Goal: Information Seeking & Learning: Learn about a topic

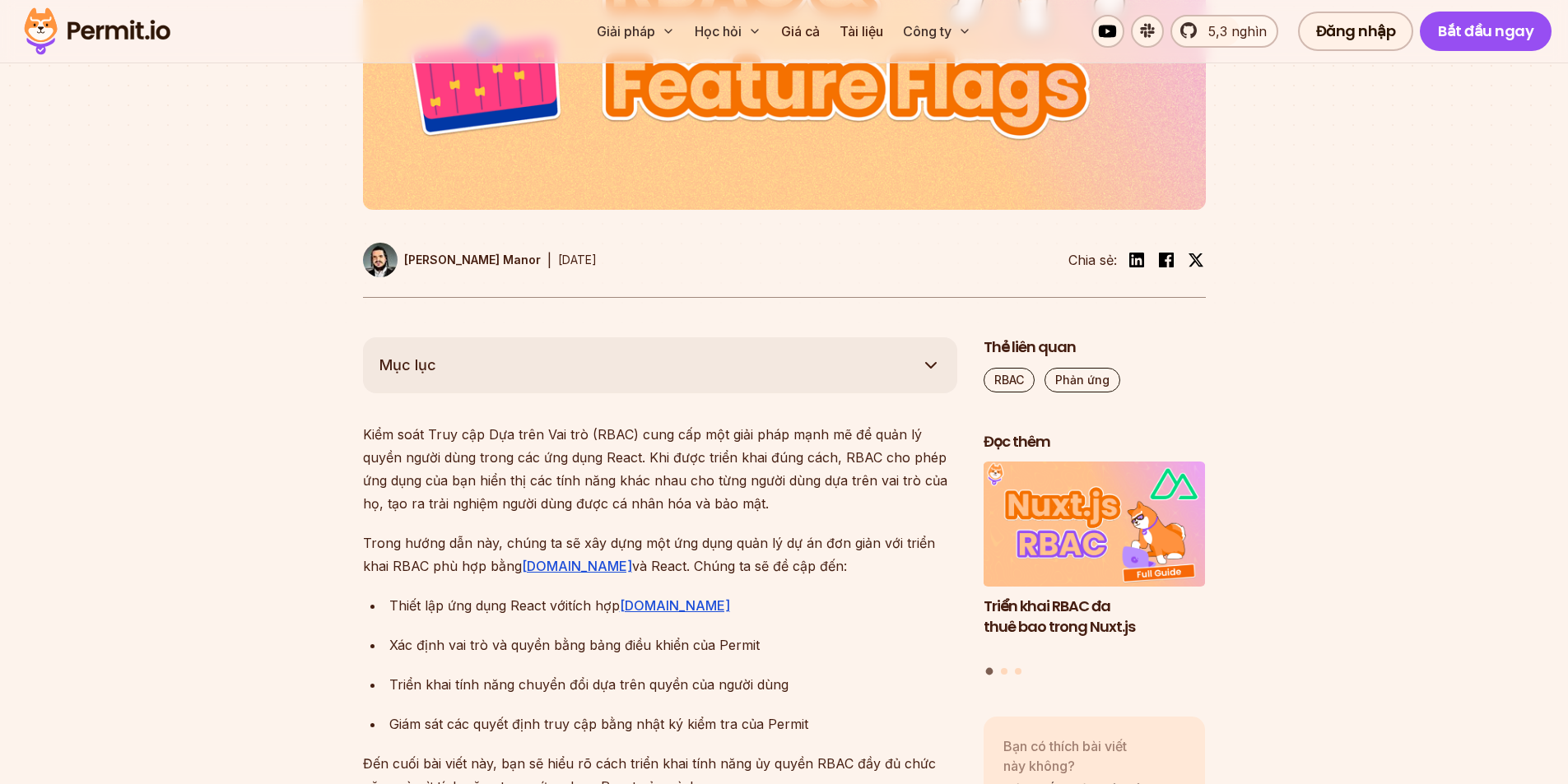
scroll to position [822, 0]
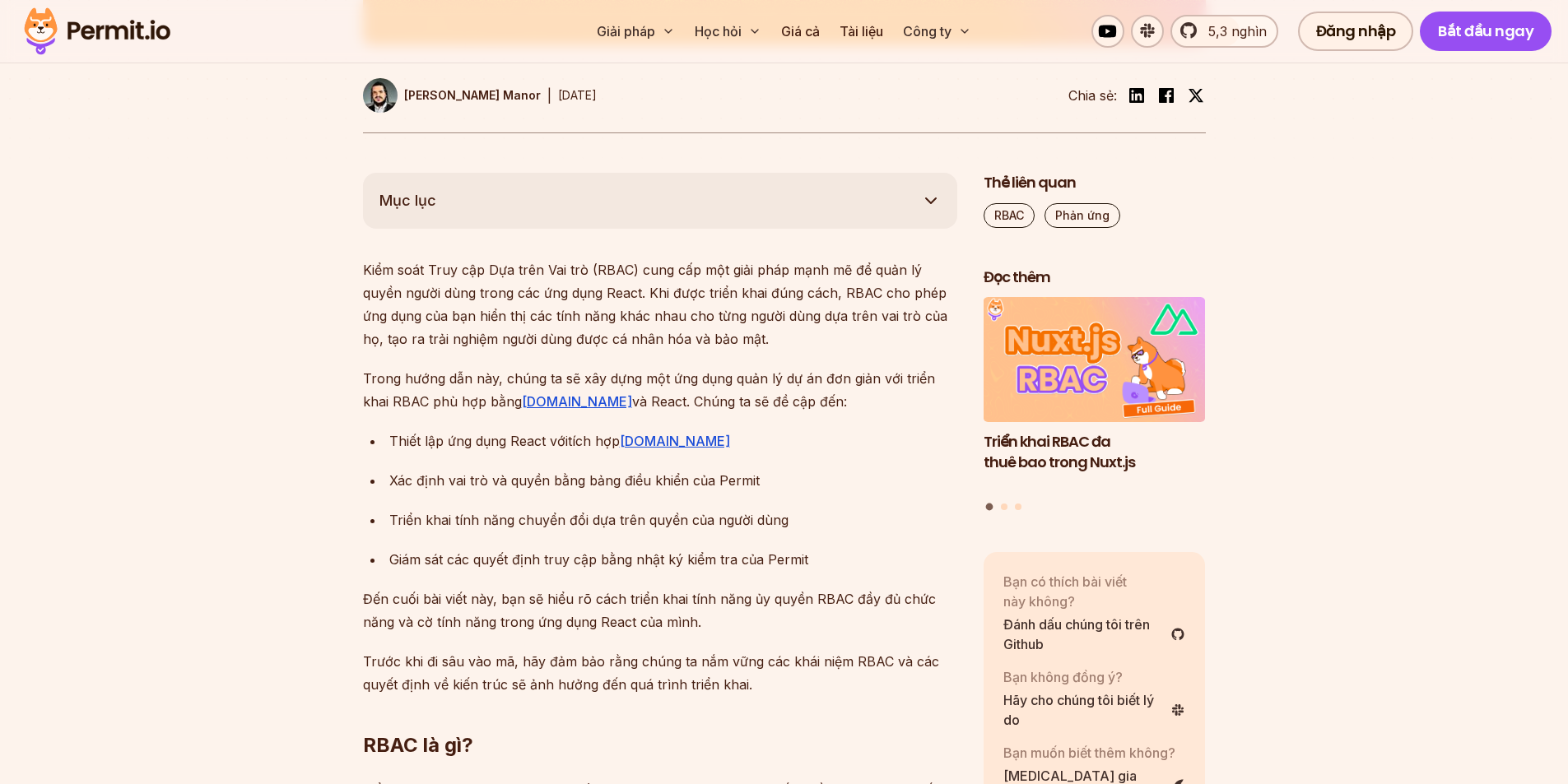
drag, startPoint x: 571, startPoint y: 404, endPoint x: 786, endPoint y: 409, distance: 215.1
click at [784, 409] on p "Trong hướng dẫn này, chúng ta sẽ xây dựng một ứng dụng quản lý dự án đơn giản v…" at bounding box center [660, 390] width 595 height 46
drag, startPoint x: 838, startPoint y: 419, endPoint x: 715, endPoint y: 430, distance: 123.5
drag, startPoint x: 428, startPoint y: 444, endPoint x: 813, endPoint y: 454, distance: 385.1
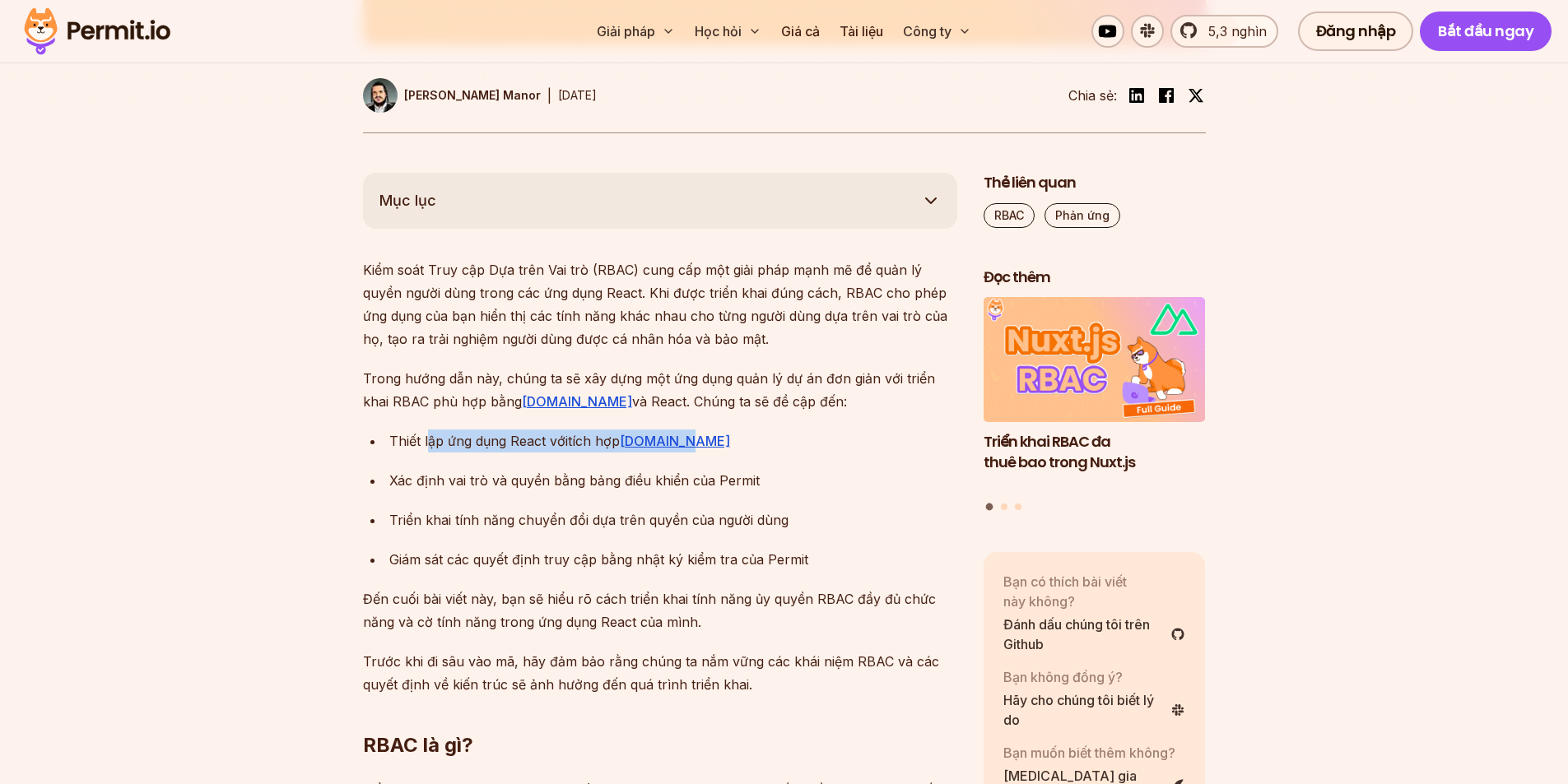
click at [760, 447] on div "Thiết lập ứng dụng React với tích hợp [DOMAIN_NAME]" at bounding box center [674, 441] width 568 height 23
click at [816, 454] on ul "Thiết lập ứng dụng React với tích hợp [DOMAIN_NAME] Xác định vai trò và quyền b…" at bounding box center [660, 500] width 595 height 142
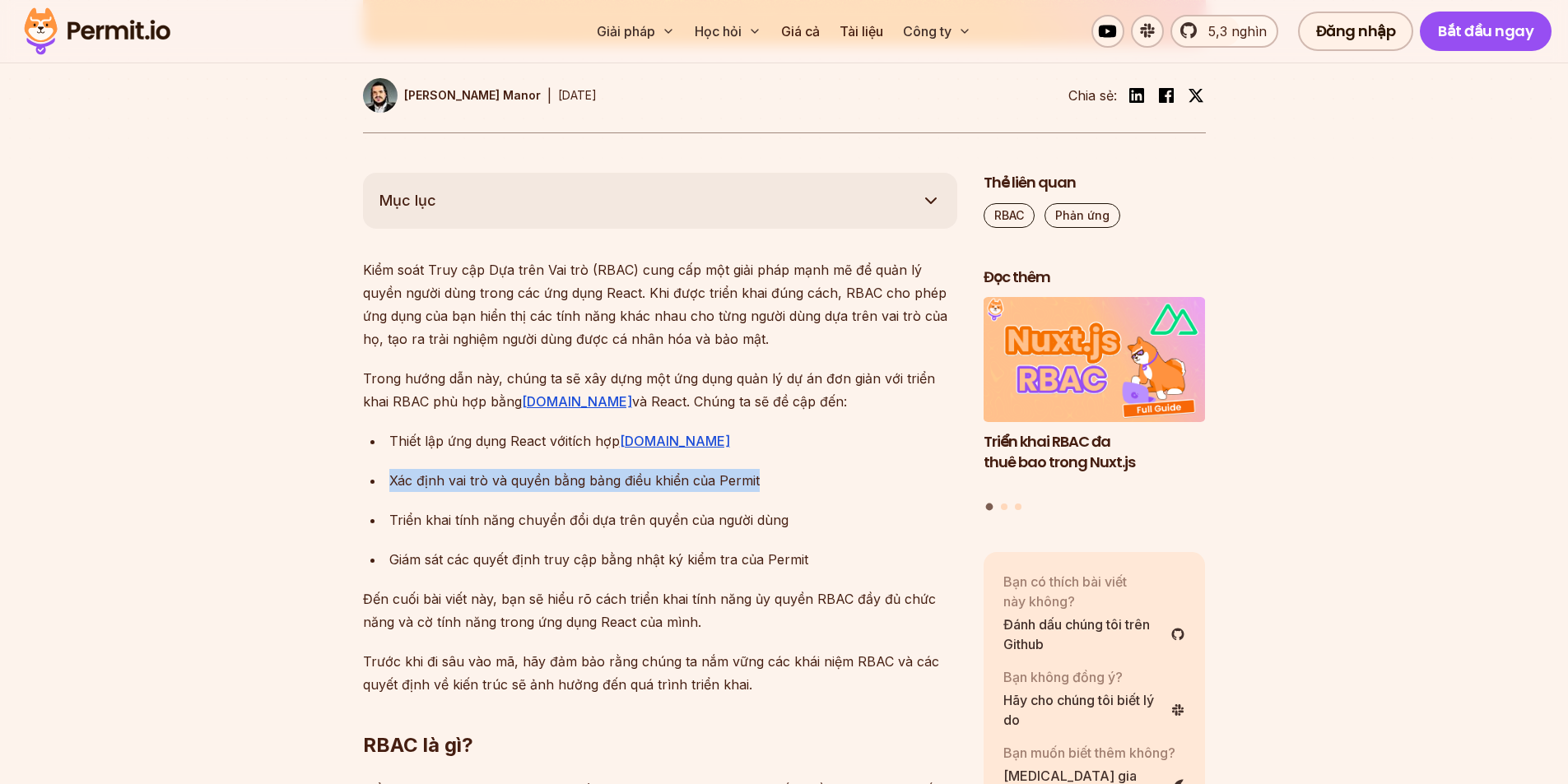
drag, startPoint x: 390, startPoint y: 476, endPoint x: 788, endPoint y: 492, distance: 398.3
click at [782, 491] on div "Xác định vai trò và quyền bằng bảng điều khiển của Permit" at bounding box center [674, 481] width 568 height 23
click at [802, 496] on ul "Thiết lập ứng dụng React với tích hợp [DOMAIN_NAME] Xác định vai trò và quyền b…" at bounding box center [660, 500] width 595 height 142
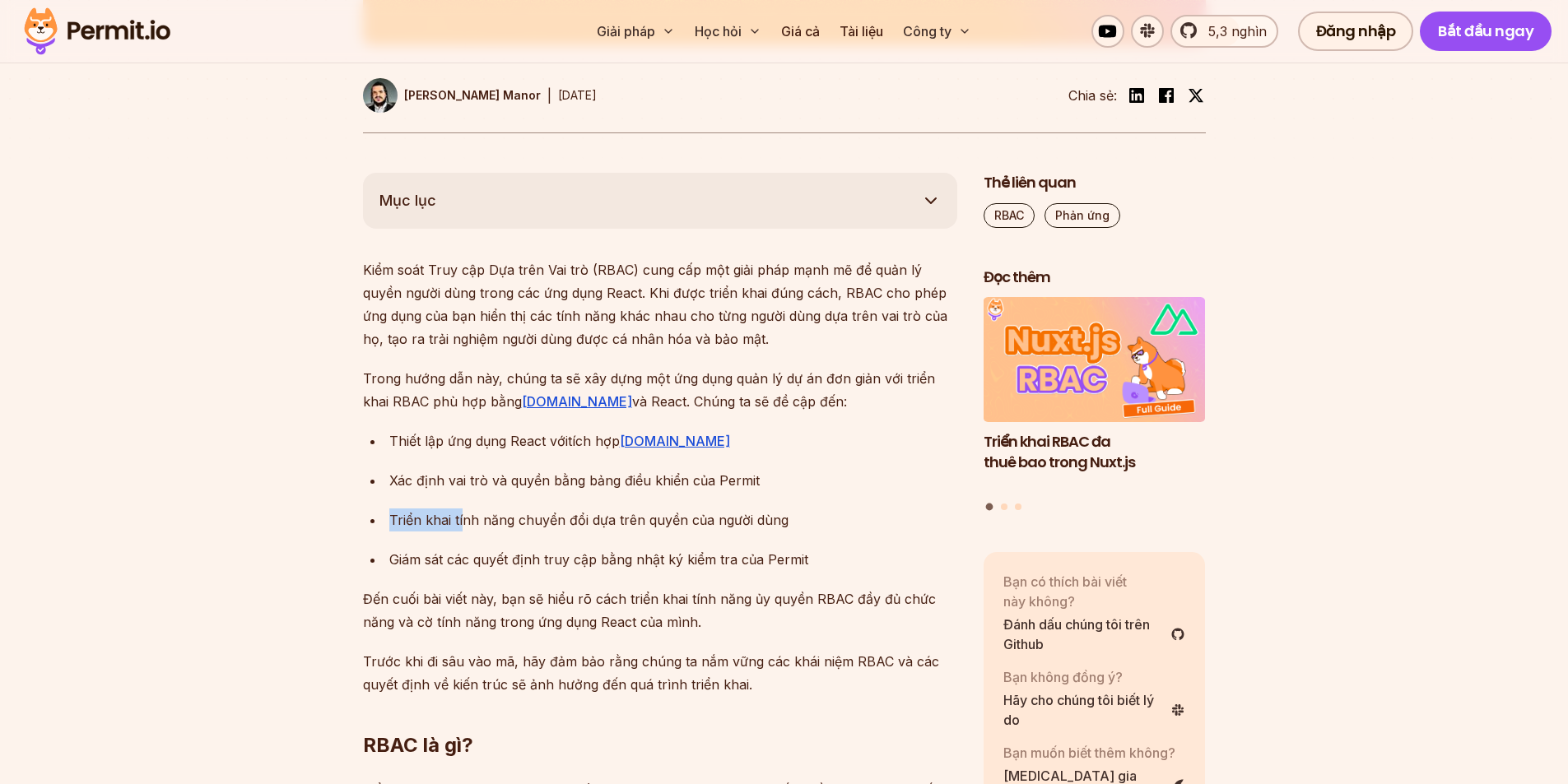
drag, startPoint x: 460, startPoint y: 510, endPoint x: 903, endPoint y: 510, distance: 443.0
click at [855, 506] on ul "Thiết lập ứng dụng React với tích hợp [DOMAIN_NAME] Xác định vai trò và quyền b…" at bounding box center [660, 500] width 595 height 142
click at [903, 510] on div "Triển khai tính năng chuyển đổi dựa trên quyền của người dùng" at bounding box center [674, 520] width 568 height 23
drag, startPoint x: 397, startPoint y: 558, endPoint x: 858, endPoint y: 552, distance: 461.0
click at [838, 553] on div "Giám sát các quyết định truy cập bằng nhật ký kiểm tra của Permit" at bounding box center [674, 560] width 568 height 23
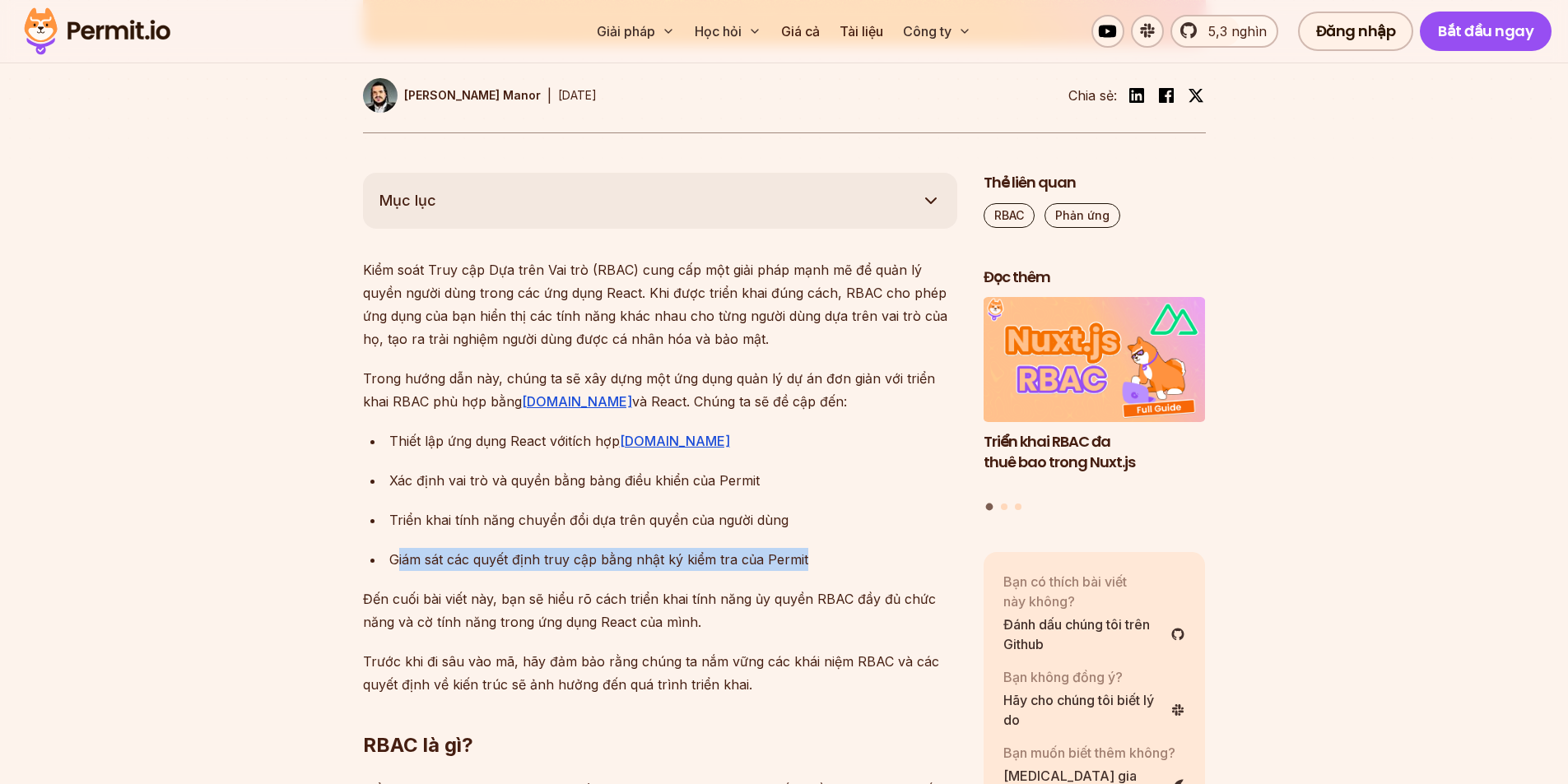
click at [864, 552] on div "Giám sát các quyết định truy cập bằng nhật ký kiểm tra của Permit" at bounding box center [674, 560] width 568 height 23
drag, startPoint x: 466, startPoint y: 598, endPoint x: 642, endPoint y: 606, distance: 176.2
click at [609, 603] on font "Đến cuối bài viết này, bạn sẽ hiểu rõ cách triển khai tính năng ủy quyền RBAC đ…" at bounding box center [649, 610] width 572 height 40
click at [716, 626] on p "Đến cuối bài viết này, bạn sẽ hiểu rõ cách triển khai tính năng ủy quyền RBAC đ…" at bounding box center [660, 610] width 595 height 46
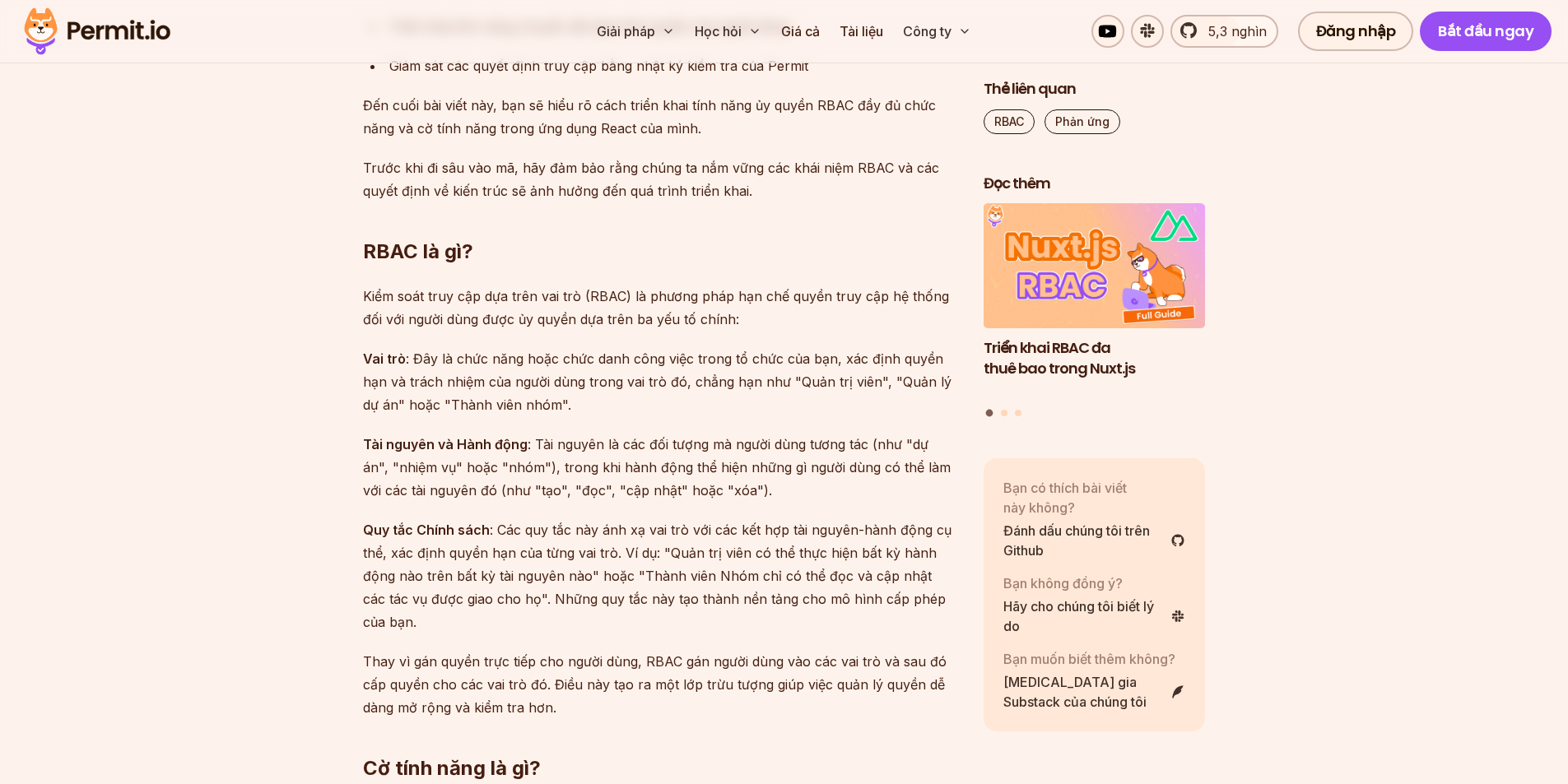
scroll to position [1480, 0]
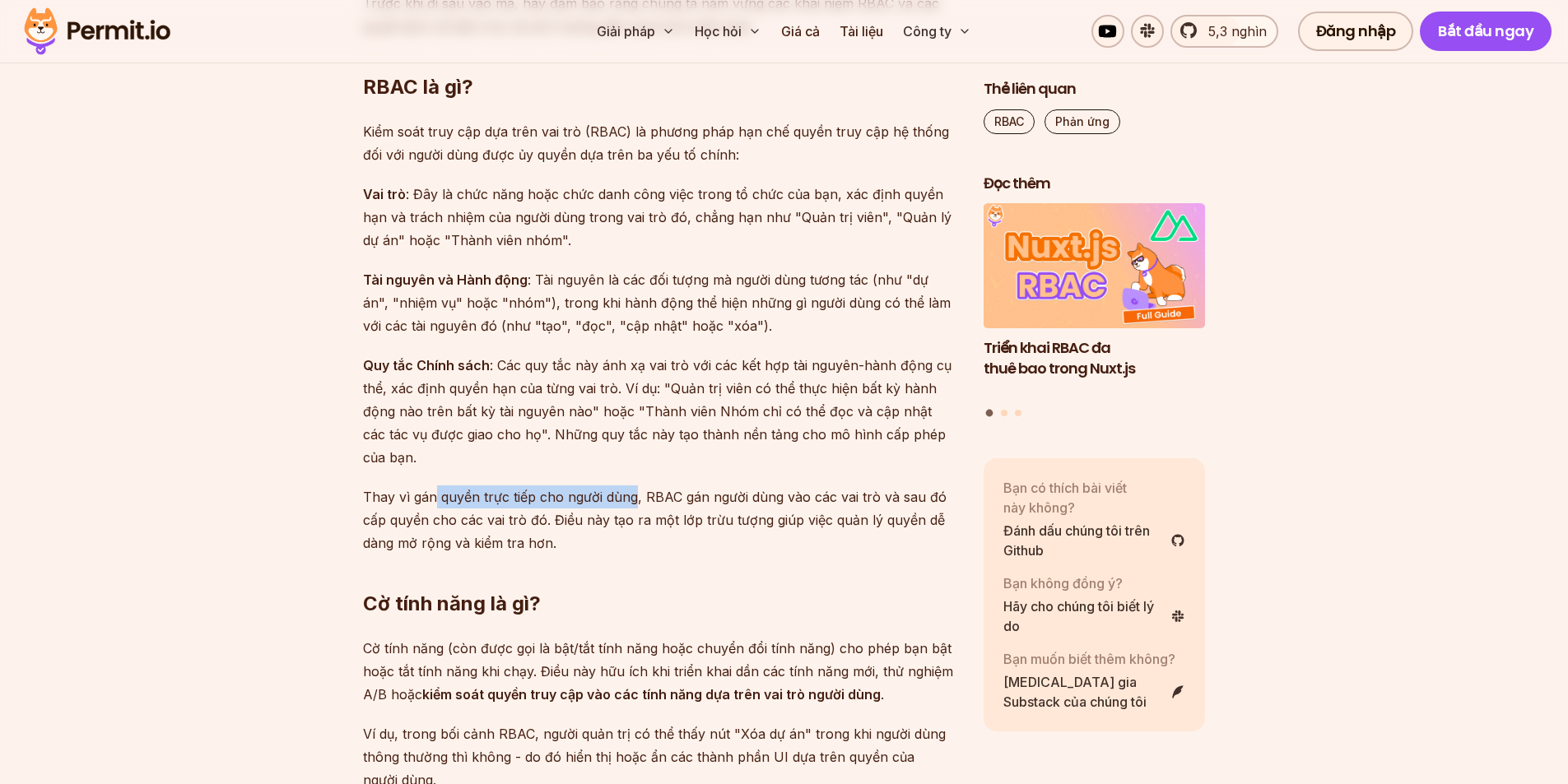
drag, startPoint x: 431, startPoint y: 498, endPoint x: 633, endPoint y: 506, distance: 202.2
click at [633, 506] on p "Thay vì gán quyền trực tiếp cho người dùng, RBAC gán người dùng vào các vai trò…" at bounding box center [660, 520] width 595 height 69
click at [680, 506] on p "Thay vì gán quyền trực tiếp cho người dùng, RBAC gán người dùng vào các vai trò…" at bounding box center [660, 520] width 595 height 69
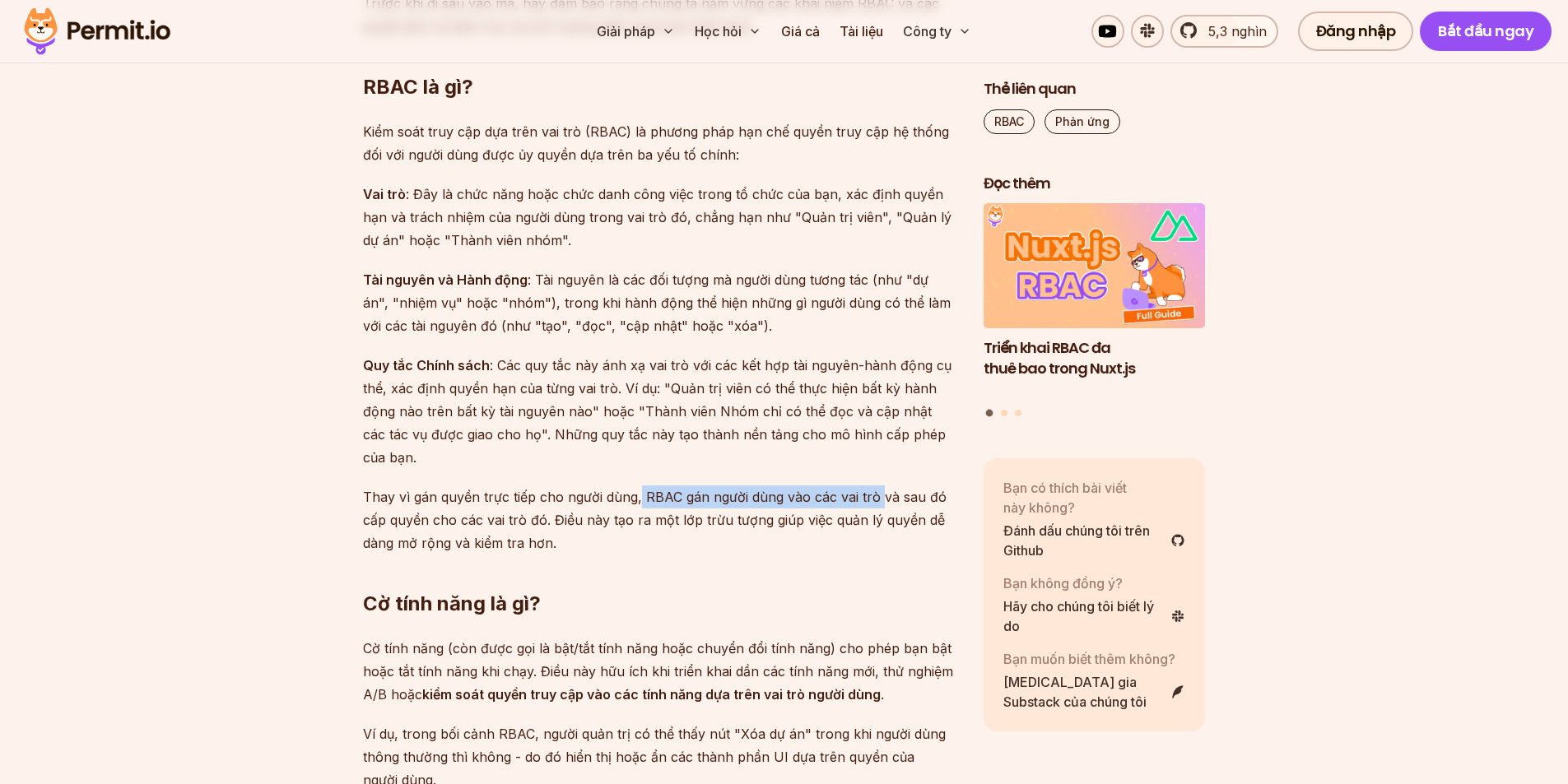
drag, startPoint x: 638, startPoint y: 499, endPoint x: 878, endPoint y: 507, distance: 240.1
click at [878, 507] on p "Thay vì gán quyền trực tiếp cho người dùng, RBAC gán người dùng vào các vai trò…" at bounding box center [660, 520] width 595 height 69
click at [403, 529] on p "Thay vì gán quyền trực tiếp cho người dùng, RBAC gán người dùng vào các vai trò…" at bounding box center [660, 520] width 595 height 69
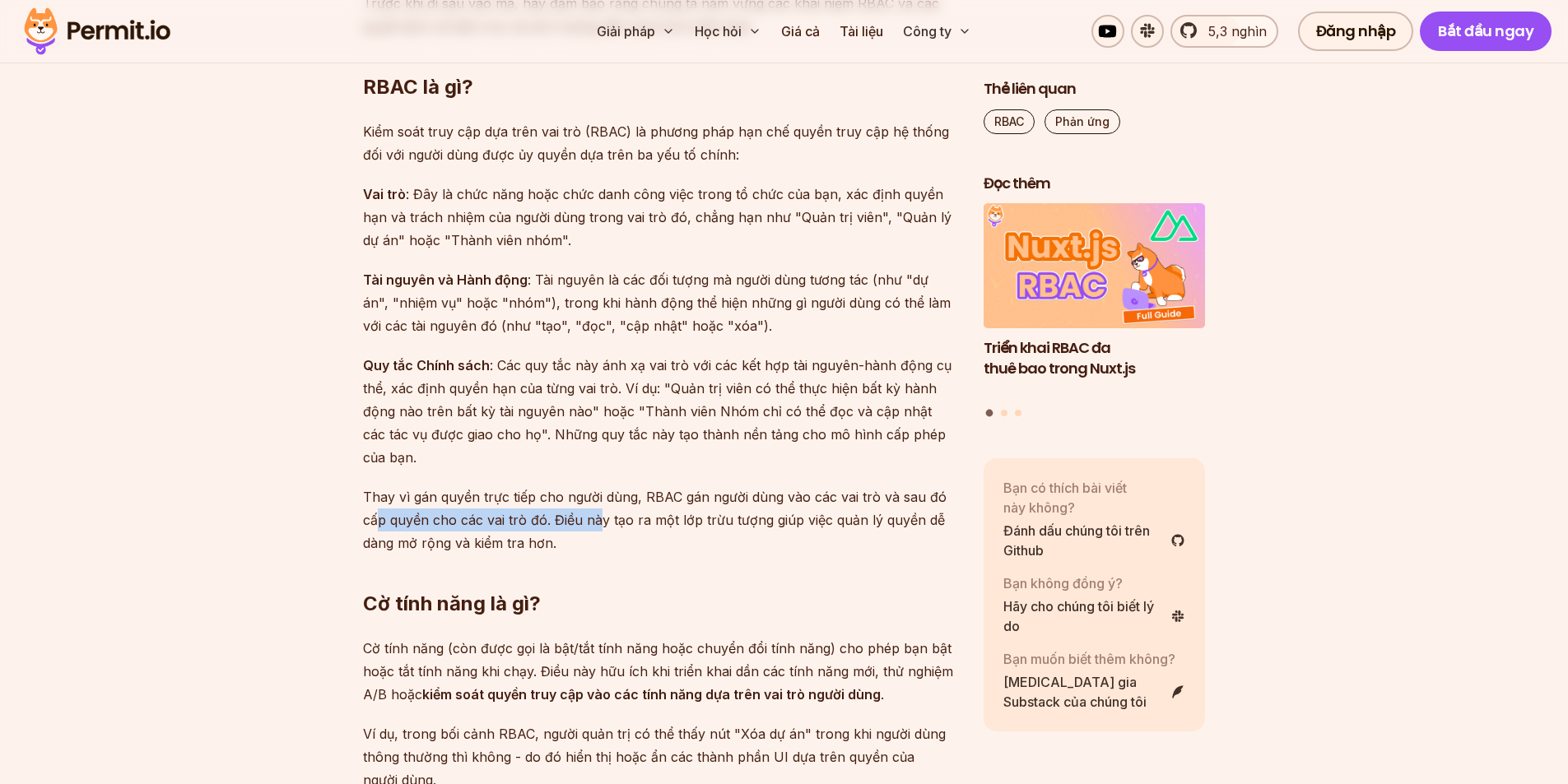
drag, startPoint x: 399, startPoint y: 521, endPoint x: 597, endPoint y: 520, distance: 198.0
click at [597, 520] on font "Thay vì gán quyền trực tiếp cho người dùng, RBAC gán người dùng vào các vai trò…" at bounding box center [654, 520] width 583 height 62
click at [610, 532] on h2 "Cờ tính năng là gì?" at bounding box center [660, 571] width 595 height 92
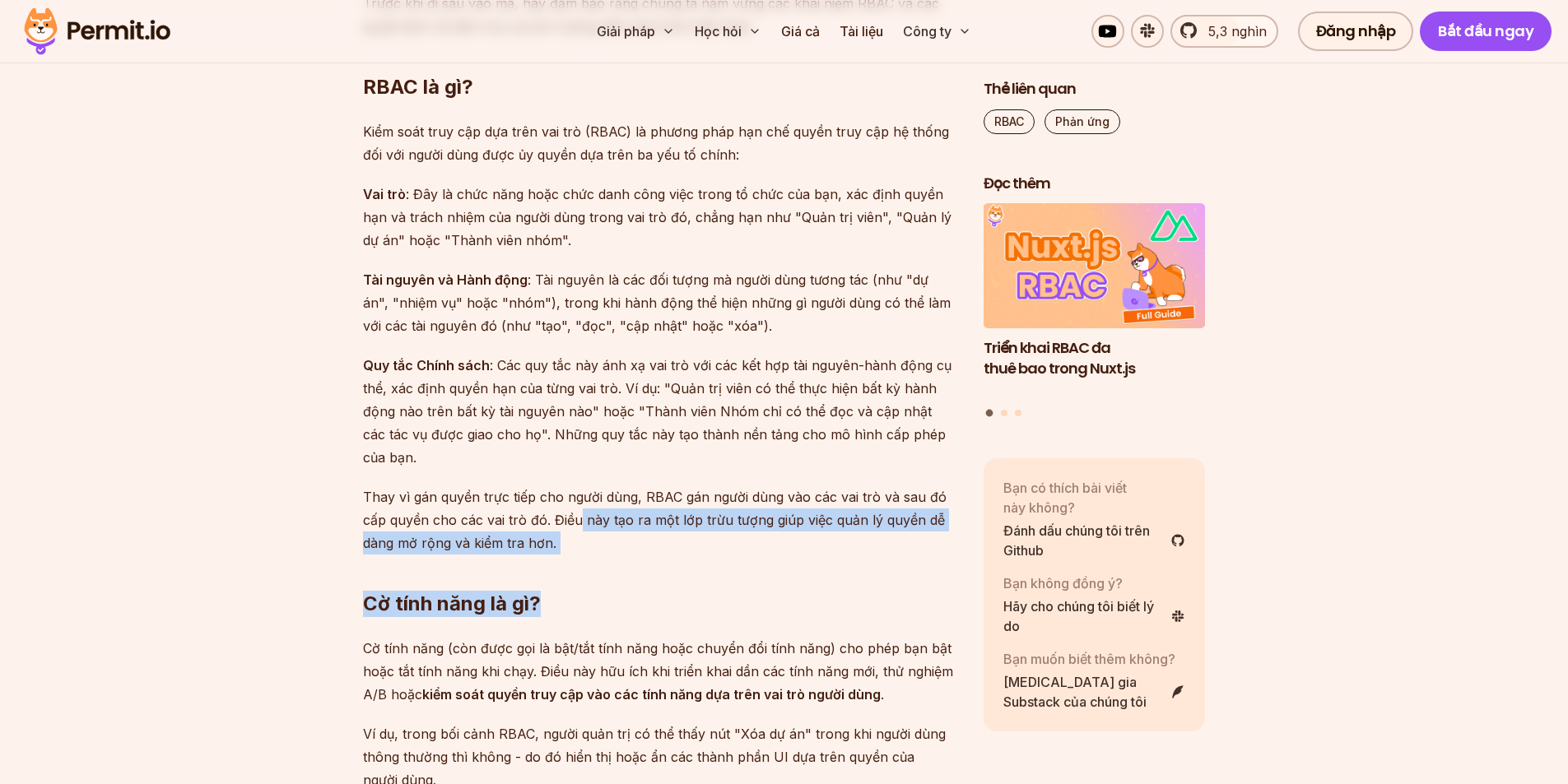
drag, startPoint x: 613, startPoint y: 512, endPoint x: 831, endPoint y: 557, distance: 222.6
click at [808, 568] on h2 "Cờ tính năng là gì?" at bounding box center [660, 571] width 595 height 92
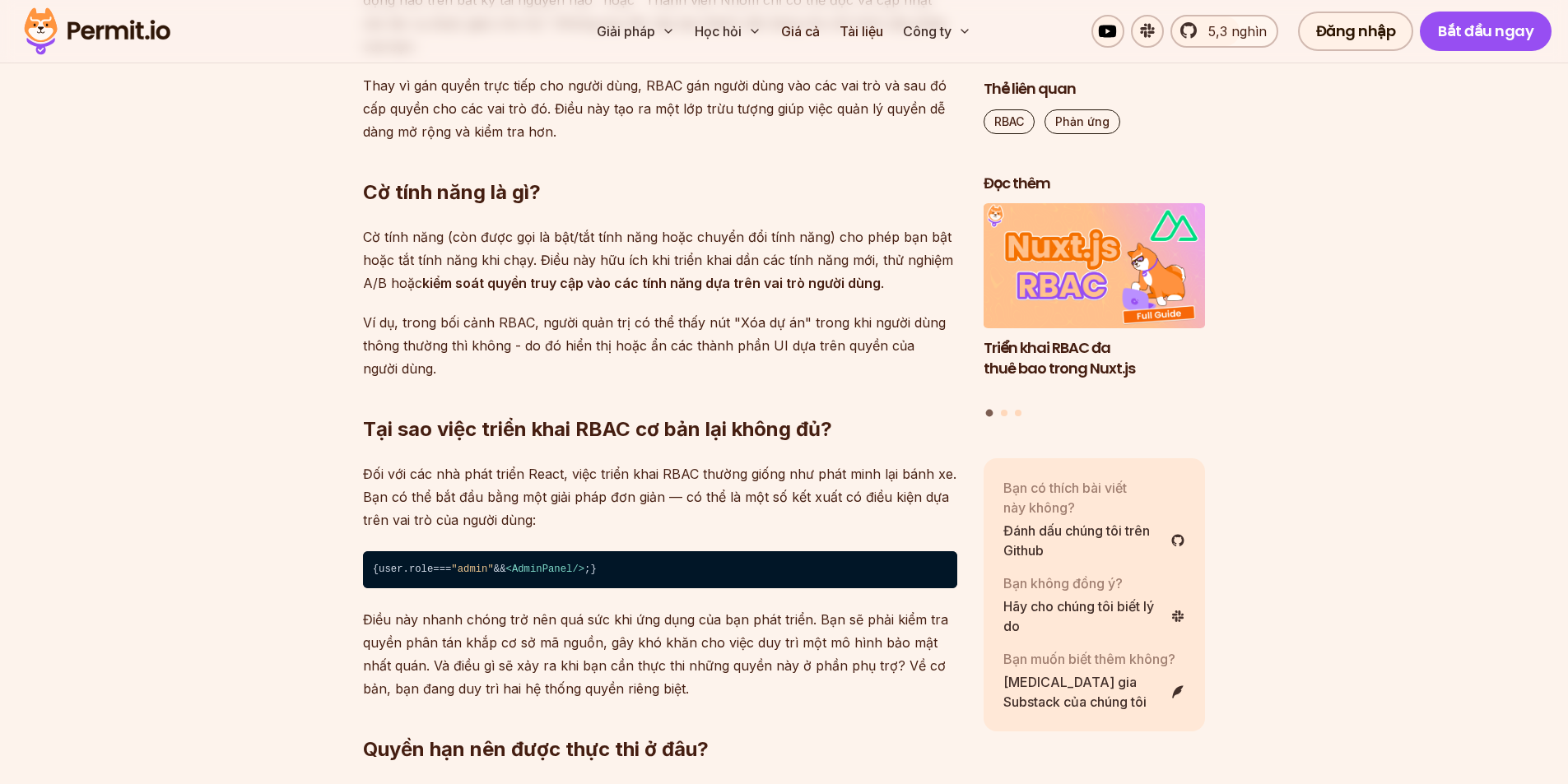
scroll to position [1974, 0]
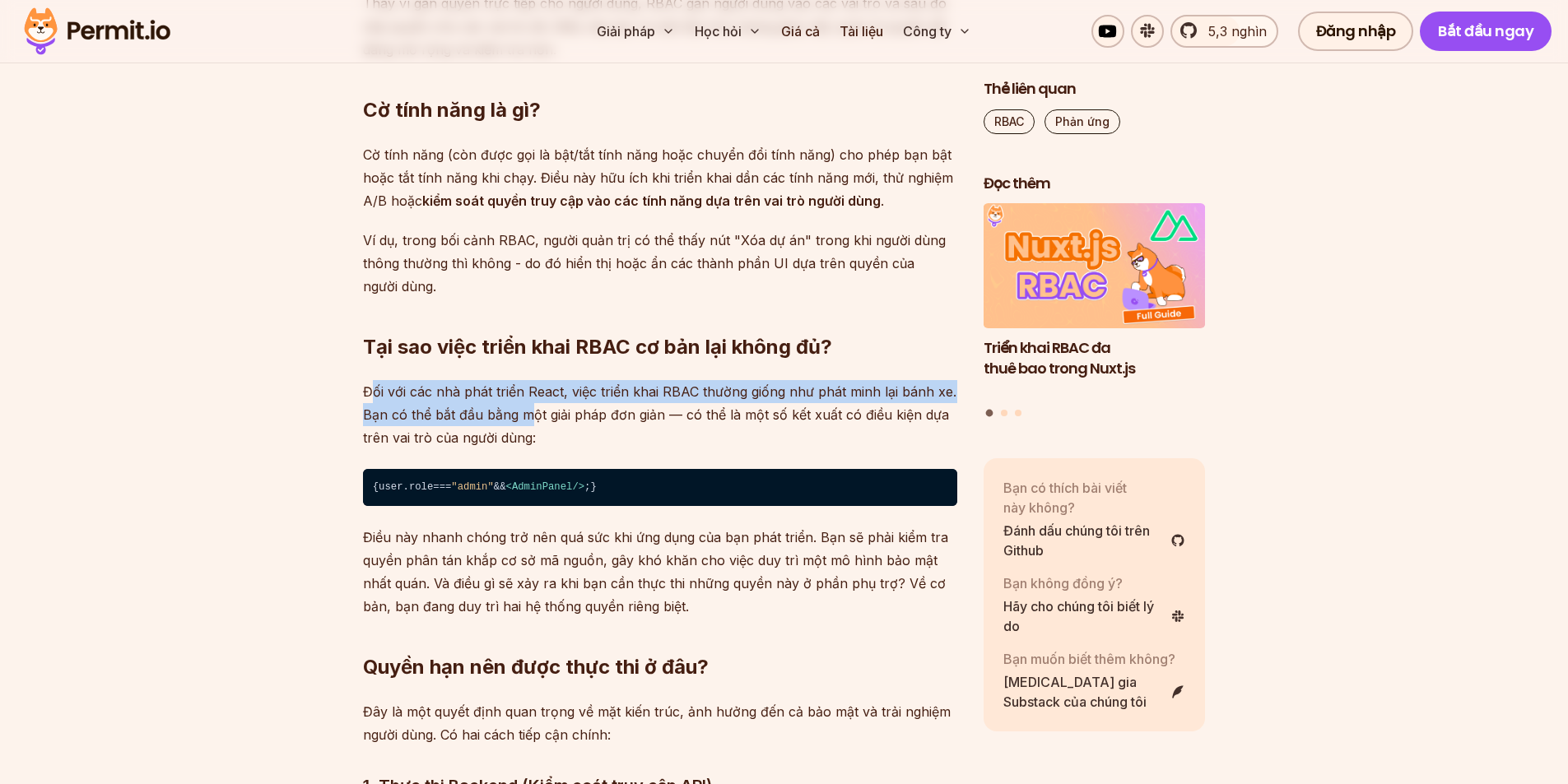
drag, startPoint x: 368, startPoint y: 388, endPoint x: 532, endPoint y: 406, distance: 165.0
click at [531, 406] on font "Đối với các nhà phát triển React, việc triển khai RBAC thường giống như phát mi…" at bounding box center [659, 414] width 594 height 62
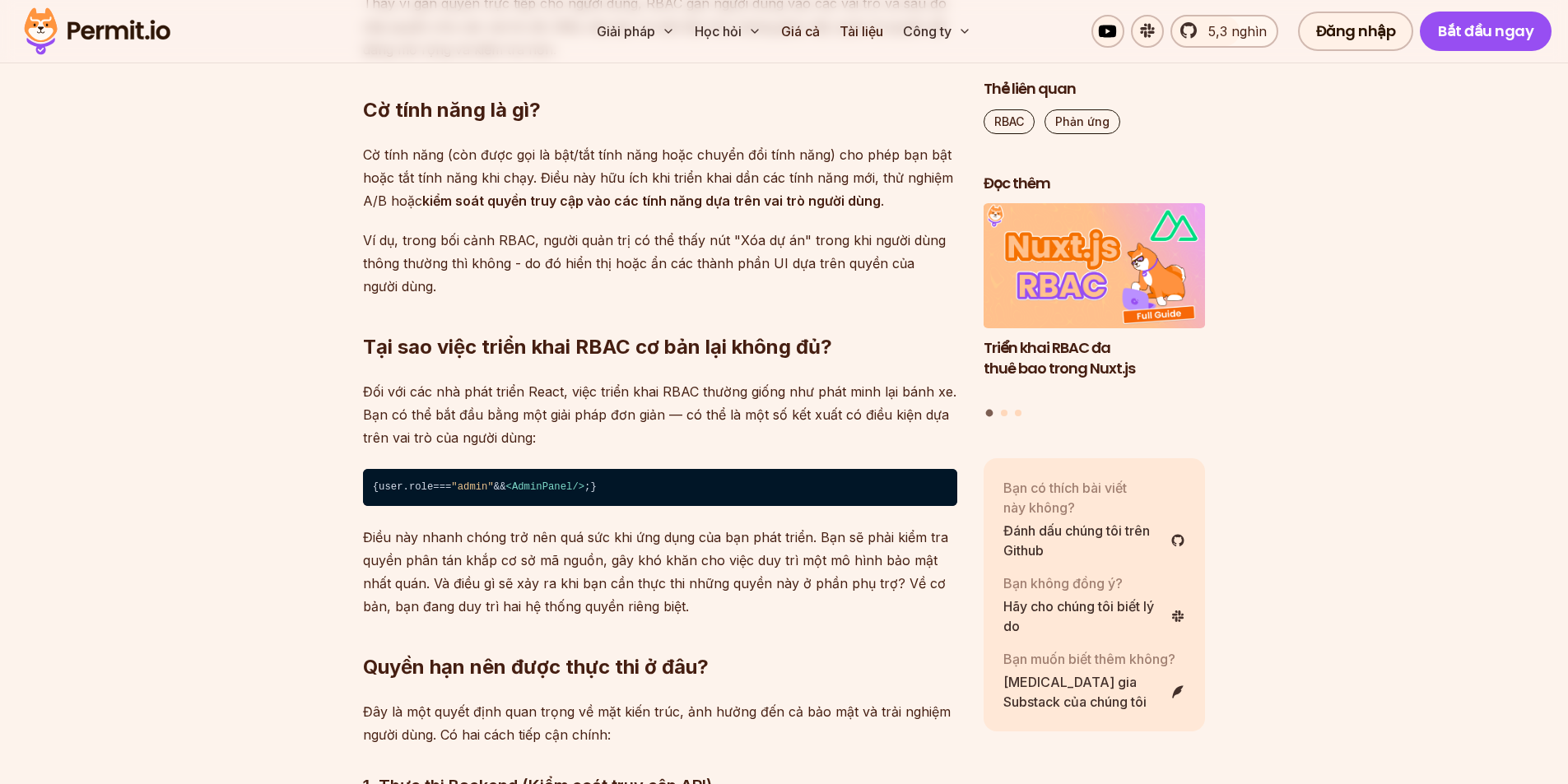
click at [630, 416] on font "Đối với các nhà phát triển React, việc triển khai RBAC thường giống như phát mi…" at bounding box center [659, 414] width 594 height 62
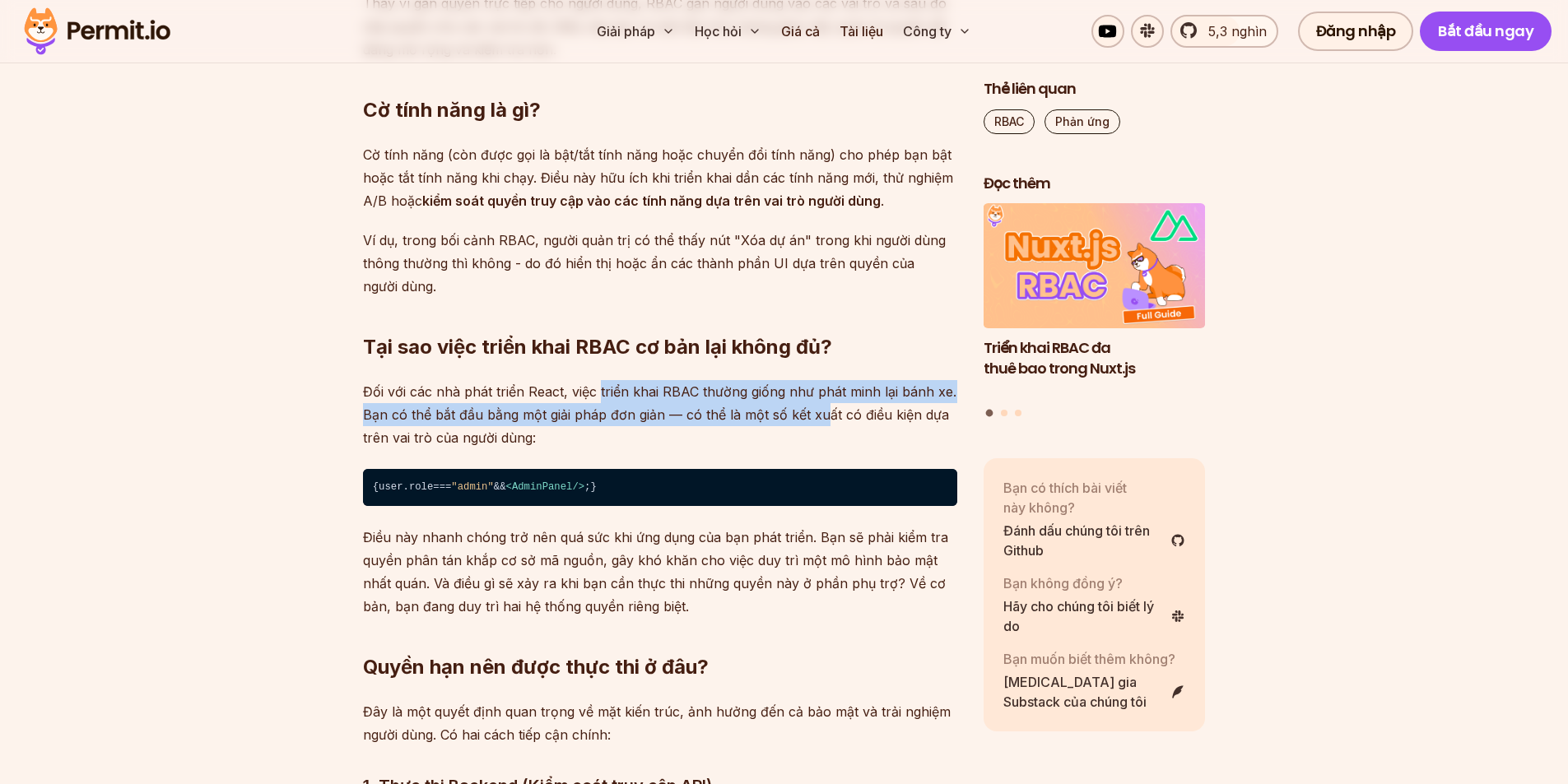
drag, startPoint x: 598, startPoint y: 396, endPoint x: 820, endPoint y: 424, distance: 223.8
click at [820, 424] on p "Đối với các nhà phát triển React, việc triển khai RBAC thường giống như phát mi…" at bounding box center [660, 414] width 595 height 69
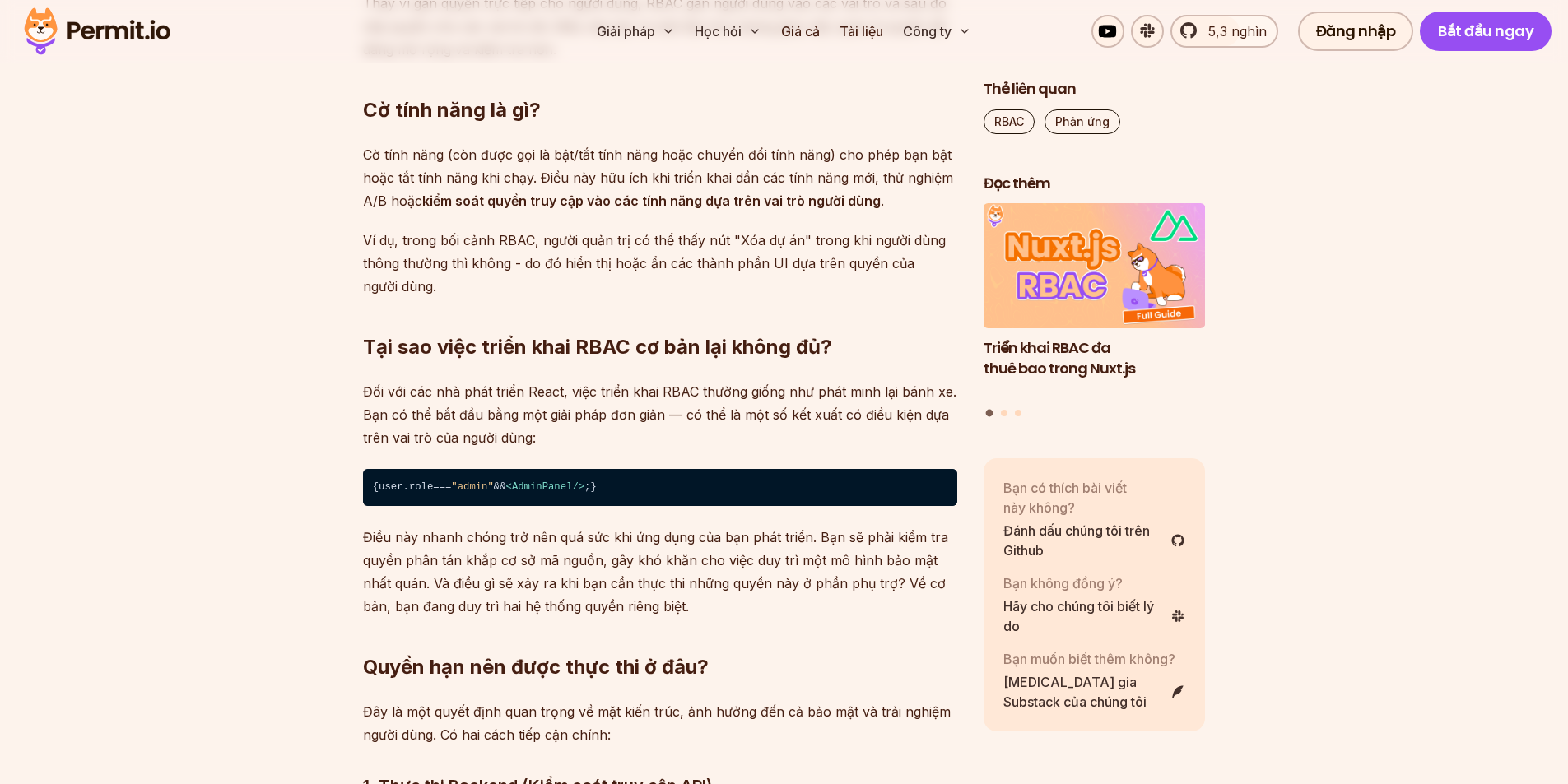
click at [776, 442] on p "Đối với các nhà phát triển React, việc triển khai RBAC thường giống như phát mi…" at bounding box center [660, 414] width 595 height 69
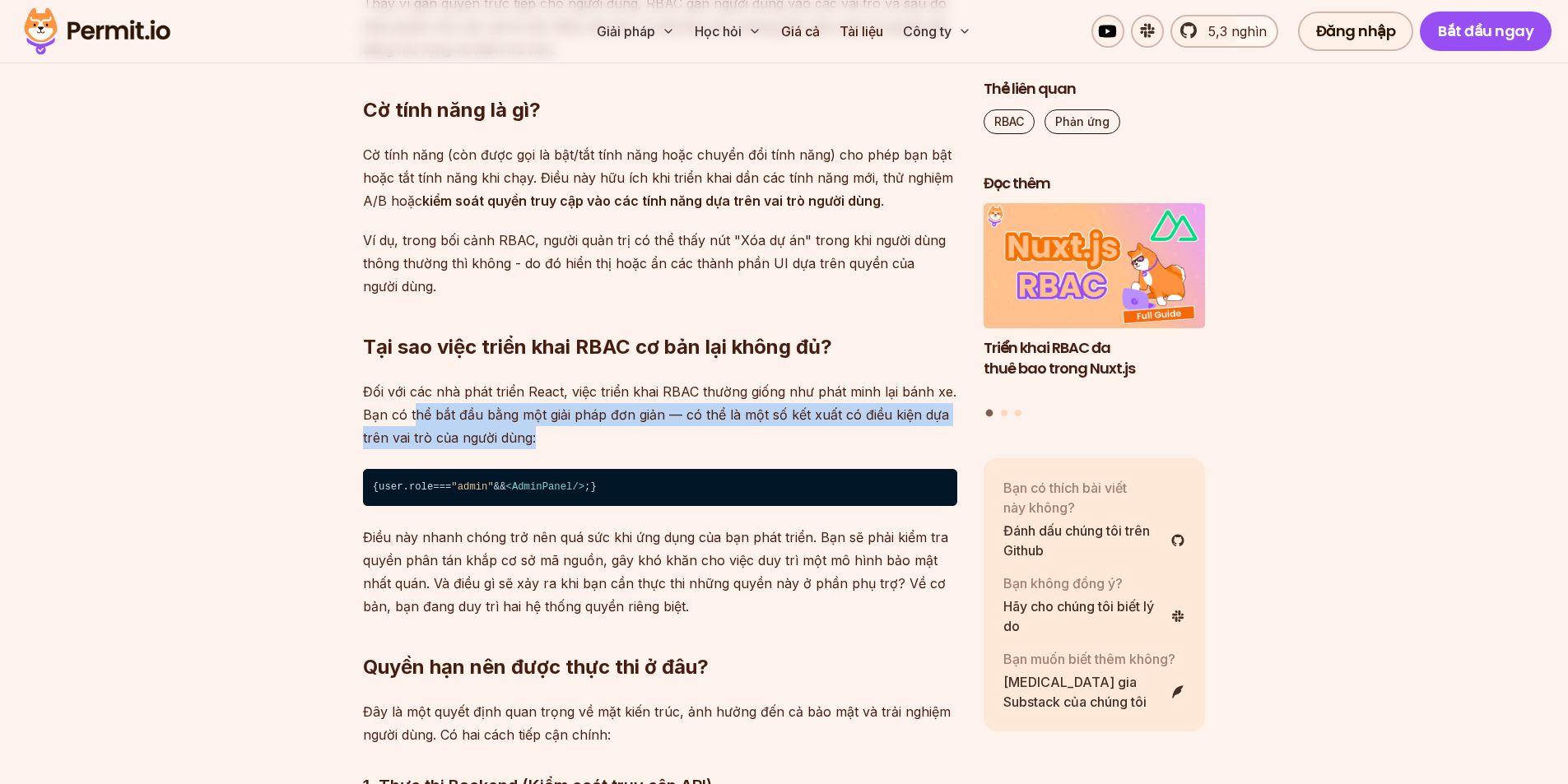
drag, startPoint x: 417, startPoint y: 419, endPoint x: 672, endPoint y: 430, distance: 255.2
click at [659, 427] on p "Đối với các nhà phát triển React, việc triển khai RBAC thường giống như phát mi…" at bounding box center [660, 414] width 595 height 69
click at [706, 444] on p "Đối với các nhà phát triển React, việc triển khai RBAC thường giống như phát mi…" at bounding box center [660, 414] width 595 height 69
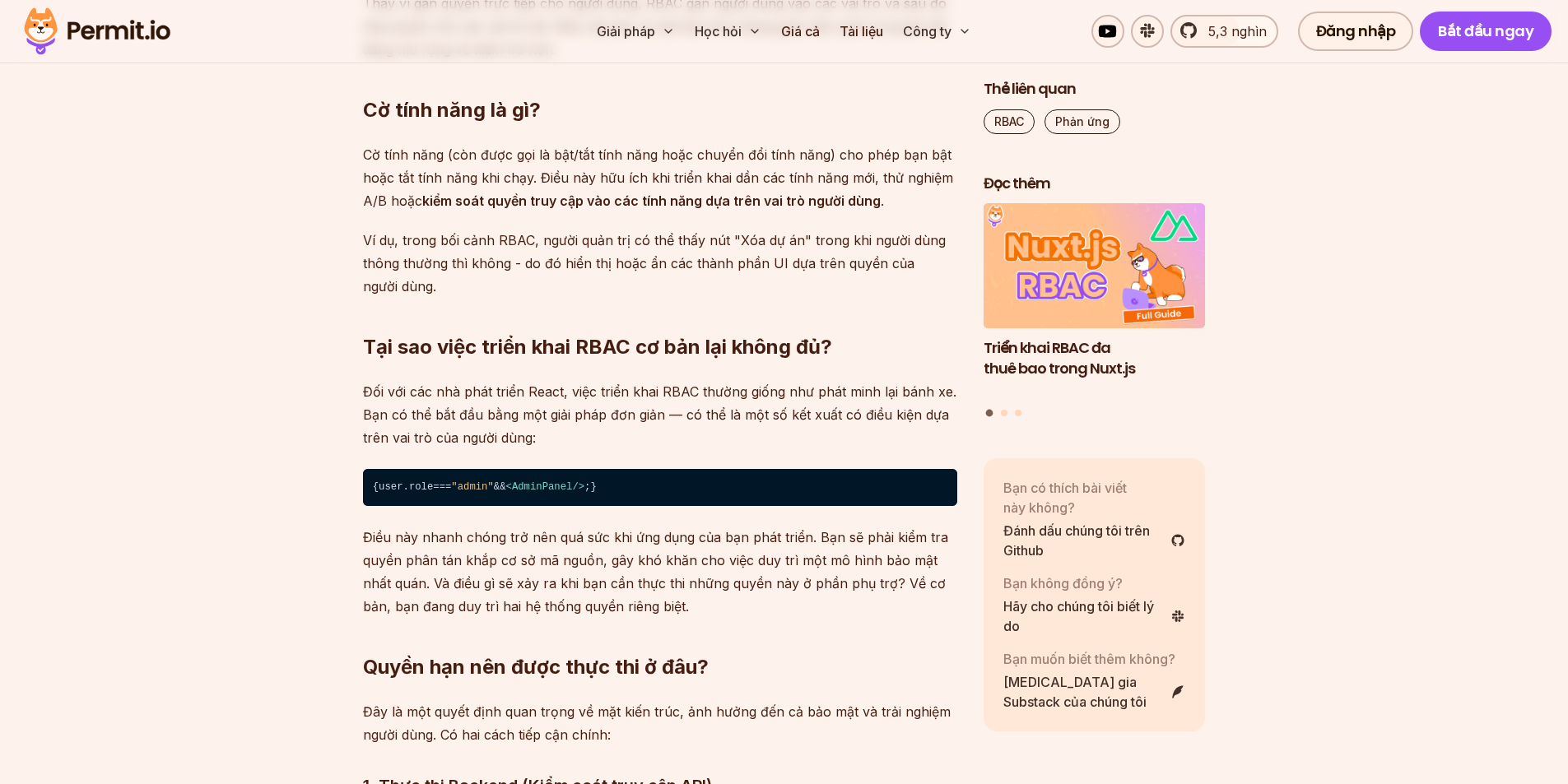
scroll to position [2138, 0]
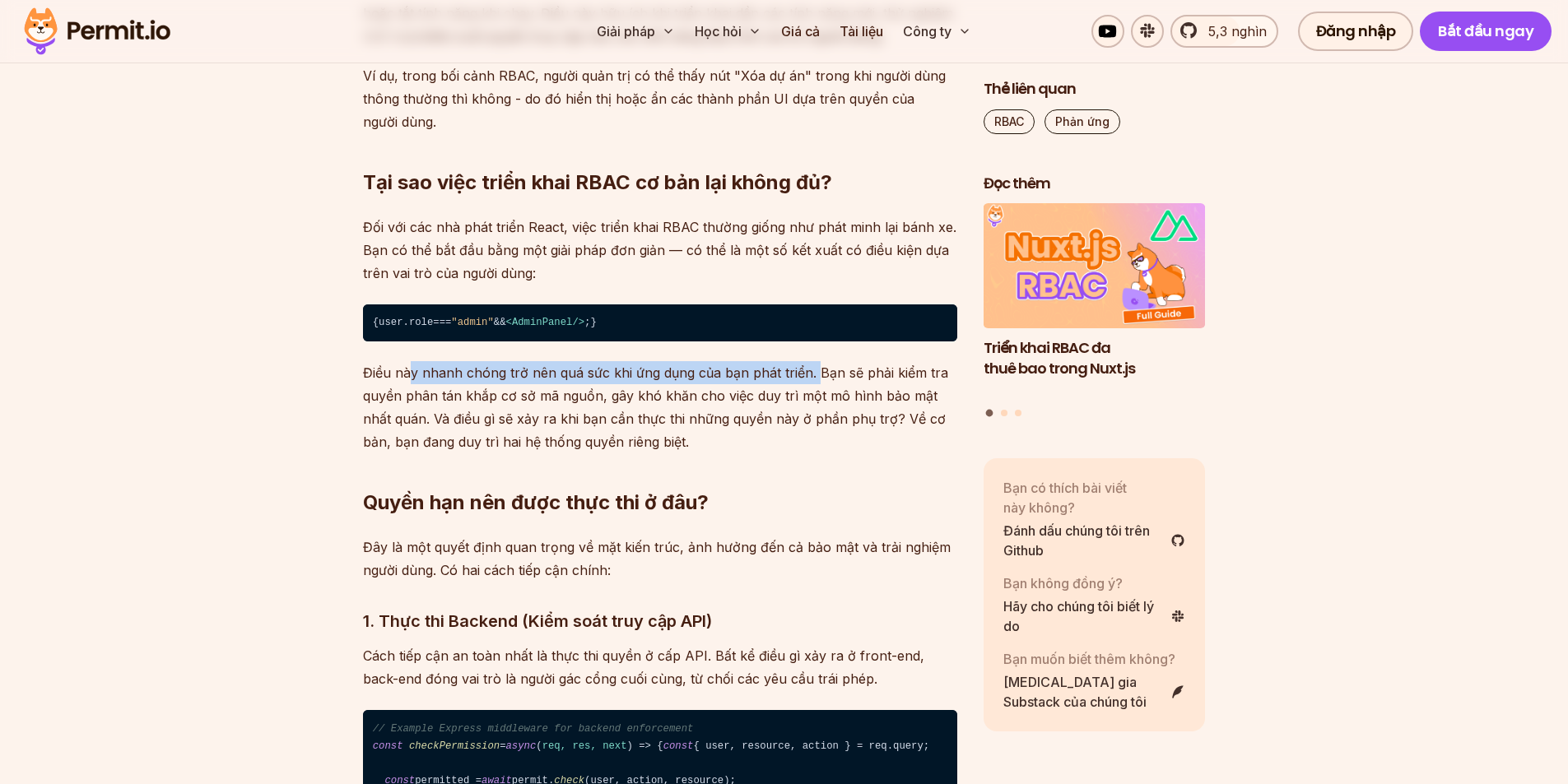
drag, startPoint x: 411, startPoint y: 400, endPoint x: 812, endPoint y: 404, distance: 401.0
click at [812, 404] on font "Điều này nhanh chóng trở nên quá sức khi ứng dụng của bạn phát triển. Bạn sẽ ph…" at bounding box center [655, 407] width 585 height 85
click at [579, 439] on p "Điều này nhanh chóng trở nên quá sức khi ứng dụng của bạn phát triển. Bạn sẽ ph…" at bounding box center [660, 407] width 595 height 92
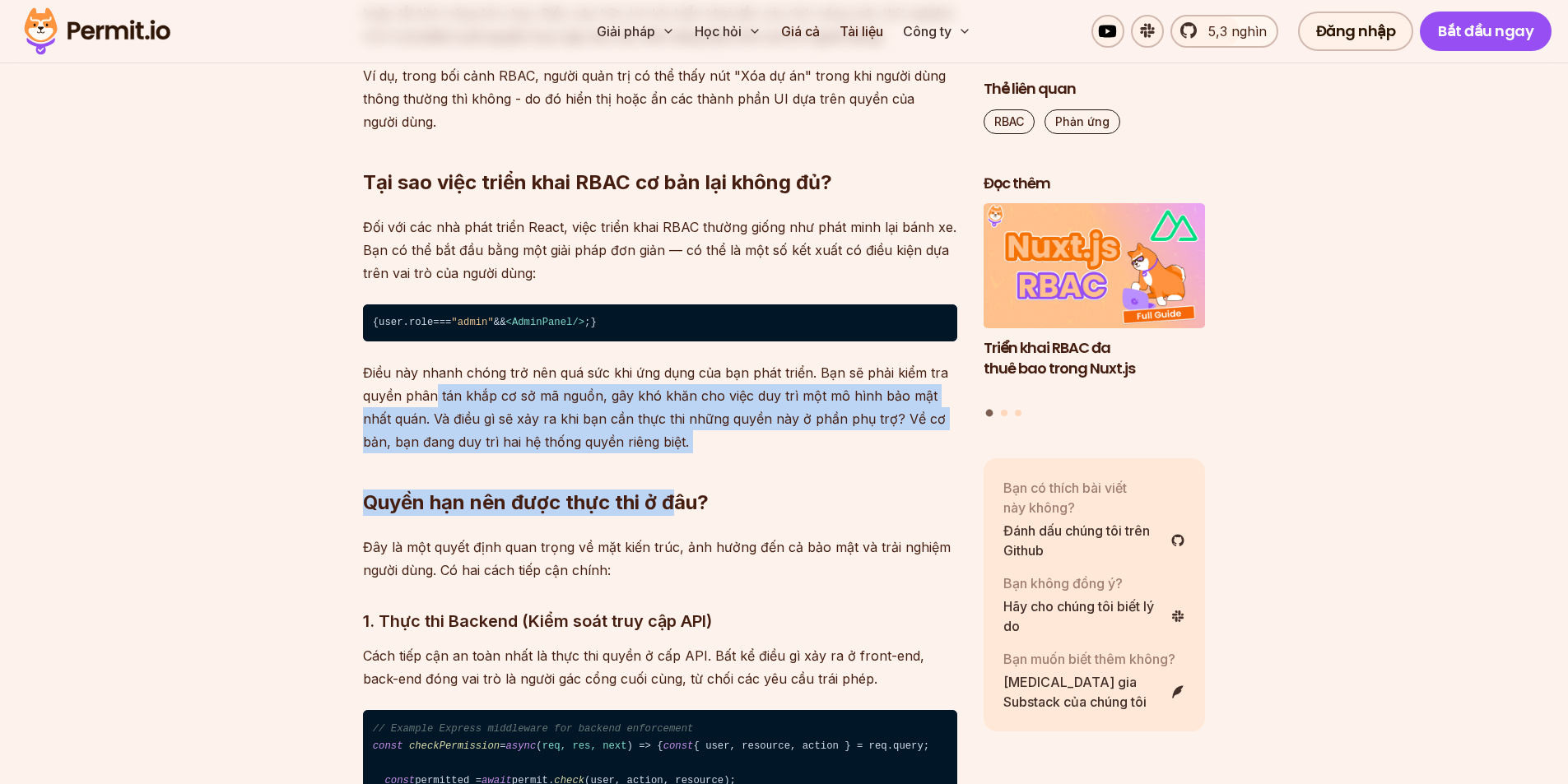
drag, startPoint x: 434, startPoint y: 435, endPoint x: 715, endPoint y: 472, distance: 283.4
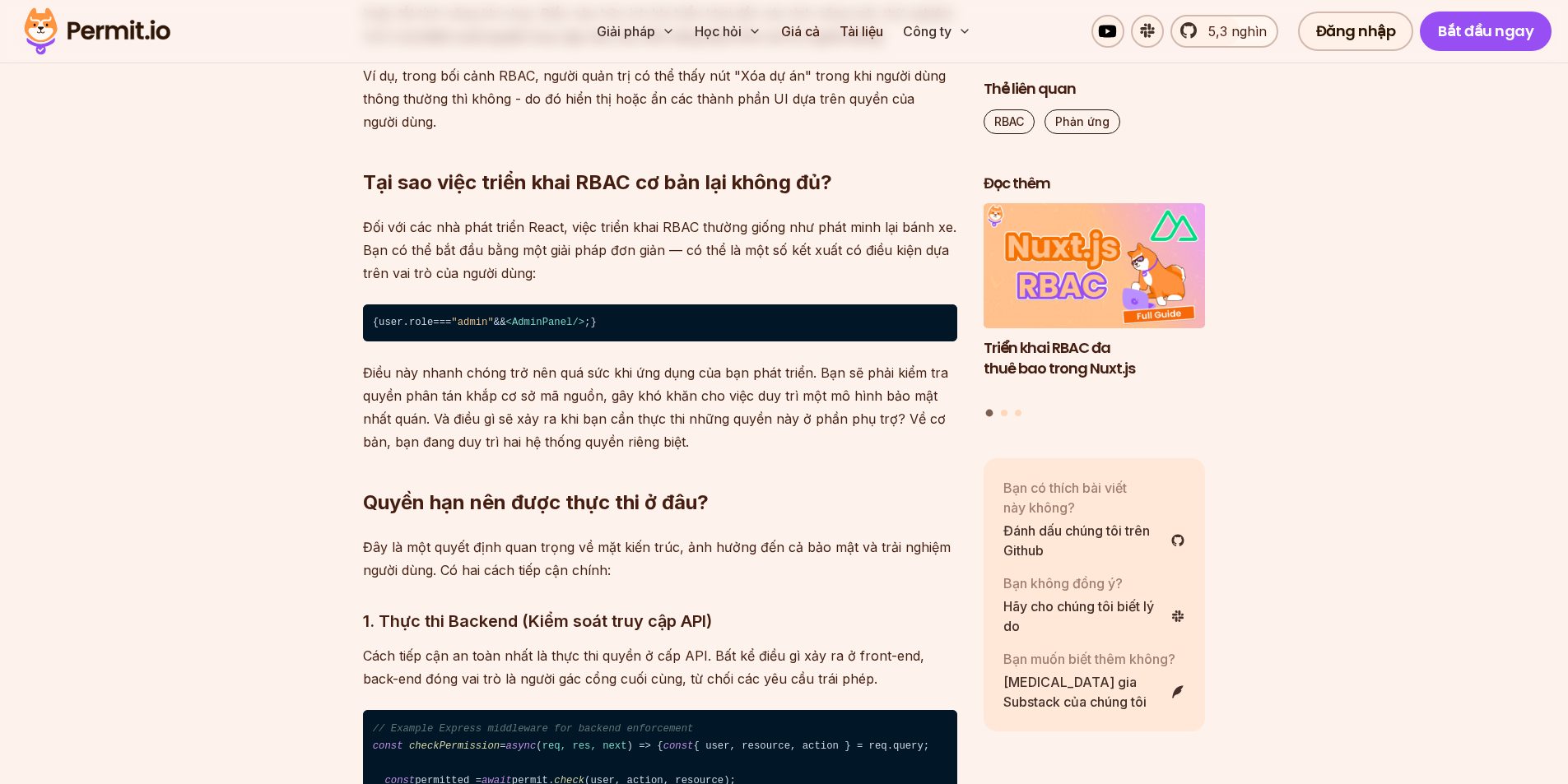
click at [773, 481] on h2 "Quyền hạn nên được thực thi ở đâu?" at bounding box center [660, 470] width 595 height 92
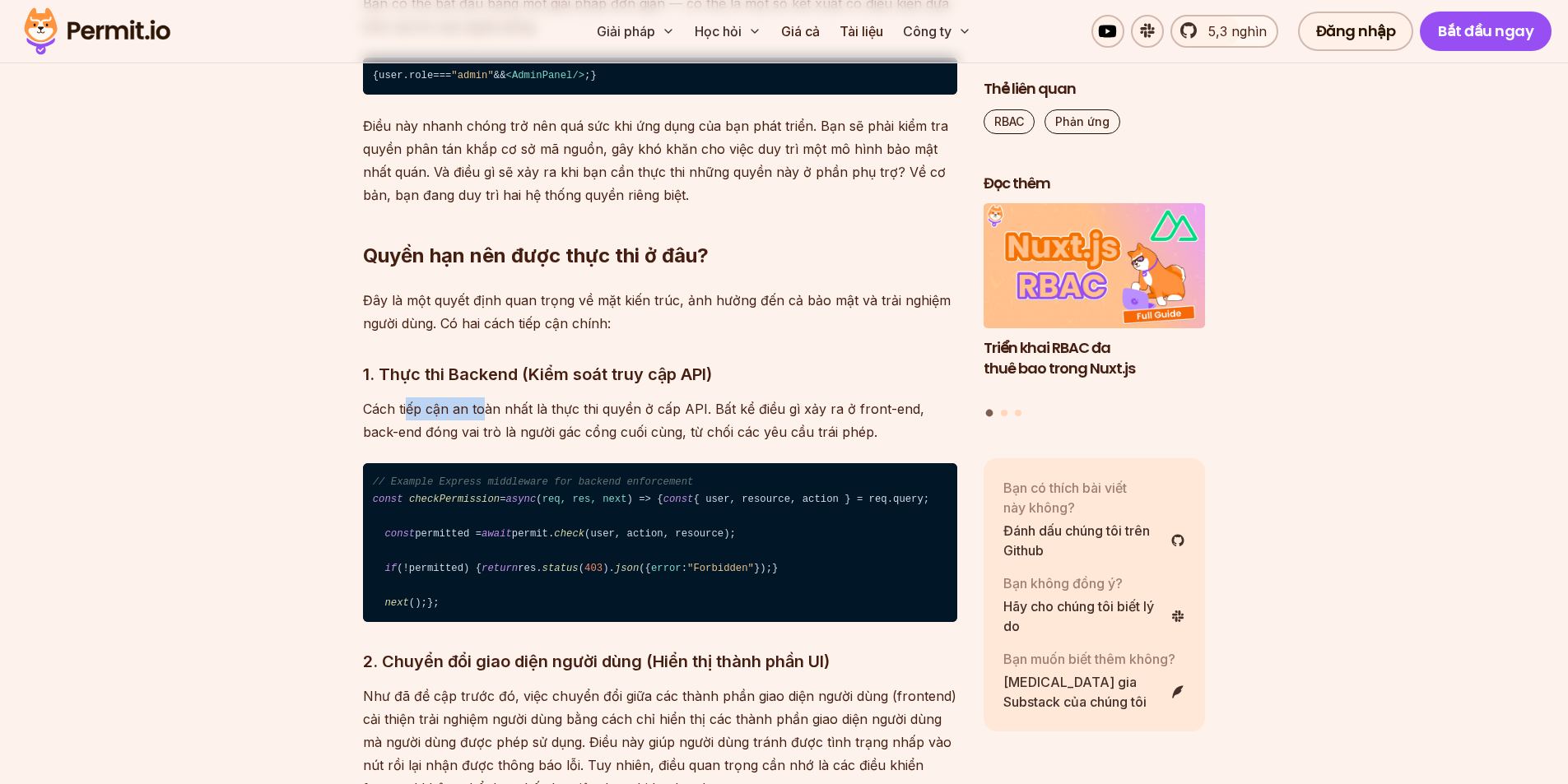
drag, startPoint x: 407, startPoint y: 431, endPoint x: 480, endPoint y: 434, distance: 73.1
click at [593, 436] on font "Cách tiếp cận an toàn nhất là thực thi quyền ở cấp API. Bất kể điều gì xảy ra ở…" at bounding box center [643, 420] width 561 height 40
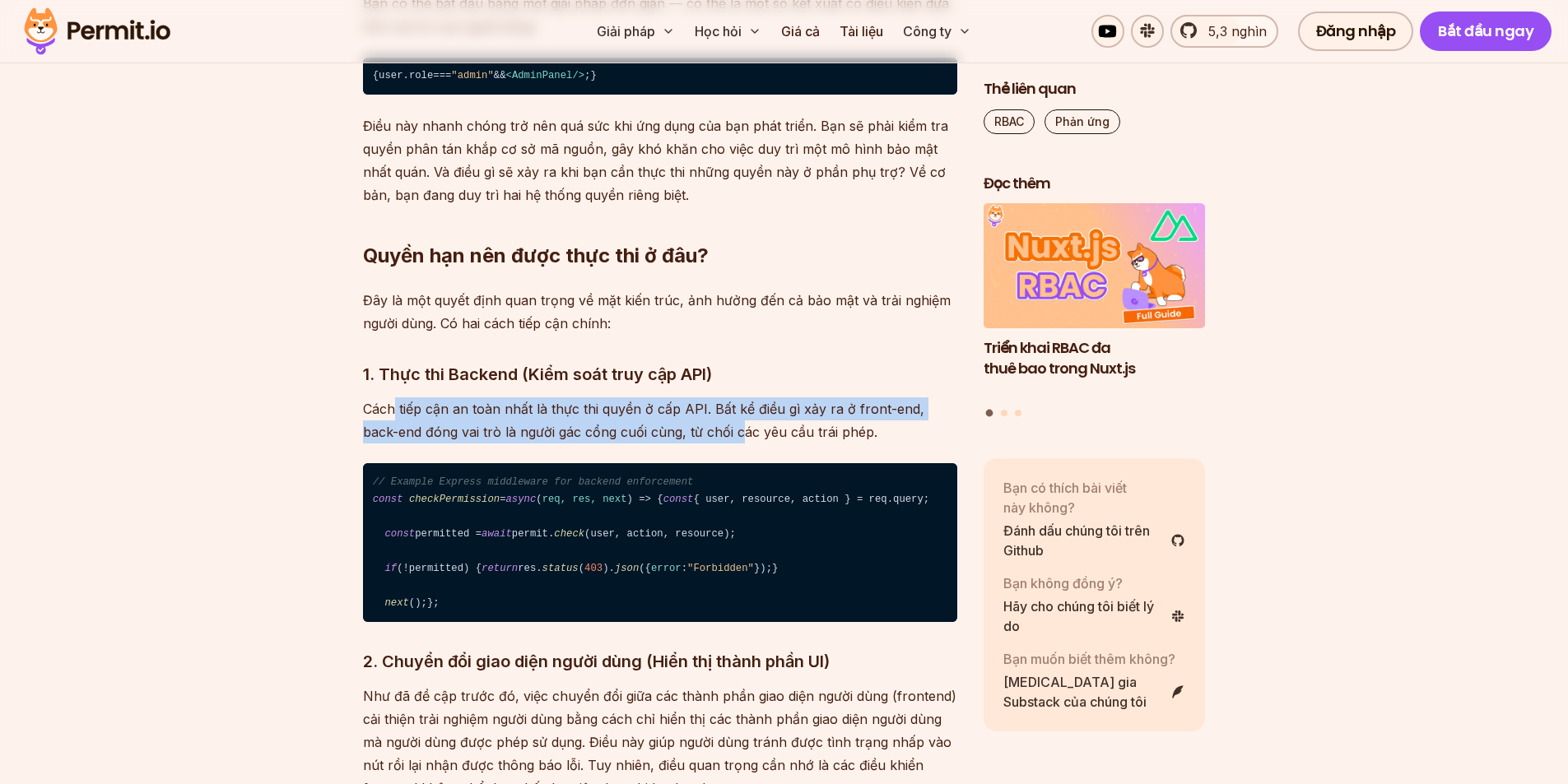
drag, startPoint x: 392, startPoint y: 436, endPoint x: 702, endPoint y: 456, distance: 310.6
click at [702, 443] on p "Cách tiếp cận an toàn nhất là thực thi quyền ở cấp API. Bất kể điều gì xảy ra ở…" at bounding box center [660, 420] width 595 height 46
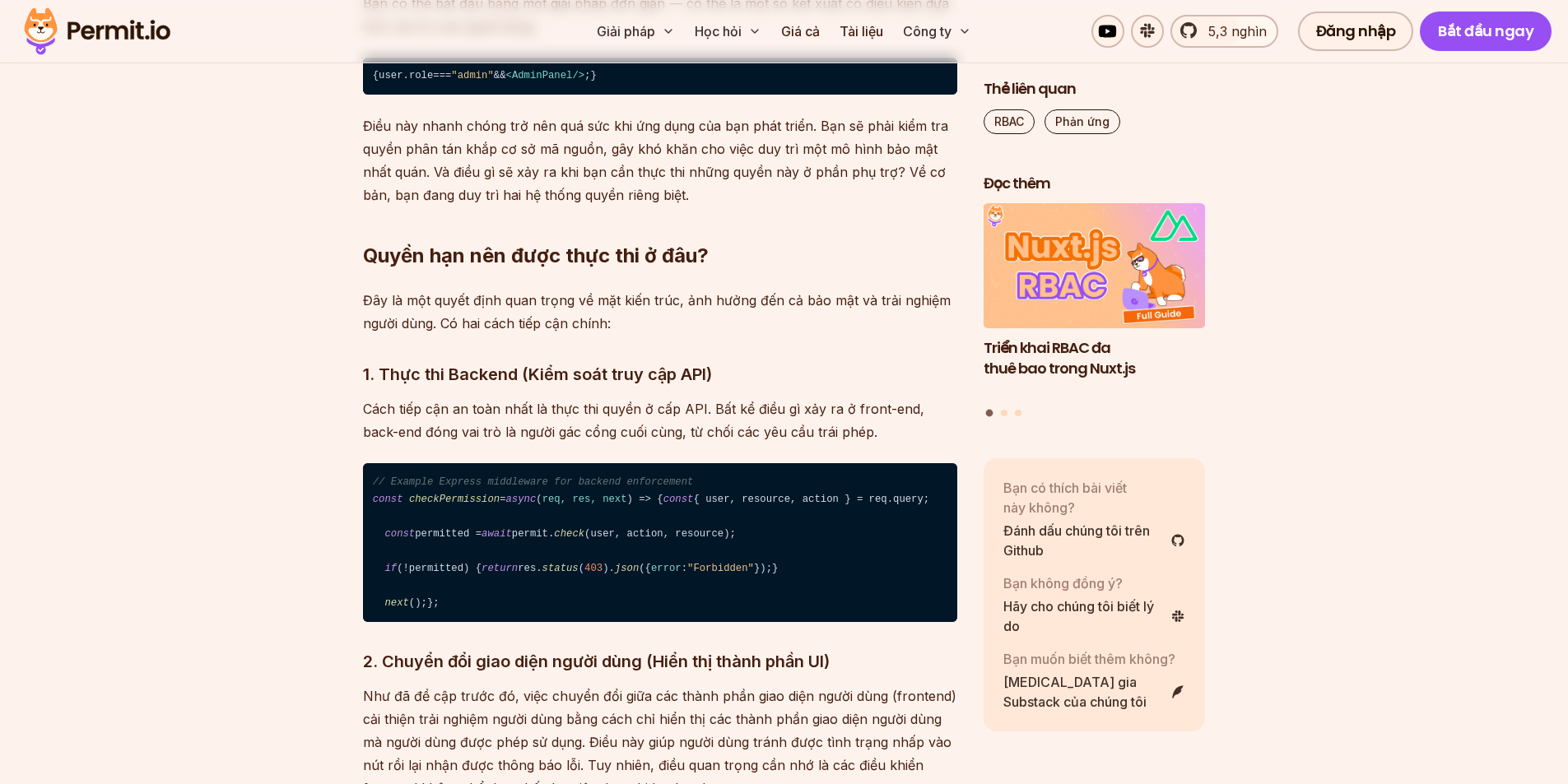
click at [764, 443] on p "Cách tiếp cận an toàn nhất là thực thi quyền ở cấp API. Bất kể điều gì xảy ra ở…" at bounding box center [660, 420] width 595 height 46
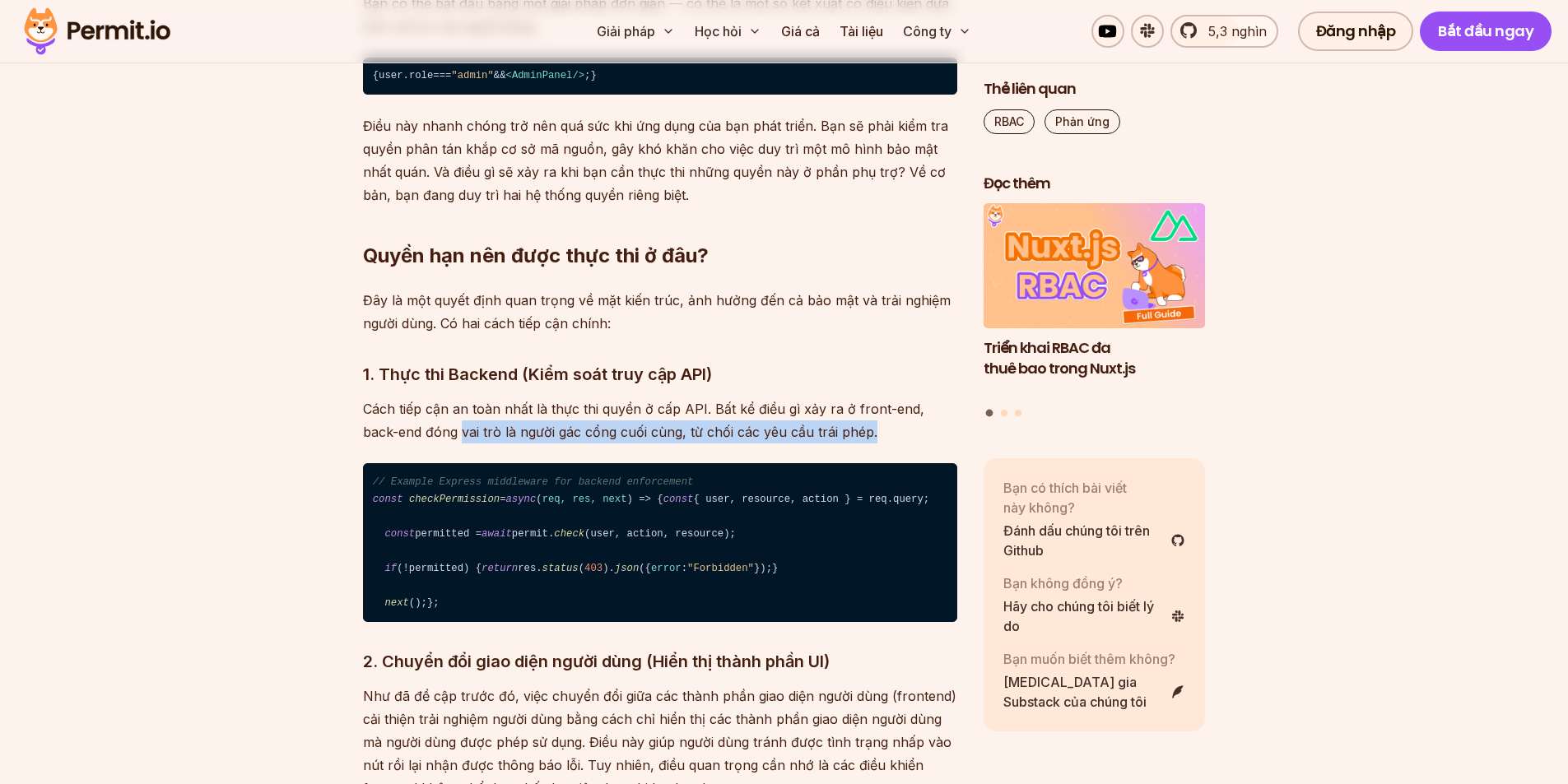
drag, startPoint x: 425, startPoint y: 470, endPoint x: 863, endPoint y: 474, distance: 438.0
click at [844, 443] on p "Cách tiếp cận an toàn nhất là thực thi quyền ở cấp API. Bất kể điều gì xảy ra ở…" at bounding box center [660, 420] width 595 height 46
click at [879, 443] on p "Cách tiếp cận an toàn nhất là thực thi quyền ở cấp API. Bất kể điều gì xảy ra ở…" at bounding box center [660, 420] width 595 height 46
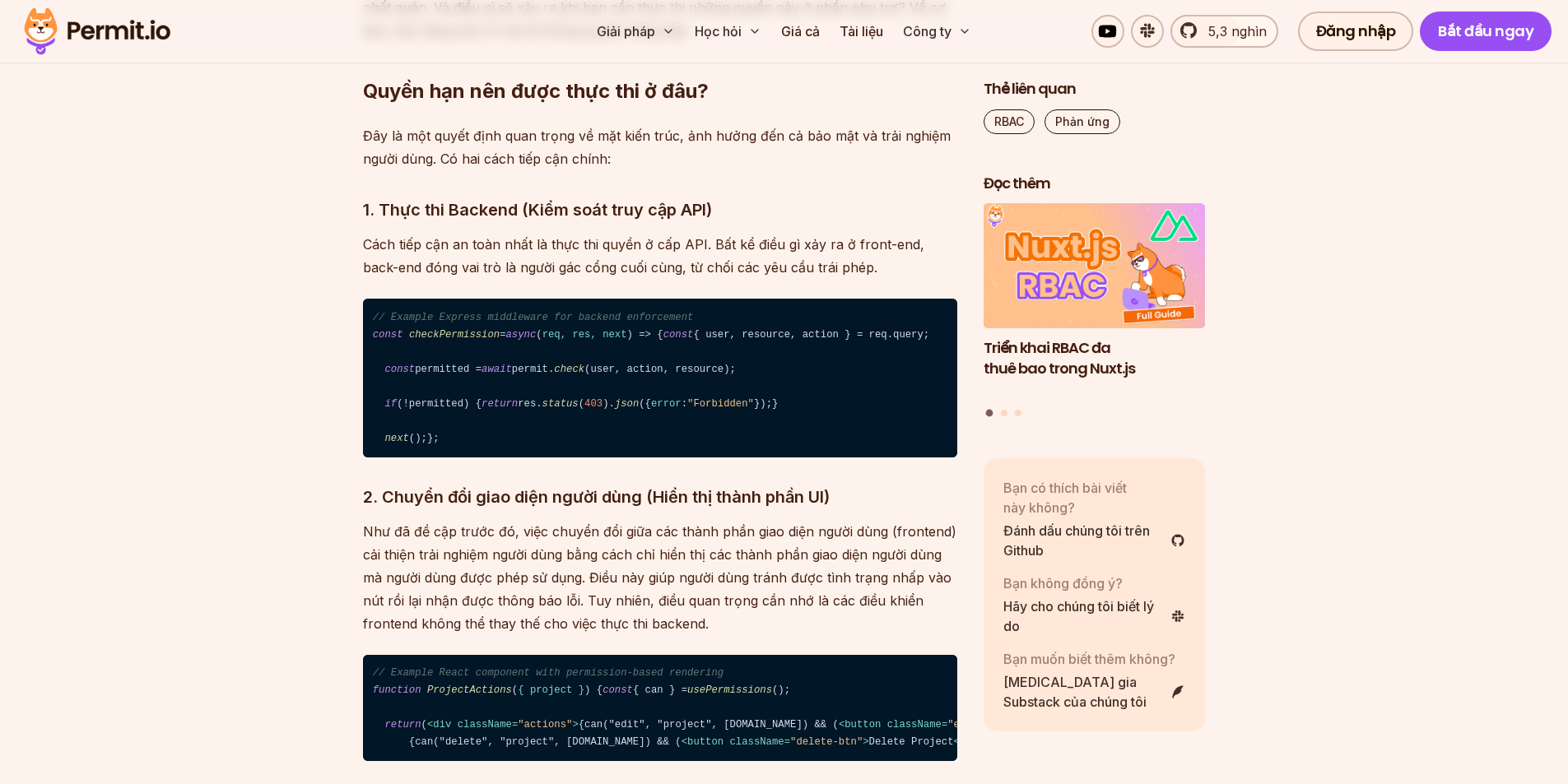
scroll to position [2714, 0]
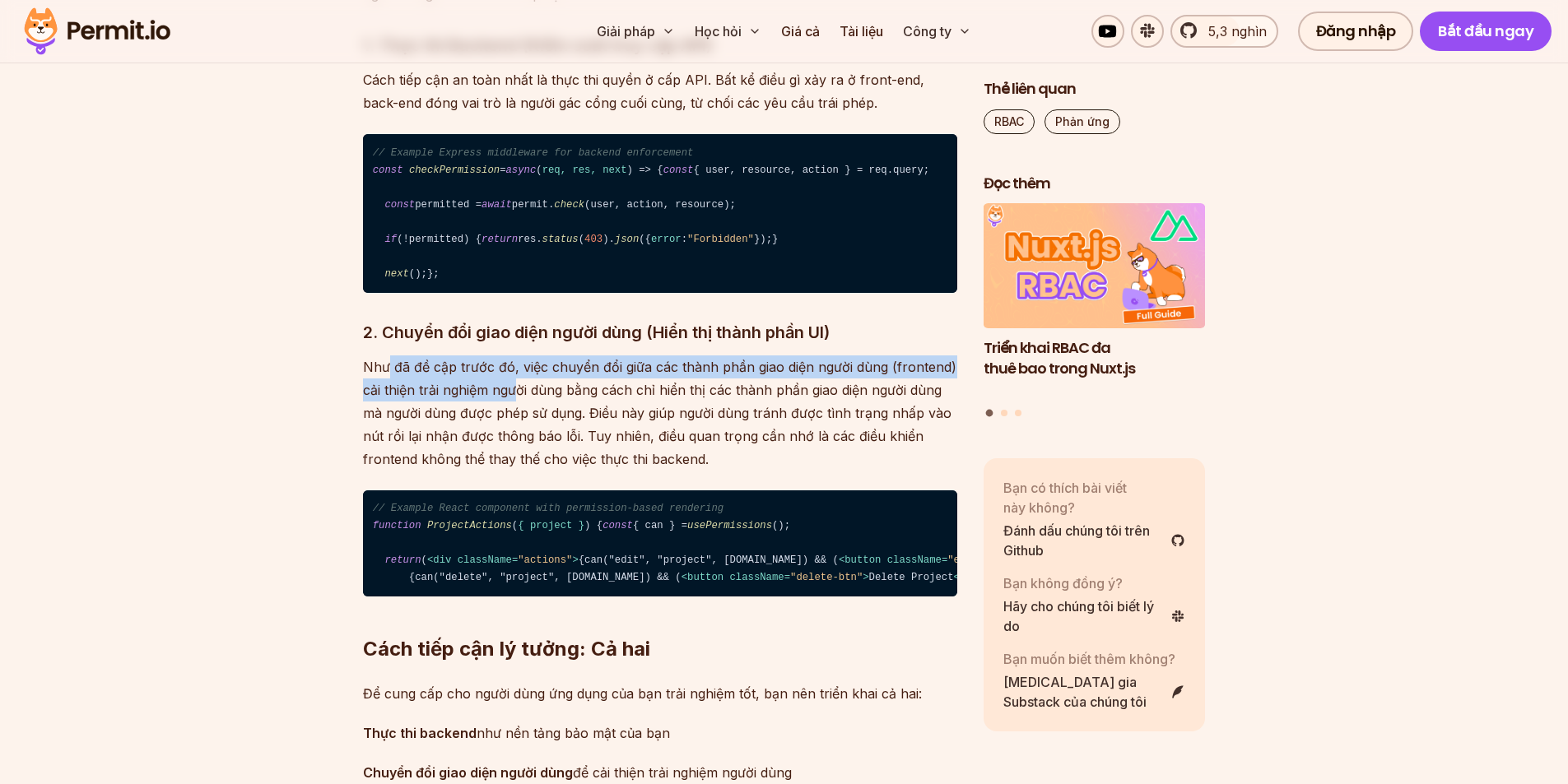
drag, startPoint x: 390, startPoint y: 466, endPoint x: 516, endPoint y: 483, distance: 127.1
click at [516, 470] on p "Như đã đề cập trước đó, việc chuyển đổi giữa các thành phần giao diện người dùn…" at bounding box center [660, 413] width 595 height 115
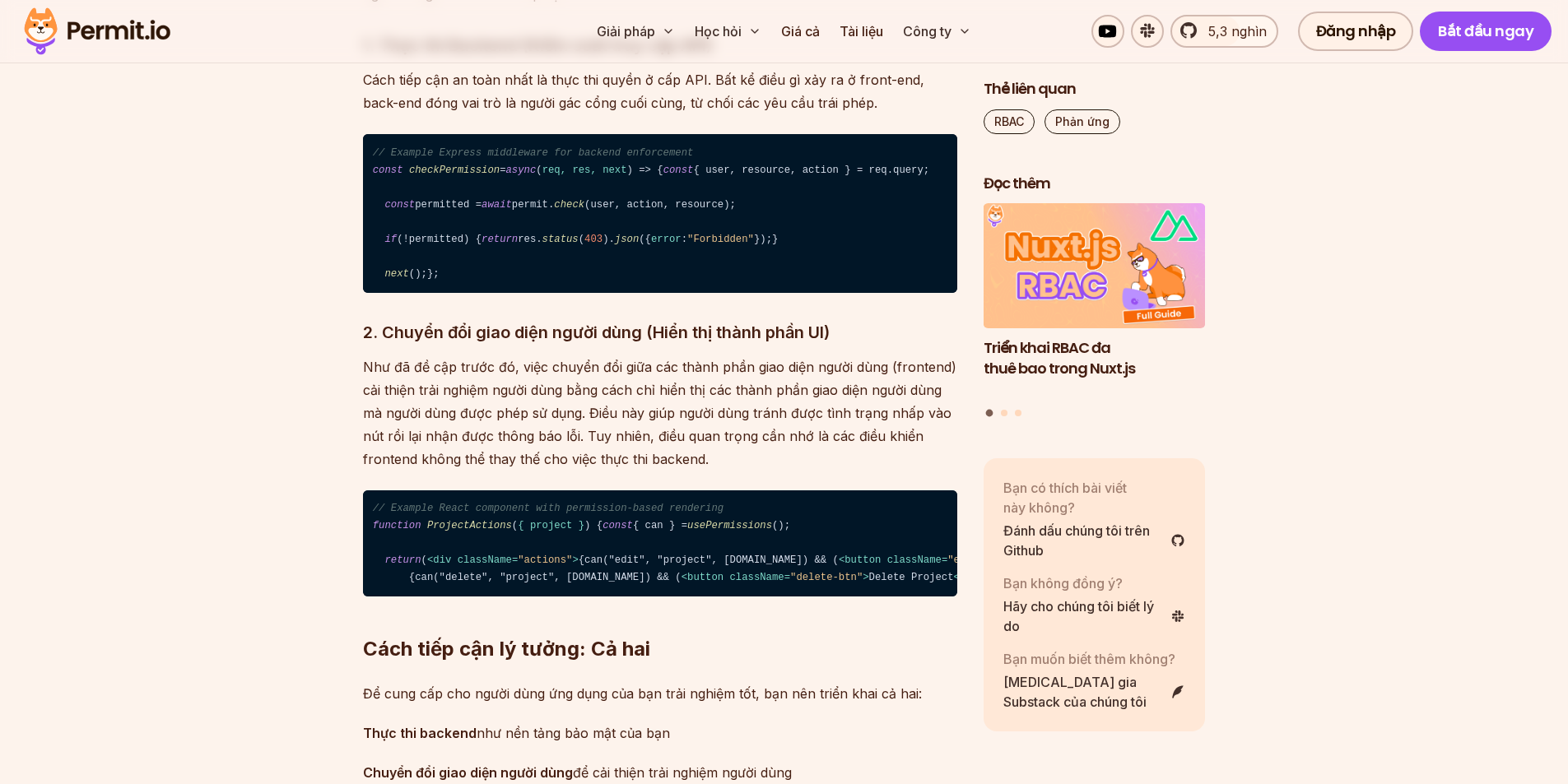
click at [644, 470] on p "Như đã đề cập trước đó, việc chuyển đổi giữa các thành phần giao diện người dùn…" at bounding box center [660, 413] width 595 height 115
drag, startPoint x: 390, startPoint y: 469, endPoint x: 584, endPoint y: 474, distance: 194.1
click at [518, 466] on font "Như đã đề cập trước đó, việc chuyển đổi giữa các thành phần giao diện người dùn…" at bounding box center [659, 412] width 594 height 108
click at [596, 467] on font "Như đã đề cập trước đó, việc chuyển đổi giữa các thành phần giao diện người dùn…" at bounding box center [659, 412] width 594 height 108
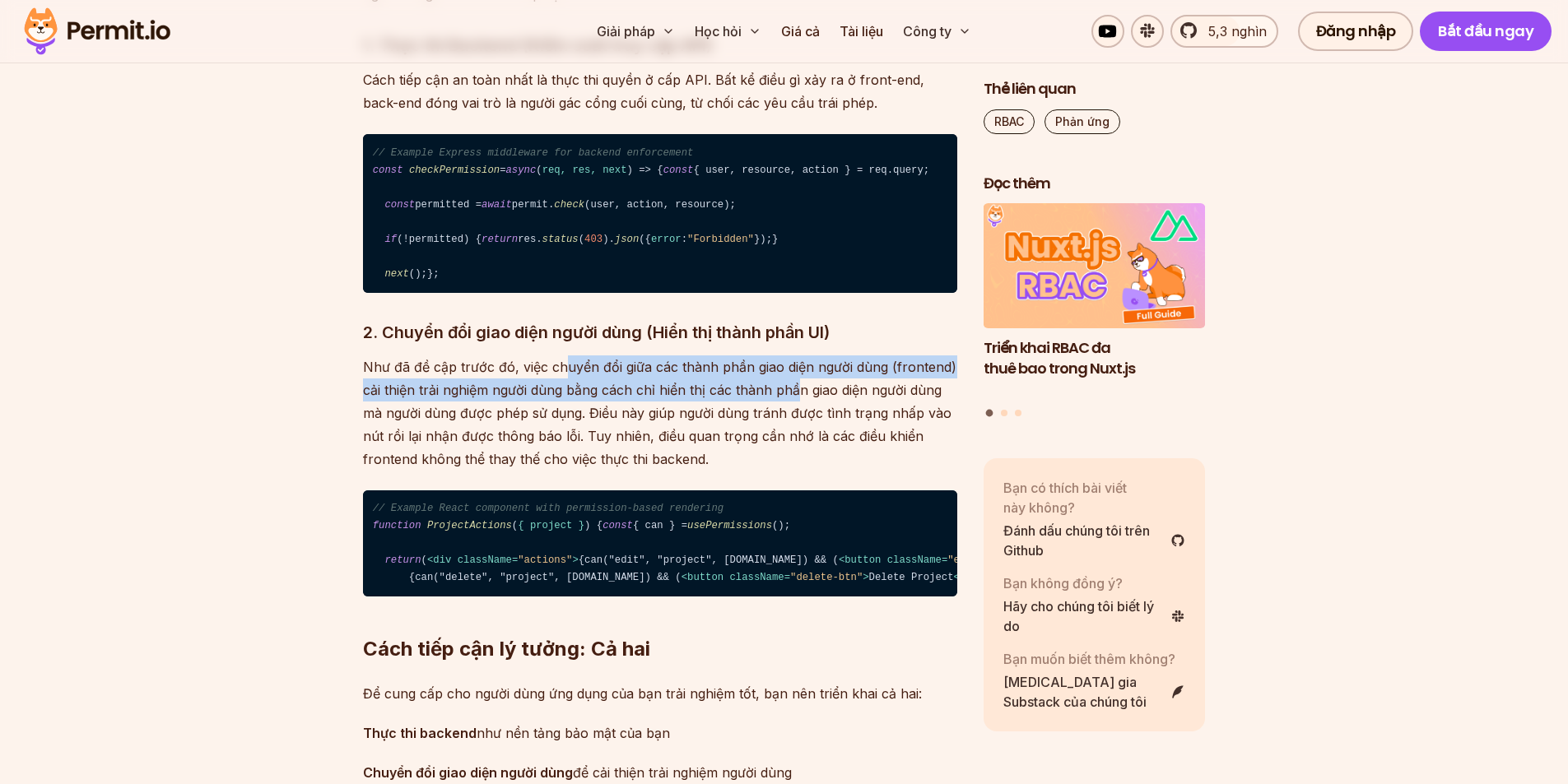
drag, startPoint x: 560, startPoint y: 477, endPoint x: 801, endPoint y: 501, distance: 242.2
click at [799, 467] on font "Như đã đề cập trước đó, việc chuyển đổi giữa các thành phần giao diện người dùn…" at bounding box center [659, 412] width 594 height 108
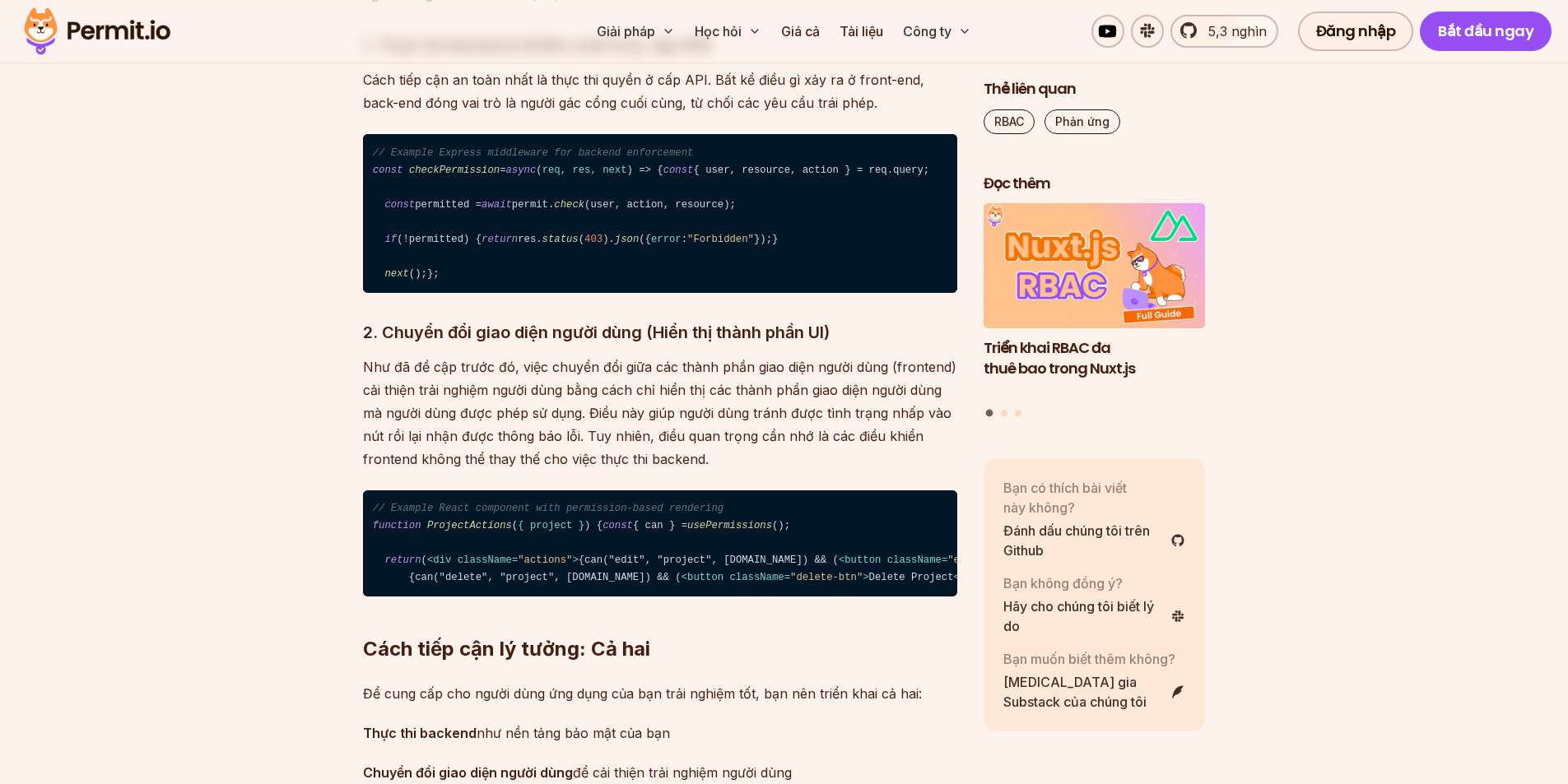
drag, startPoint x: 767, startPoint y: 516, endPoint x: 621, endPoint y: 510, distance: 146.1
click at [764, 467] on font "Như đã đề cập trước đó, việc chuyển đổi giữa các thành phần giao diện người dùn…" at bounding box center [659, 412] width 594 height 108
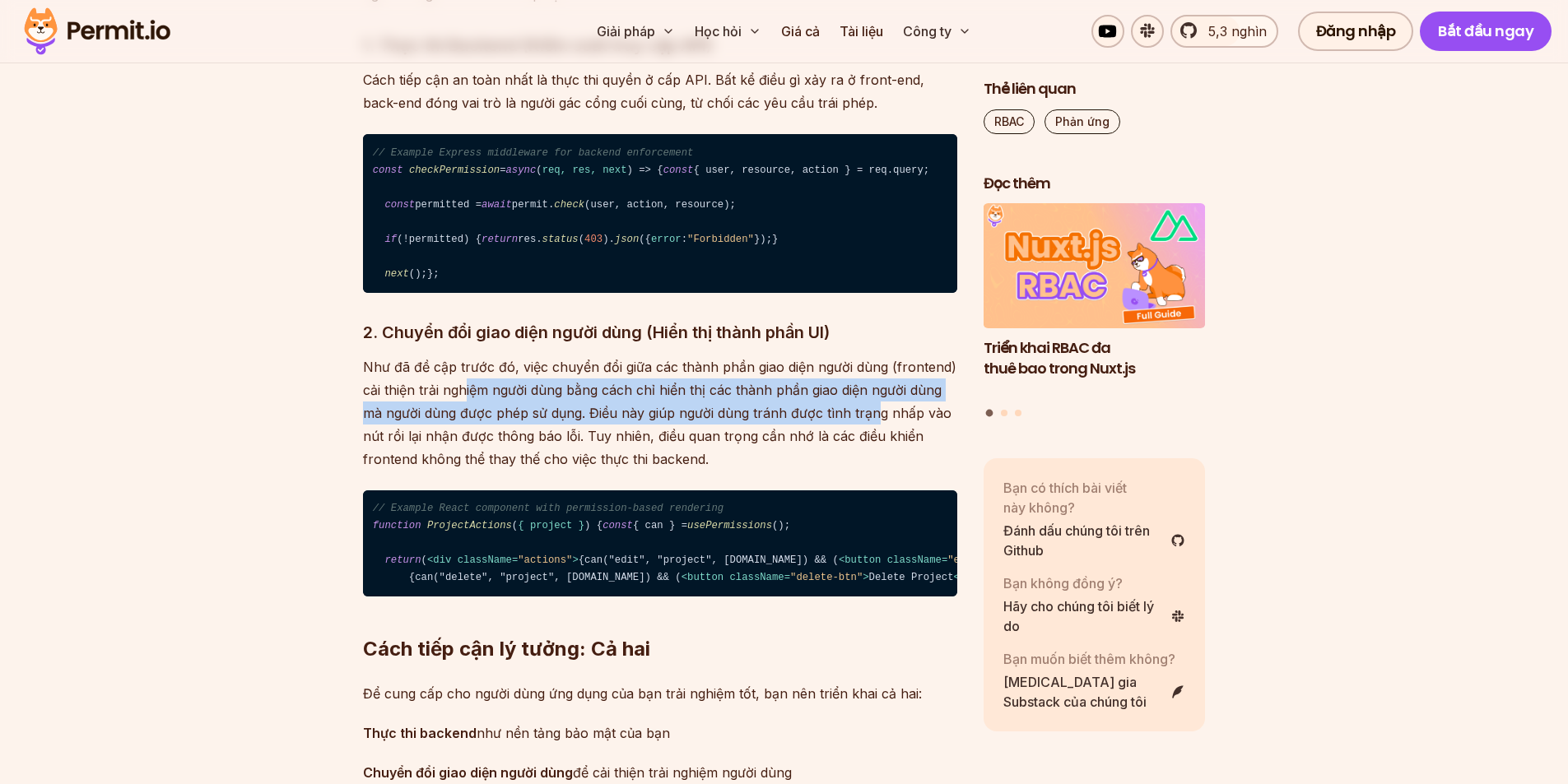
drag, startPoint x: 559, startPoint y: 493, endPoint x: 875, endPoint y: 513, distance: 316.6
click at [875, 467] on font "Như đã đề cập trước đó, việc chuyển đổi giữa các thành phần giao diện người dùn…" at bounding box center [659, 412] width 594 height 108
drag, startPoint x: 593, startPoint y: 517, endPoint x: 578, endPoint y: 517, distance: 15.0
click at [591, 467] on font "Như đã đề cập trước đó, việc chuyển đổi giữa các thành phần giao diện người dùn…" at bounding box center [659, 412] width 594 height 108
click at [440, 467] on font "Như đã đề cập trước đó, việc chuyển đổi giữa các thành phần giao diện người dùn…" at bounding box center [659, 412] width 594 height 108
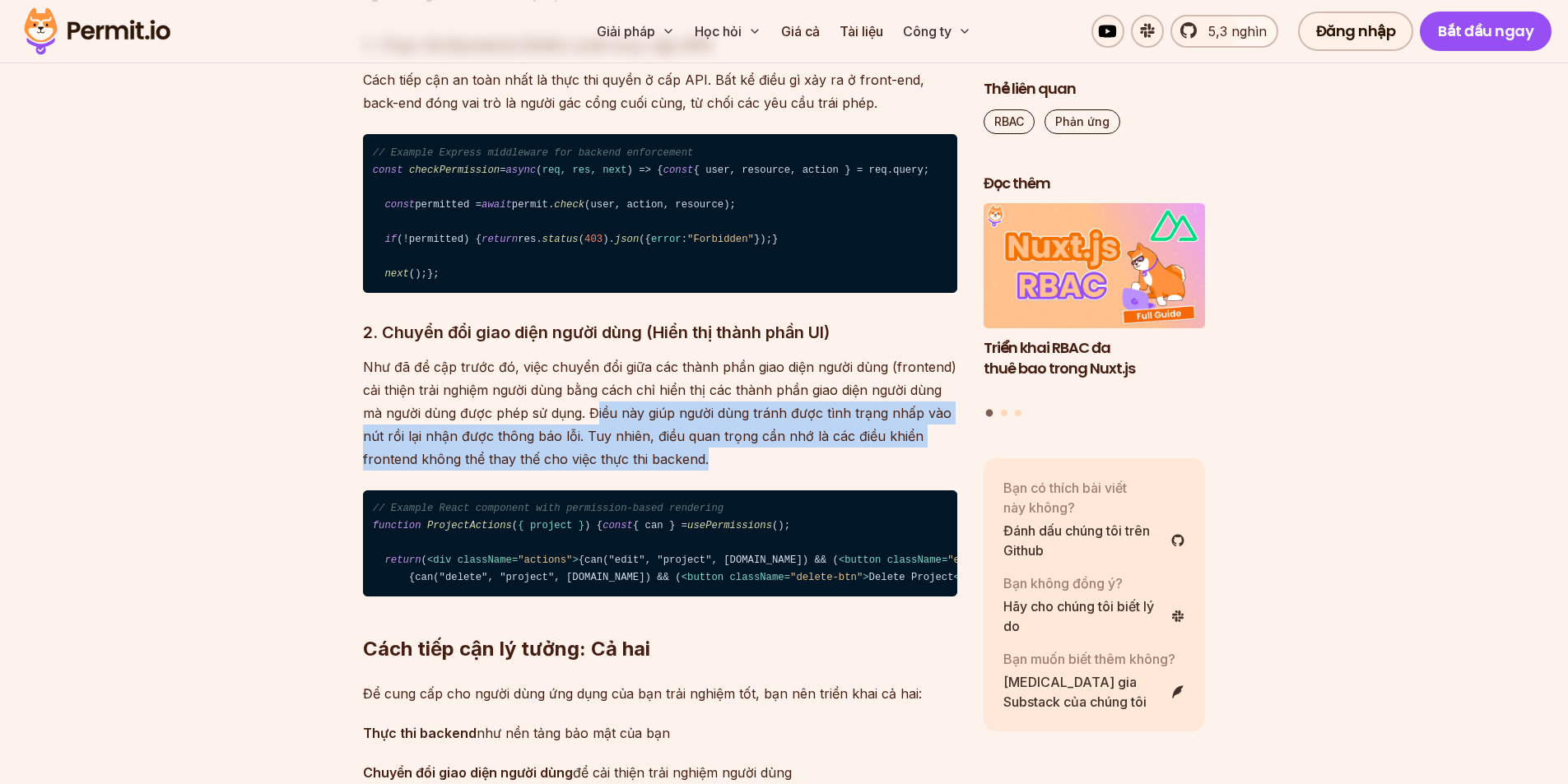
drag, startPoint x: 652, startPoint y: 522, endPoint x: 824, endPoint y: 561, distance: 176.4
click at [824, 470] on p "Như đã đề cập trước đó, việc chuyển đổi giữa các thành phần giao diện người dùn…" at bounding box center [660, 413] width 595 height 115
drag, startPoint x: 607, startPoint y: 550, endPoint x: 526, endPoint y: 542, distance: 81.4
click at [606, 470] on p "Như đã đề cập trước đó, việc chuyển đổi giữa các thành phần giao diện người dùn…" at bounding box center [660, 413] width 595 height 115
click at [467, 467] on font "Như đã đề cập trước đó, việc chuyển đổi giữa các thành phần giao diện người dùn…" at bounding box center [659, 412] width 594 height 108
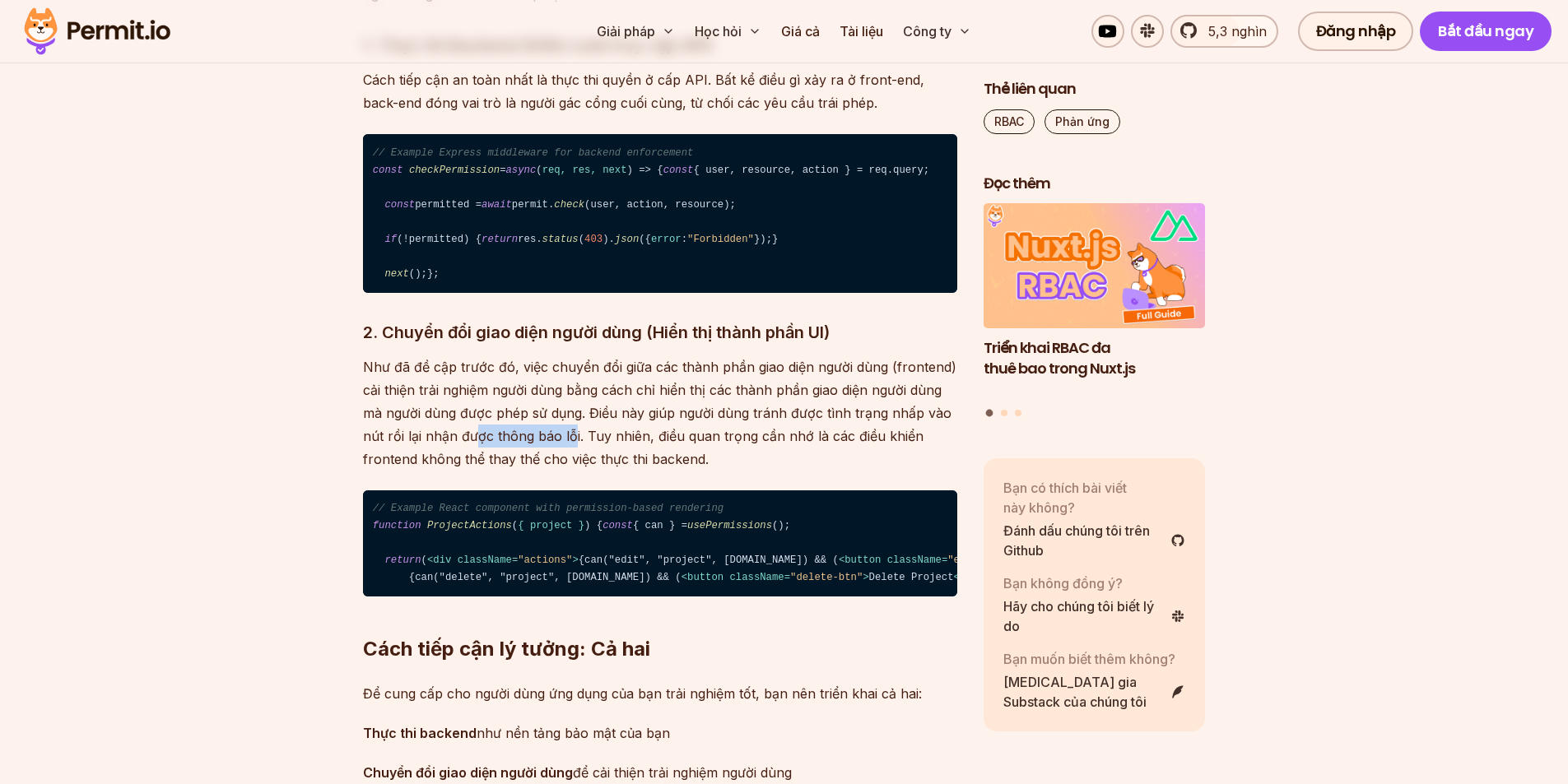
click at [469, 467] on font "Như đã đề cập trước đó, việc chuyển đổi giữa các thành phần giao diện người dùn…" at bounding box center [659, 412] width 594 height 108
click at [649, 467] on font "Như đã đề cập trước đó, việc chuyển đổi giữa các thành phần giao diện người dùn…" at bounding box center [659, 412] width 594 height 108
drag, startPoint x: 603, startPoint y: 539, endPoint x: 882, endPoint y: 549, distance: 279.2
click at [881, 470] on p "Như đã đề cập trước đó, việc chuyển đổi giữa các thành phần giao diện người dùn…" at bounding box center [660, 413] width 595 height 115
click at [900, 470] on p "Như đã đề cập trước đó, việc chuyển đổi giữa các thành phần giao diện người dùn…" at bounding box center [660, 413] width 595 height 115
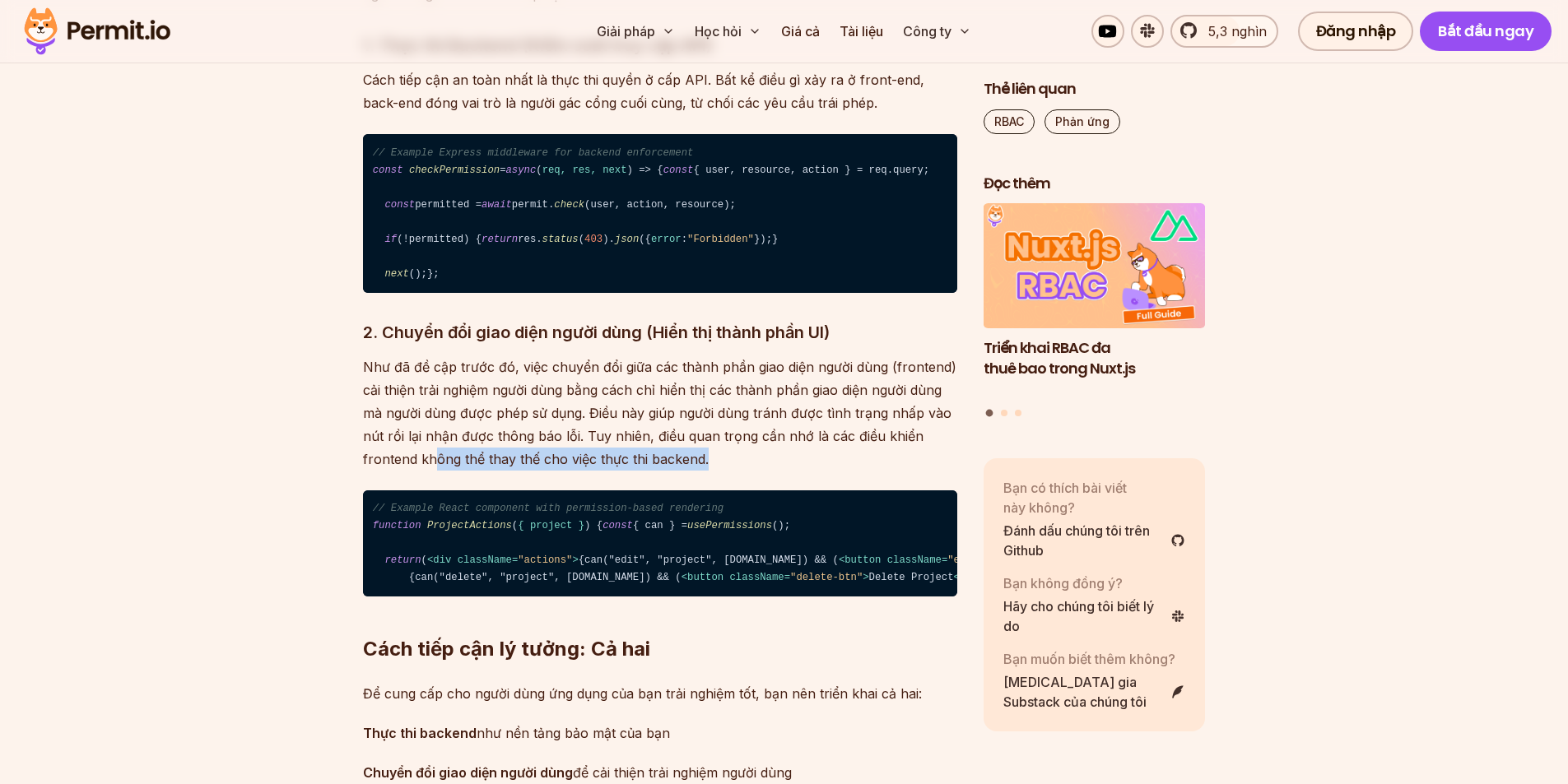
drag, startPoint x: 434, startPoint y: 561, endPoint x: 737, endPoint y: 560, distance: 303.0
click at [729, 470] on p "Như đã đề cập trước đó, việc chuyển đổi giữa các thành phần giao diện người dùn…" at bounding box center [660, 413] width 595 height 115
click at [765, 470] on p "Như đã đề cập trước đó, việc chuyển đổi giữa các thành phần giao diện người dùn…" at bounding box center [660, 413] width 595 height 115
drag, startPoint x: 627, startPoint y: 541, endPoint x: 846, endPoint y: 568, distance: 220.7
click at [846, 470] on p "Như đã đề cập trước đó, việc chuyển đổi giữa các thành phần giao diện người dùn…" at bounding box center [660, 413] width 595 height 115
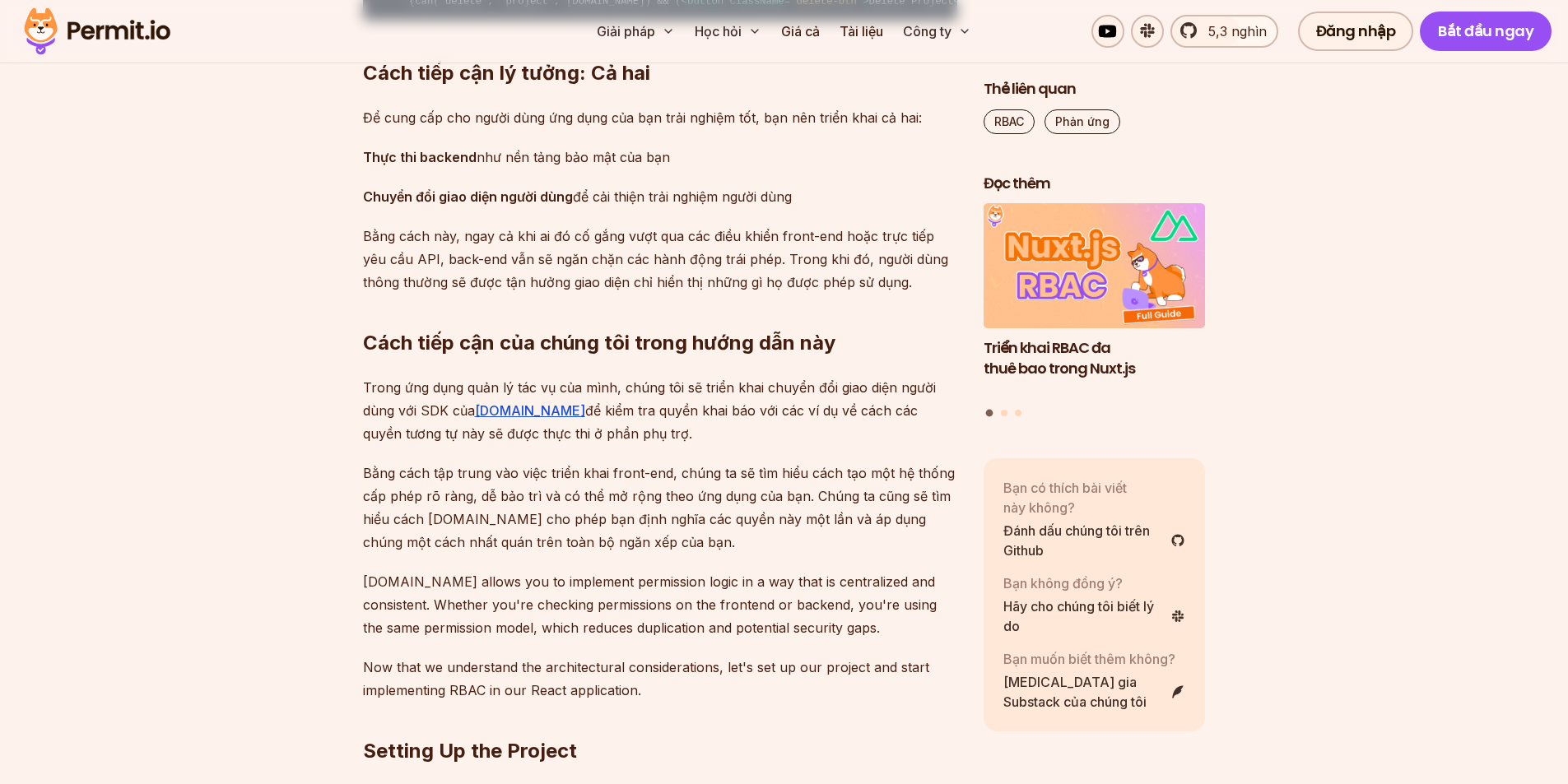
scroll to position [3372, 0]
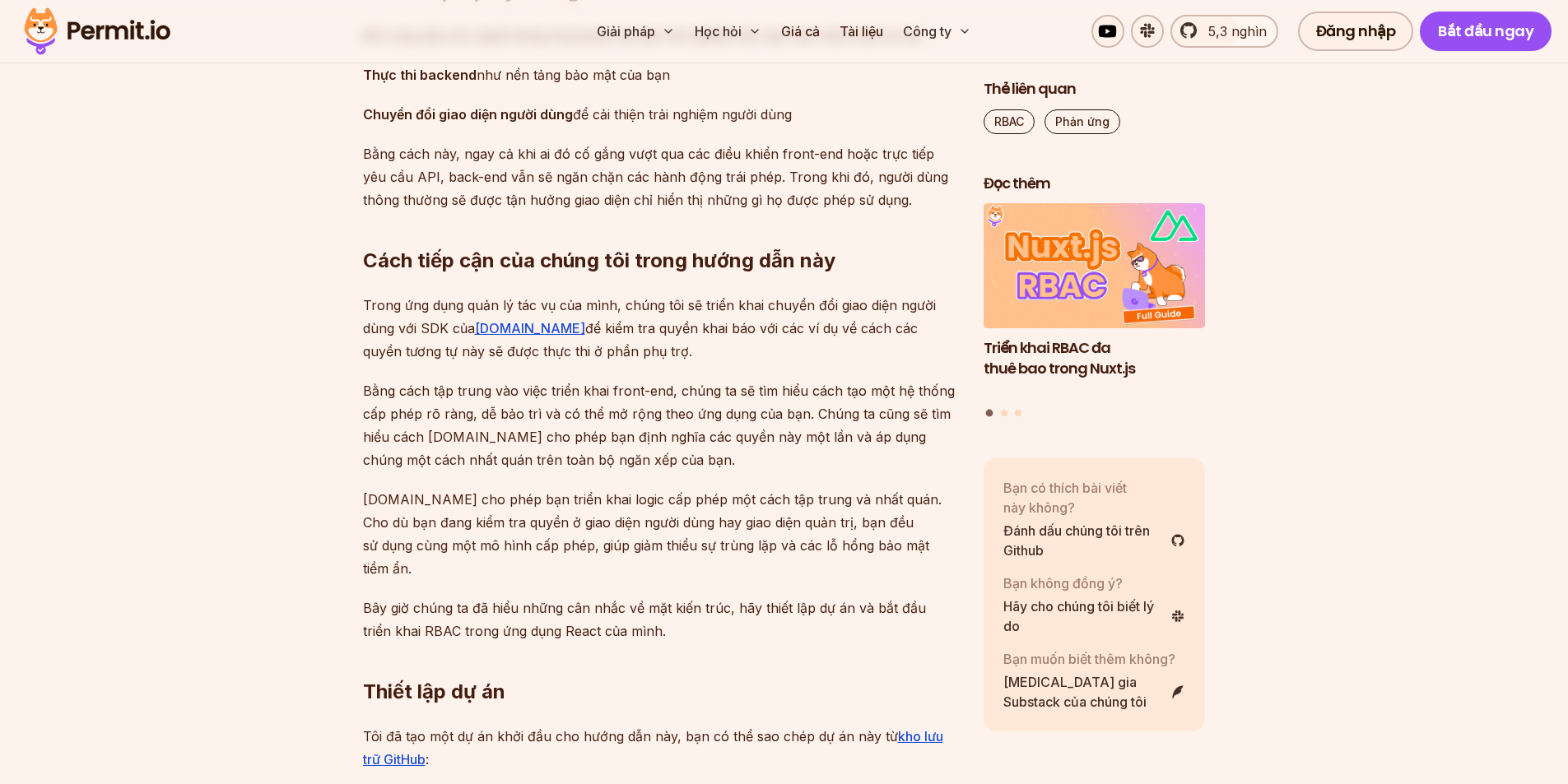
drag, startPoint x: 434, startPoint y: 318, endPoint x: 859, endPoint y: 376, distance: 428.9
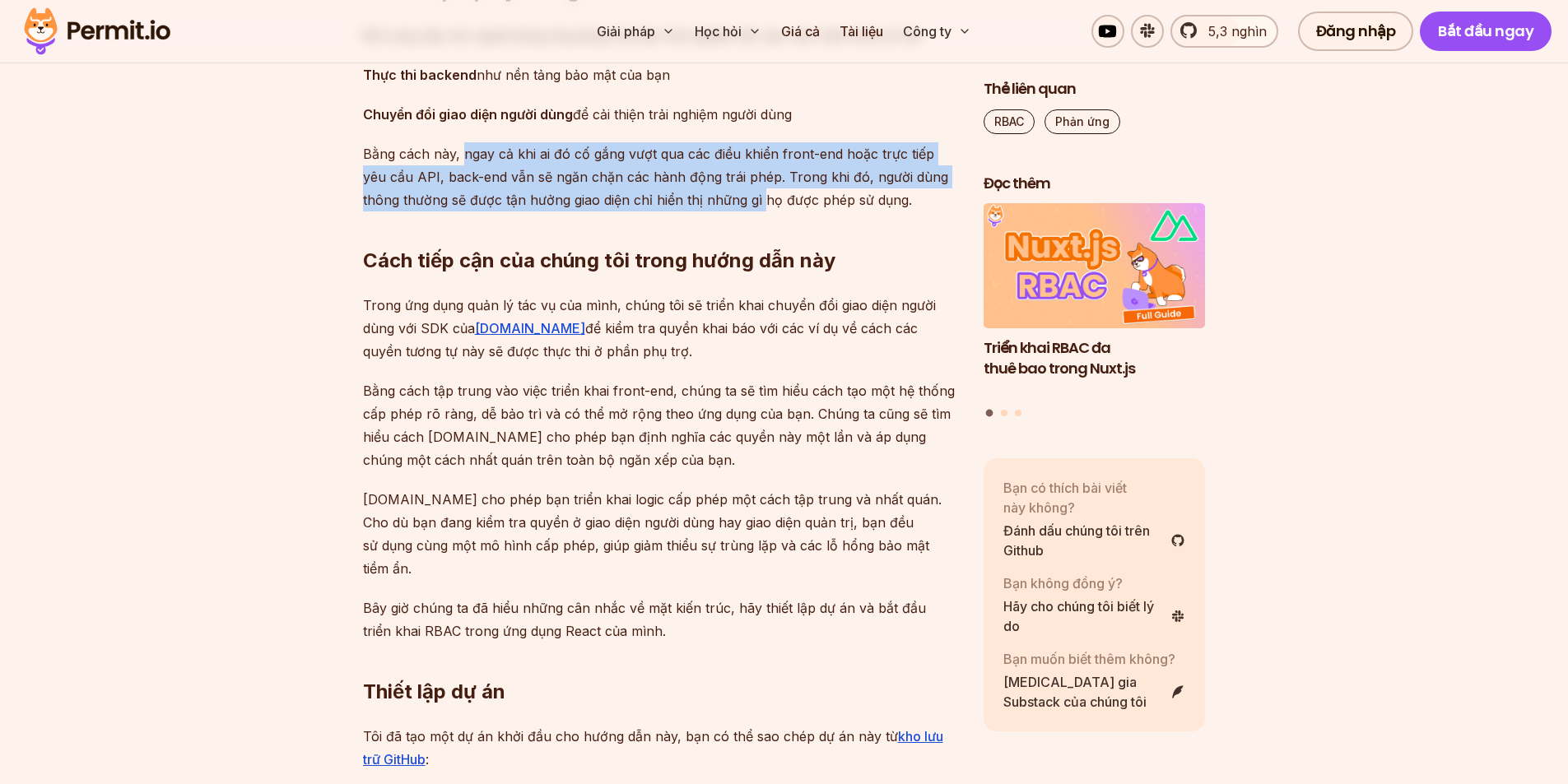
drag, startPoint x: 465, startPoint y: 435, endPoint x: 776, endPoint y: 487, distance: 315.3
click at [721, 208] on font "Bằng cách này, ngay cả khi ai đó cố gắng vượt qua các điều khiển front-end hoặc…" at bounding box center [655, 176] width 585 height 62
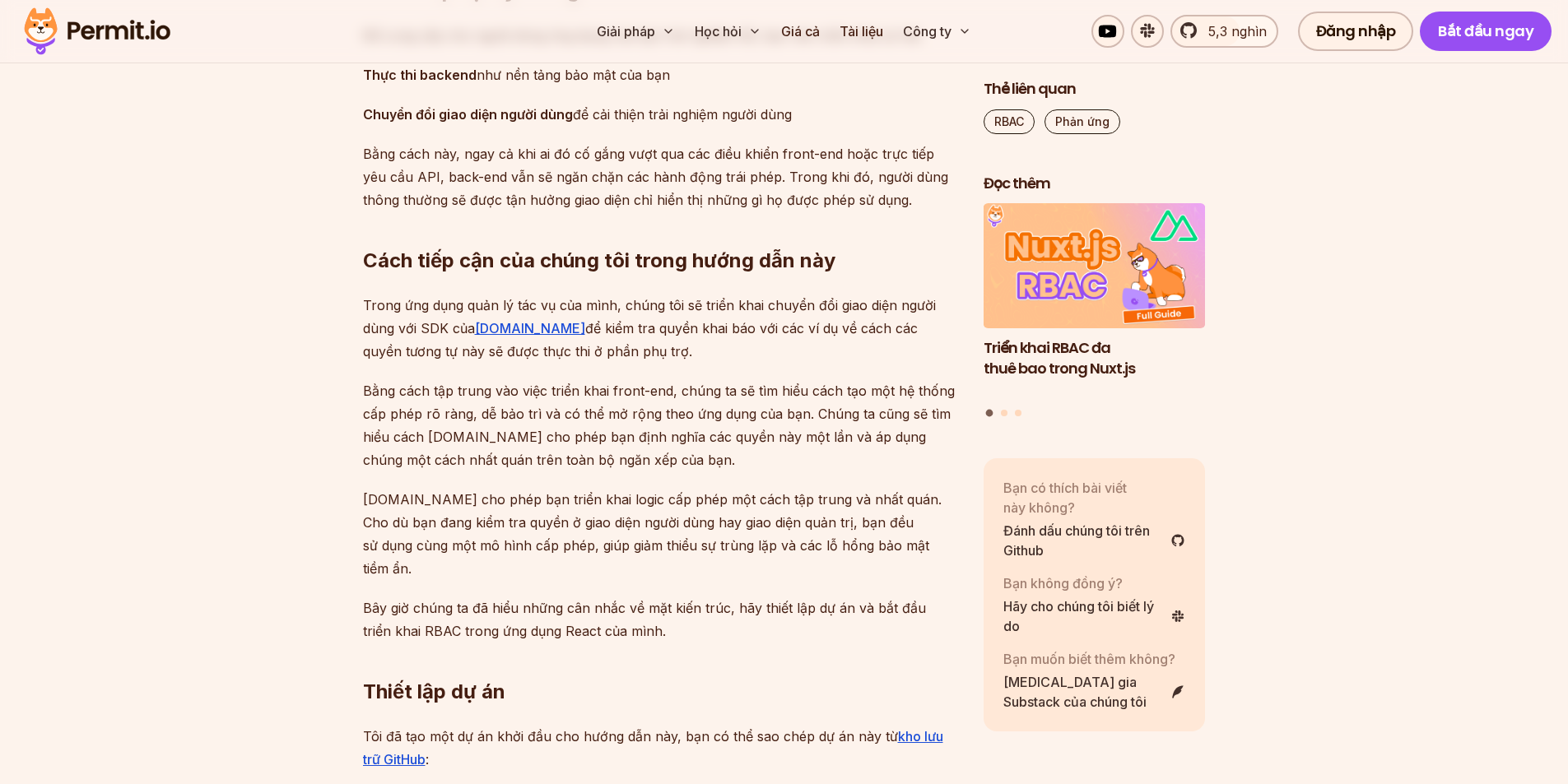
click at [794, 274] on h2 "Cách tiếp cận của chúng tôi trong hướng dẫn này" at bounding box center [660, 228] width 595 height 92
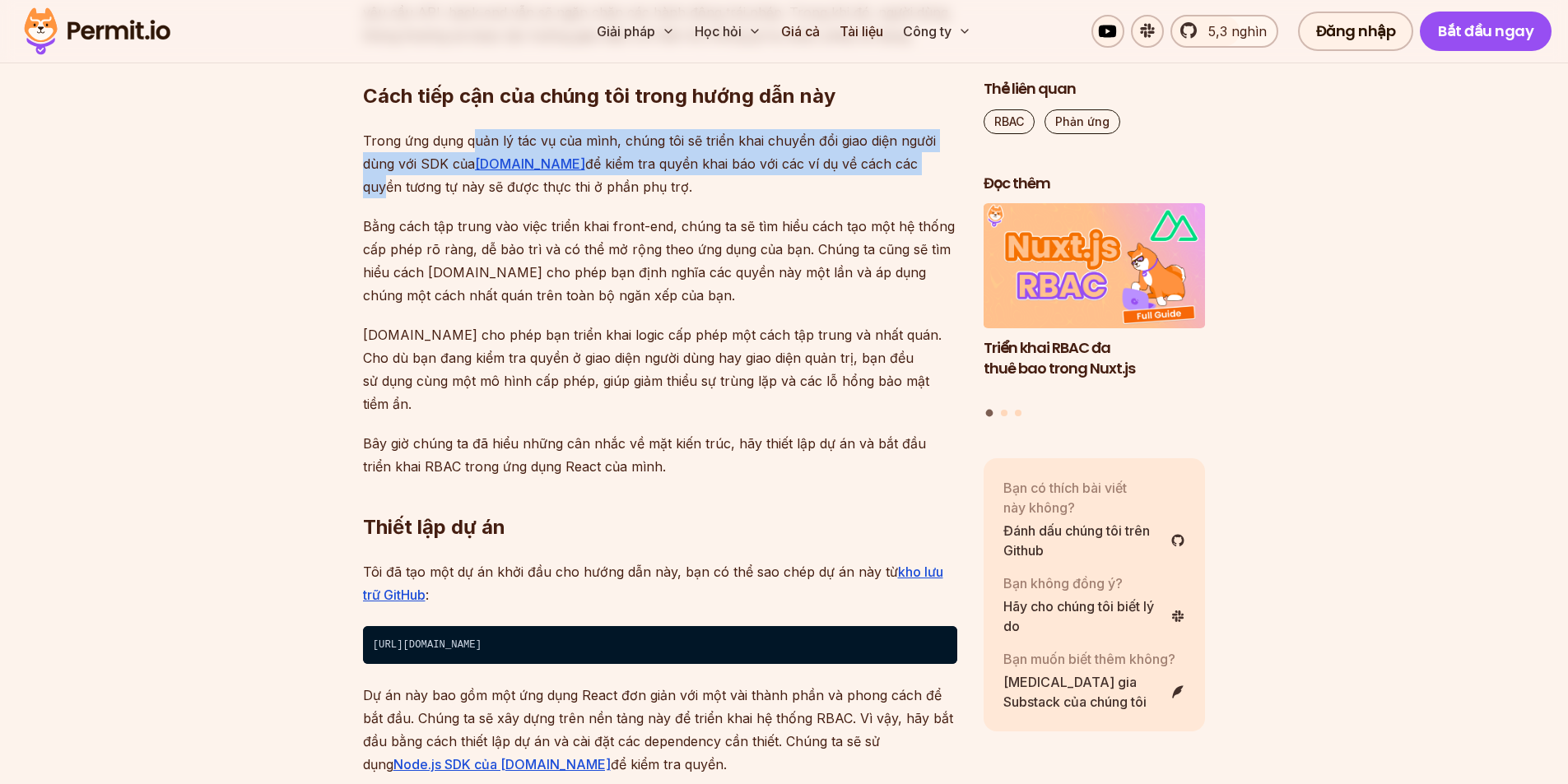
drag, startPoint x: 475, startPoint y: 417, endPoint x: 884, endPoint y: 434, distance: 409.4
click at [884, 198] on p "Trong ứng dụng quản lý tác vụ của mình, chúng tôi sẽ triển khai chuyển đổi giao…" at bounding box center [660, 164] width 595 height 69
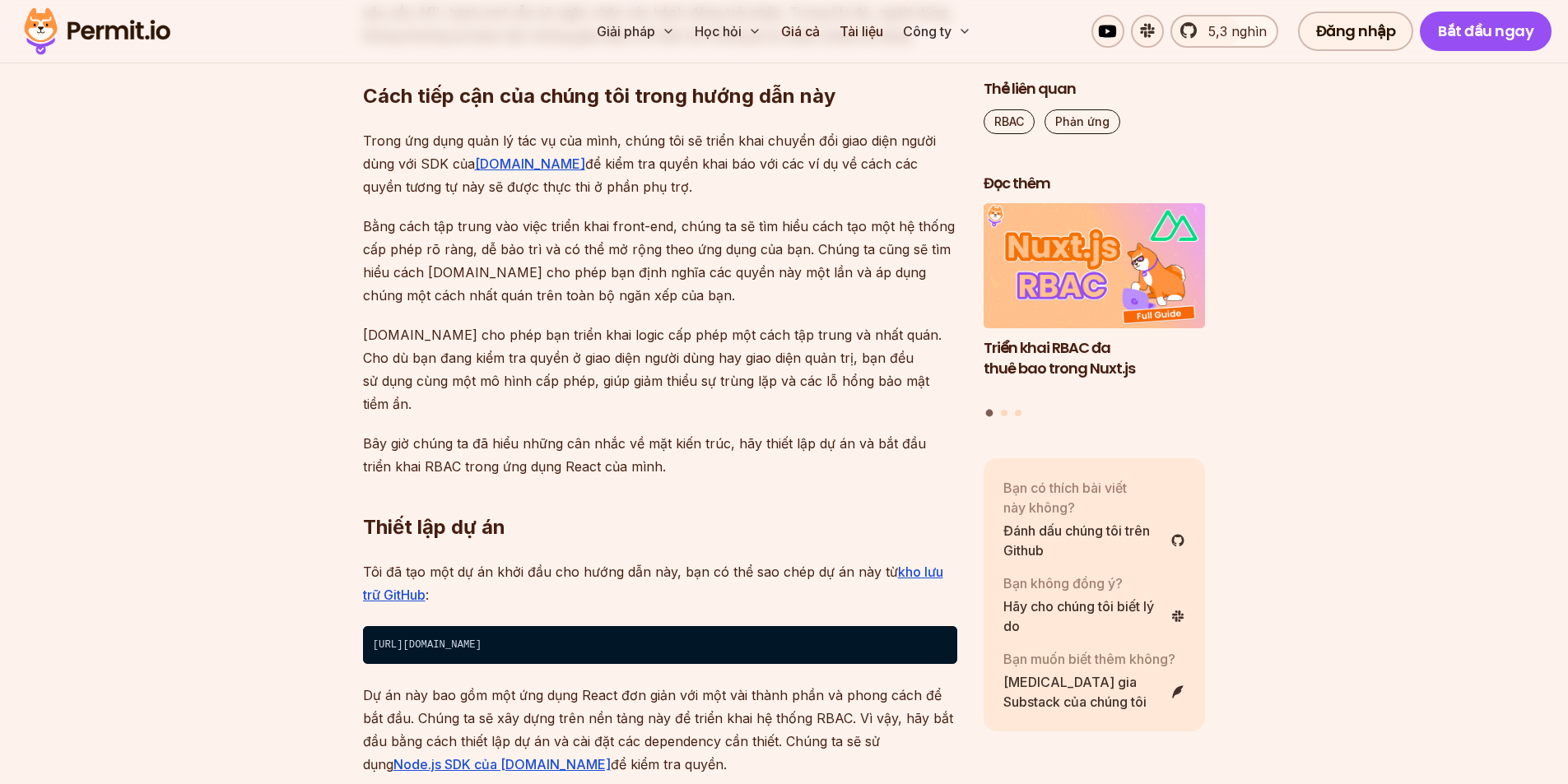
click at [828, 198] on p "Trong ứng dụng quản lý tác vụ của mình, chúng tôi sẽ triển khai chuyển đổi giao…" at bounding box center [660, 164] width 595 height 69
drag, startPoint x: 581, startPoint y: 440, endPoint x: 803, endPoint y: 466, distance: 223.5
click at [803, 198] on p "Trong ứng dụng quản lý tác vụ của mình, chúng tôi sẽ triển khai chuyển đổi giao…" at bounding box center [660, 164] width 595 height 69
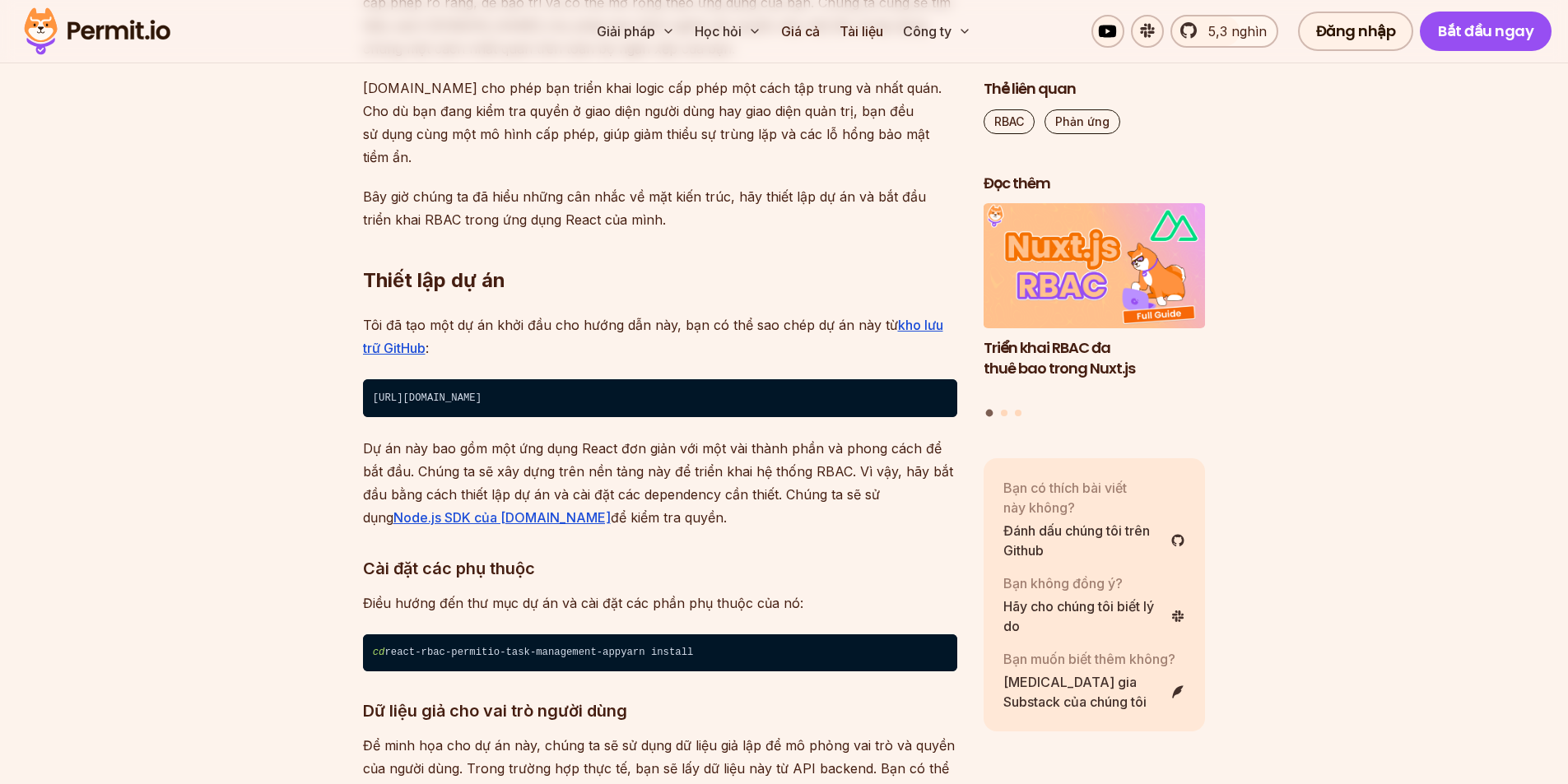
scroll to position [3865, 0]
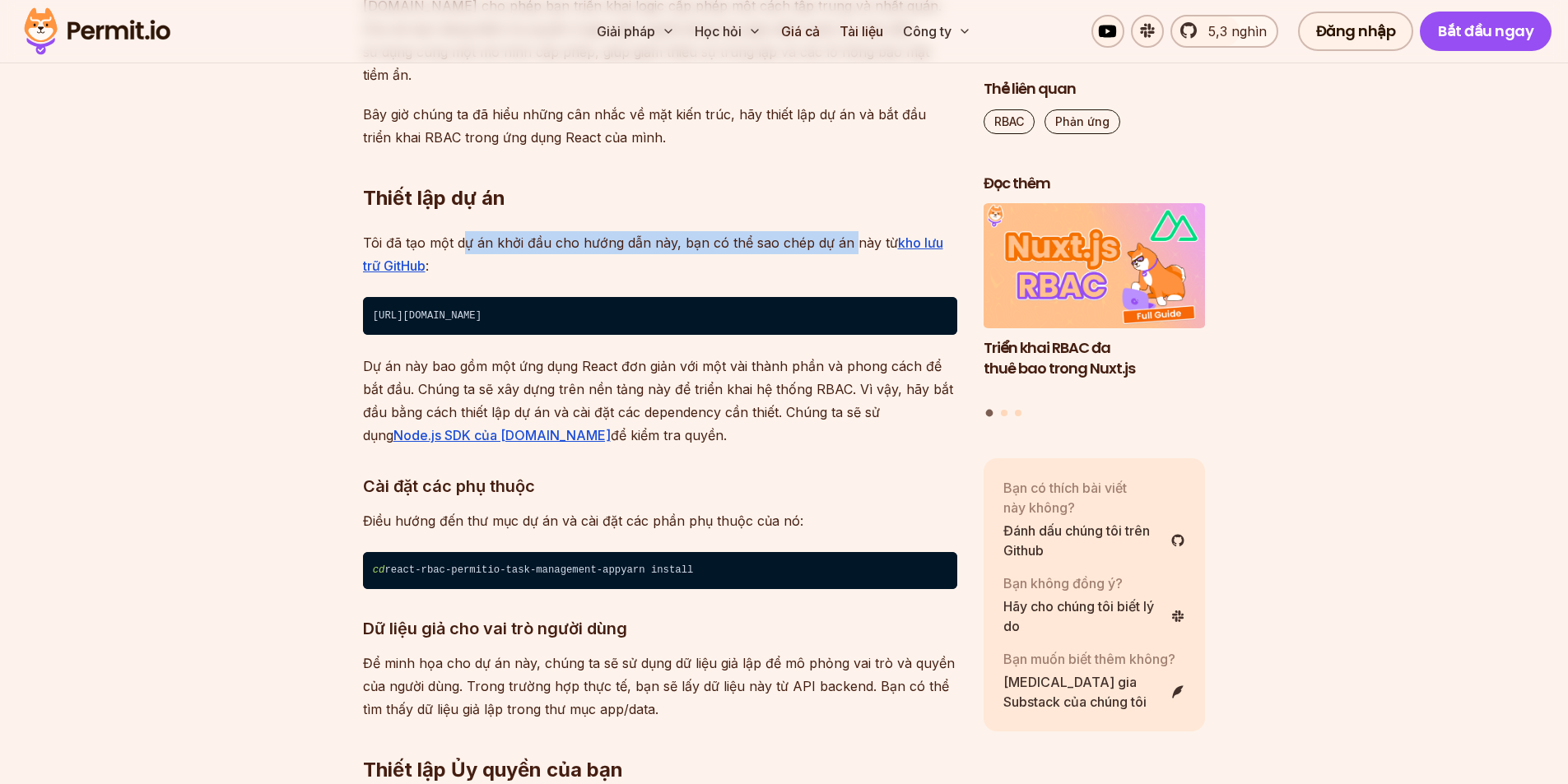
drag, startPoint x: 462, startPoint y: 497, endPoint x: 848, endPoint y: 493, distance: 386.0
click at [848, 251] on font "Tôi đã tạo một dự án khởi đầu cho hướng dẫn này, bạn có thể sao chép dự án này …" at bounding box center [630, 242] width 535 height 17
click at [719, 251] on font "Tôi đã tạo một dự án khởi đầu cho hướng dẫn này, bạn có thể sao chép dự án này …" at bounding box center [630, 242] width 535 height 17
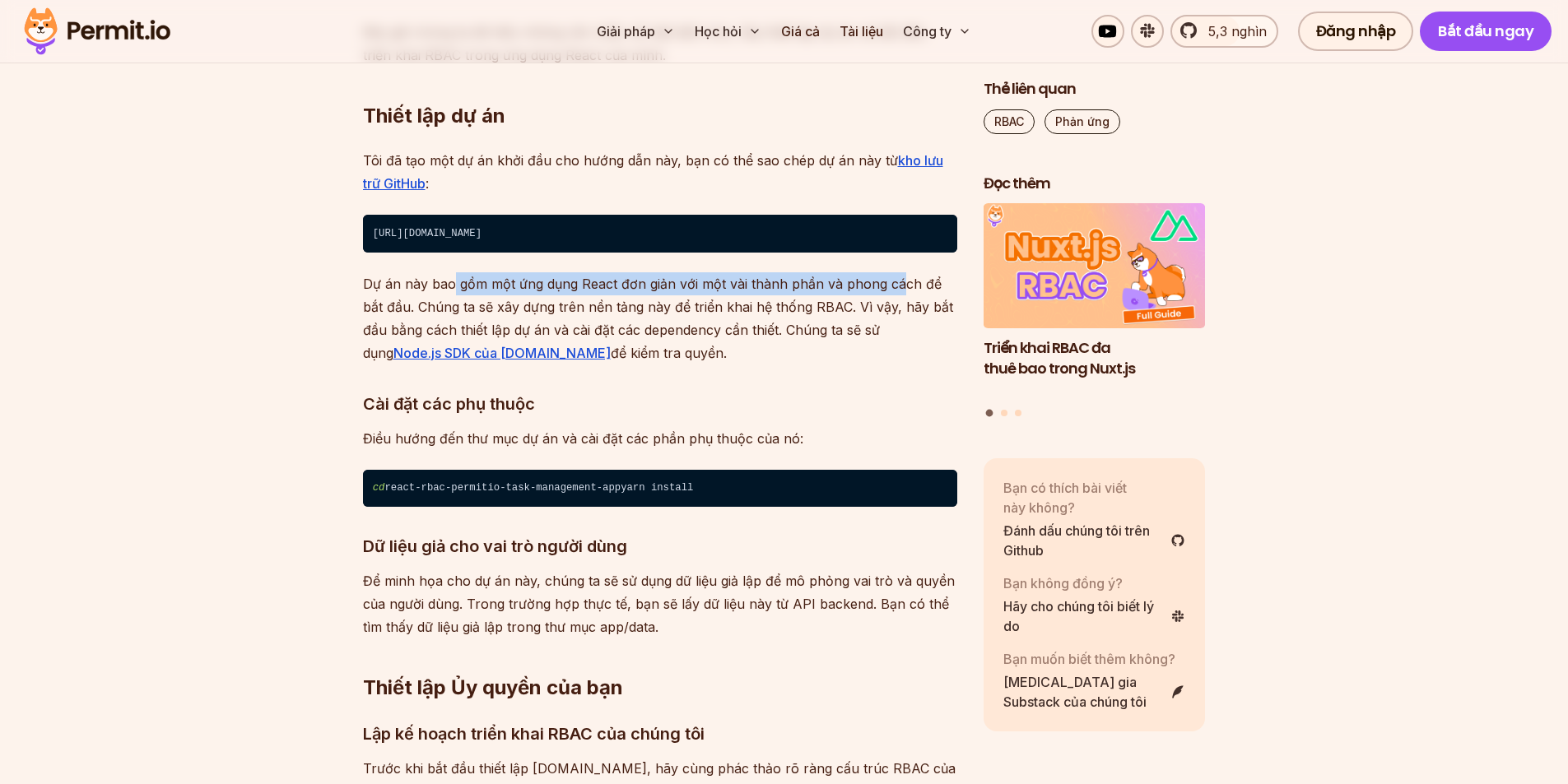
drag, startPoint x: 452, startPoint y: 535, endPoint x: 895, endPoint y: 548, distance: 443.2
click at [895, 365] on p "Dự án này bao gồm một ứng dụng React đơn giản với một vài thành phần và phong c…" at bounding box center [660, 318] width 595 height 92
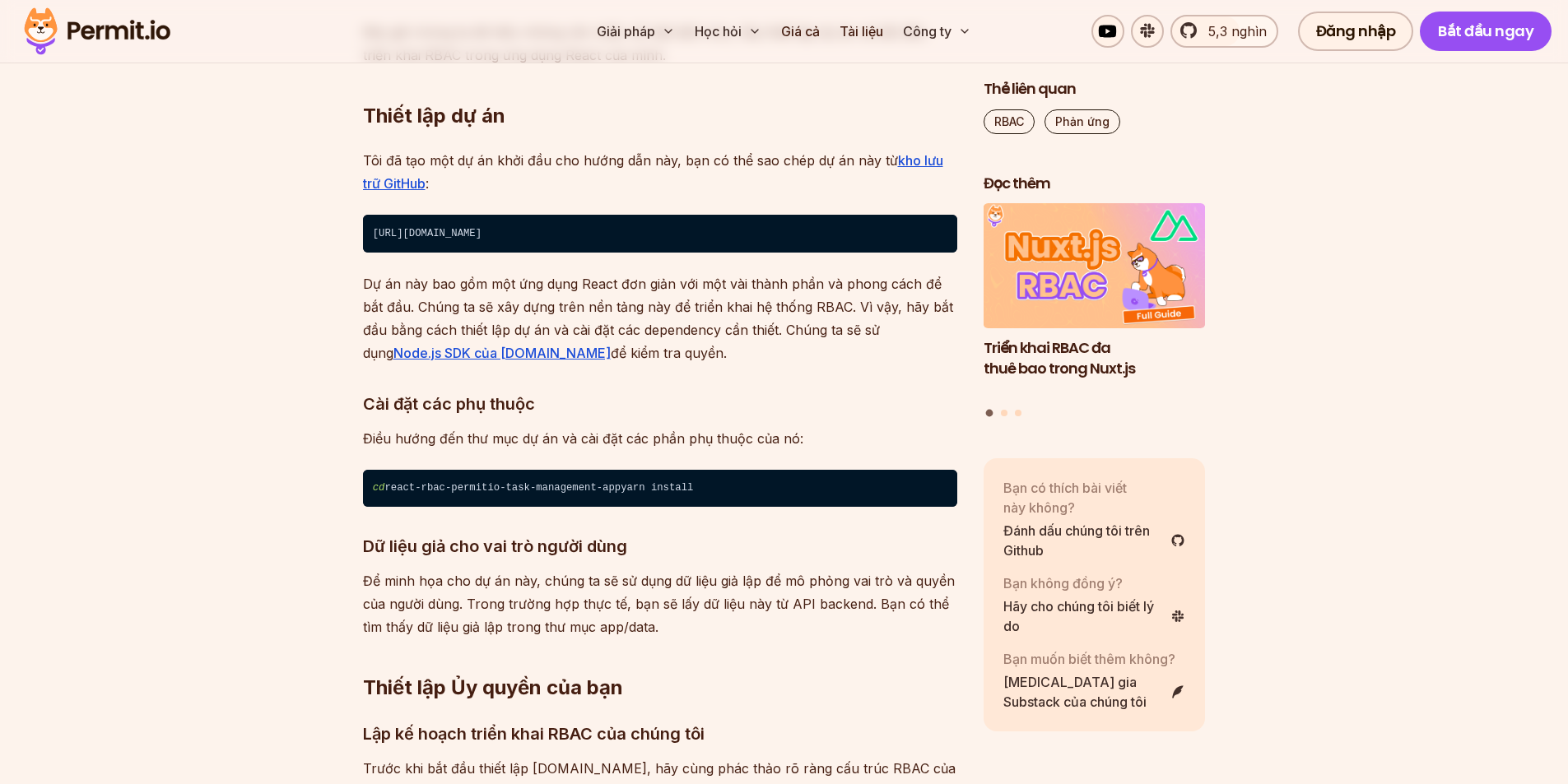
click at [651, 361] on font "Dự án này bao gồm một ứng dụng React đơn giản với một vài thành phần và phong c…" at bounding box center [658, 318] width 590 height 85
drag, startPoint x: 426, startPoint y: 554, endPoint x: 794, endPoint y: 554, distance: 368.0
click at [794, 361] on font "Dự án này bao gồm một ứng dụng React đơn giản với một vài thành phần và phong c…" at bounding box center [658, 318] width 590 height 85
click at [772, 361] on font "Dự án này bao gồm một ứng dụng React đơn giản với một vài thành phần và phong c…" at bounding box center [658, 318] width 590 height 85
drag, startPoint x: 497, startPoint y: 577, endPoint x: 739, endPoint y: 581, distance: 242.0
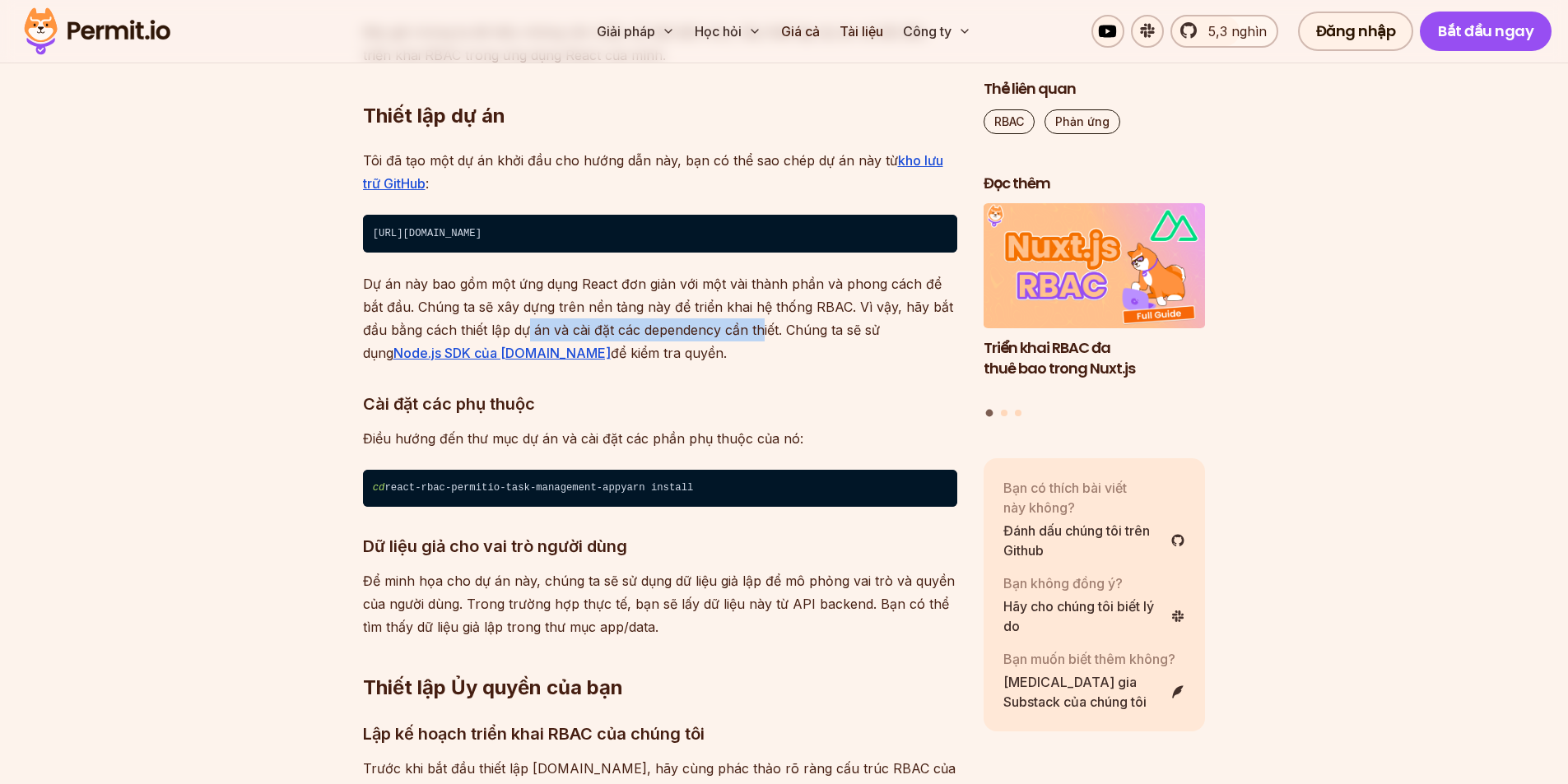
click at [733, 361] on font "Dự án này bao gồm một ứng dụng React đơn giản với một vài thành phần và phong c…" at bounding box center [658, 318] width 590 height 85
click at [806, 365] on p "Dự án này bao gồm một ứng dụng React đơn giản với một vài thành phần và phong c…" at bounding box center [660, 318] width 595 height 92
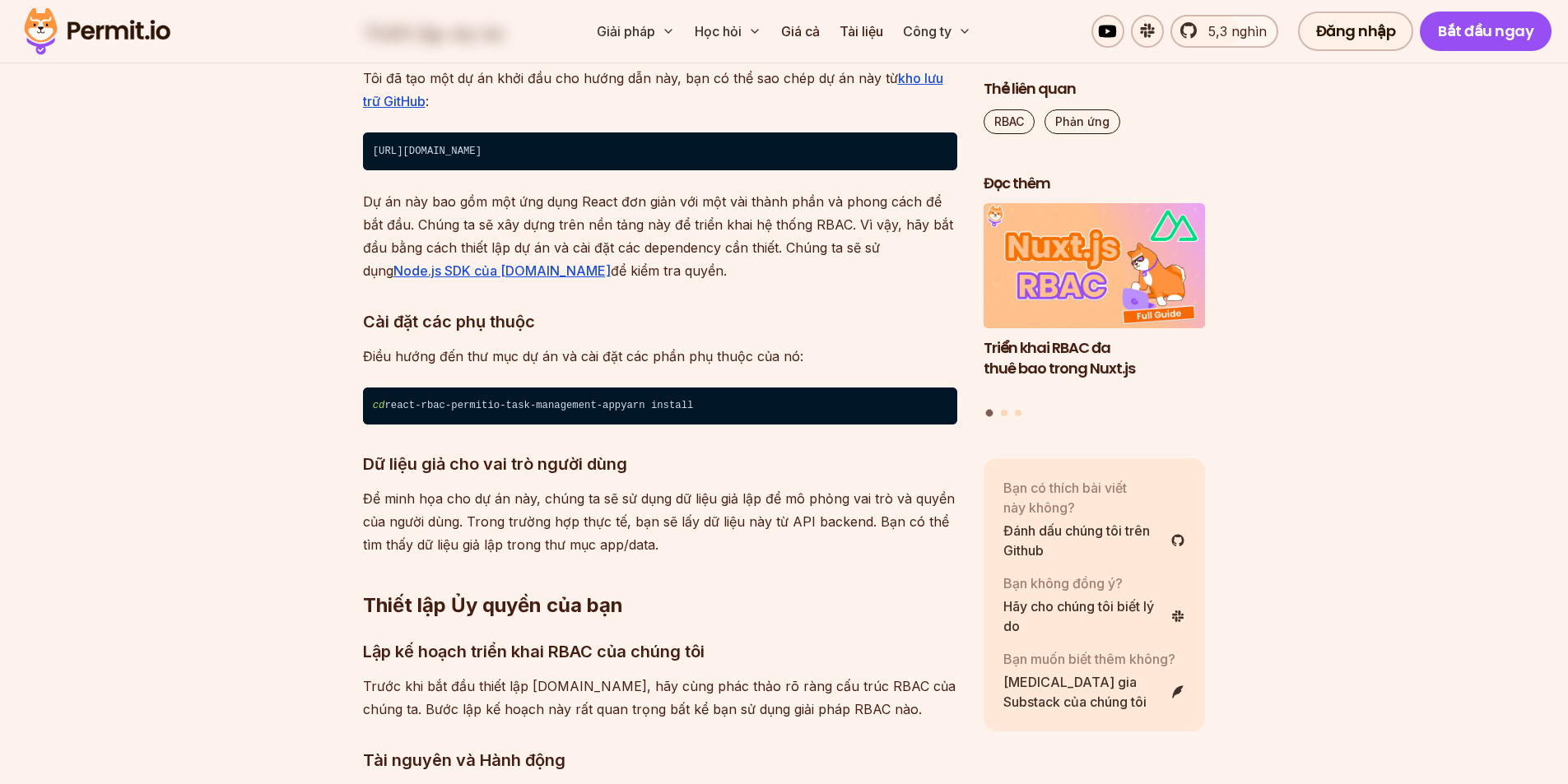
scroll to position [4277, 0]
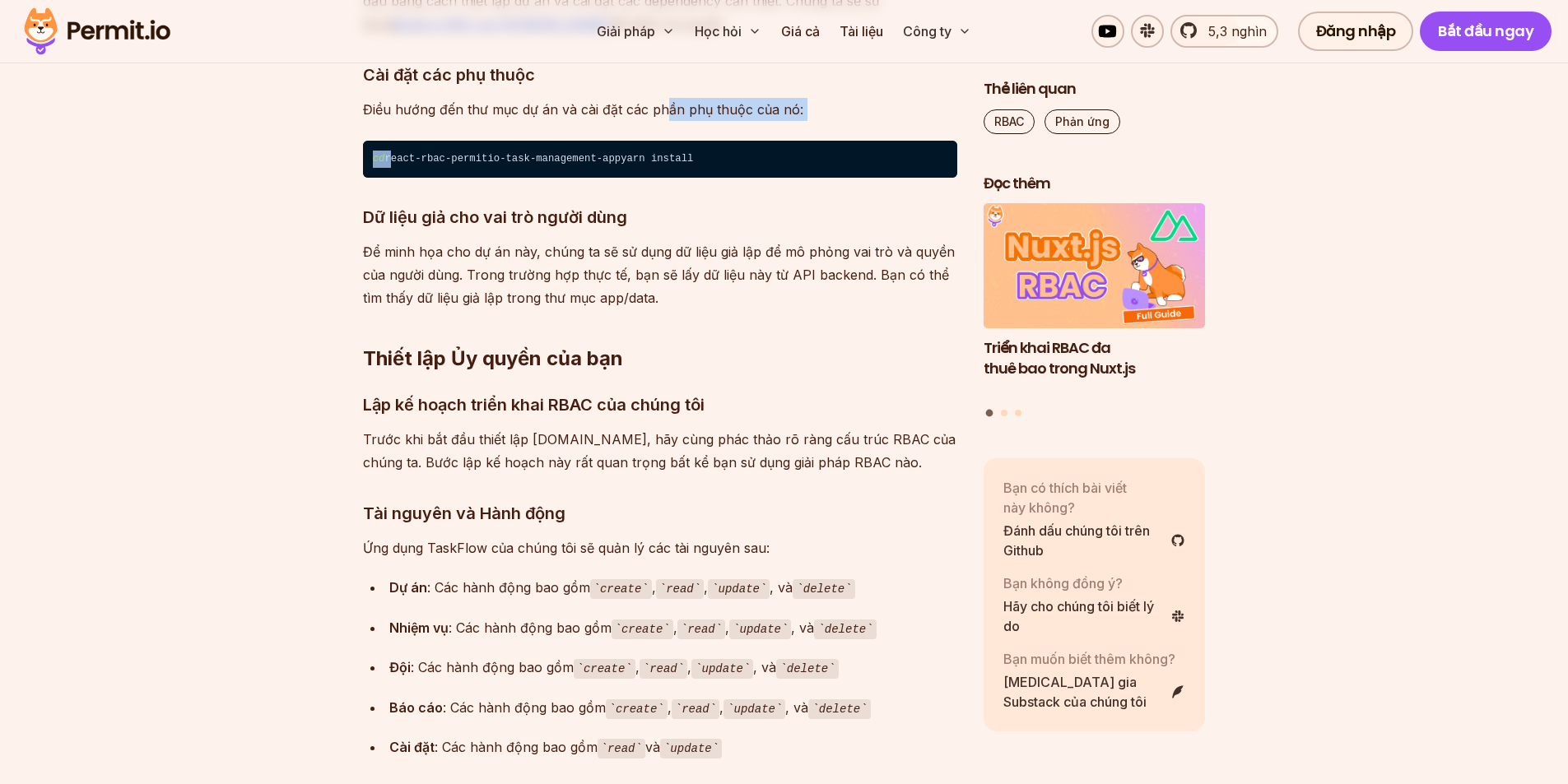
drag, startPoint x: 390, startPoint y: 374, endPoint x: 664, endPoint y: 372, distance: 274.0
click at [741, 118] on font "Điều hướng đến thư mục dự án và cài đặt các phần phụ thuộc của nó:" at bounding box center [583, 109] width 440 height 17
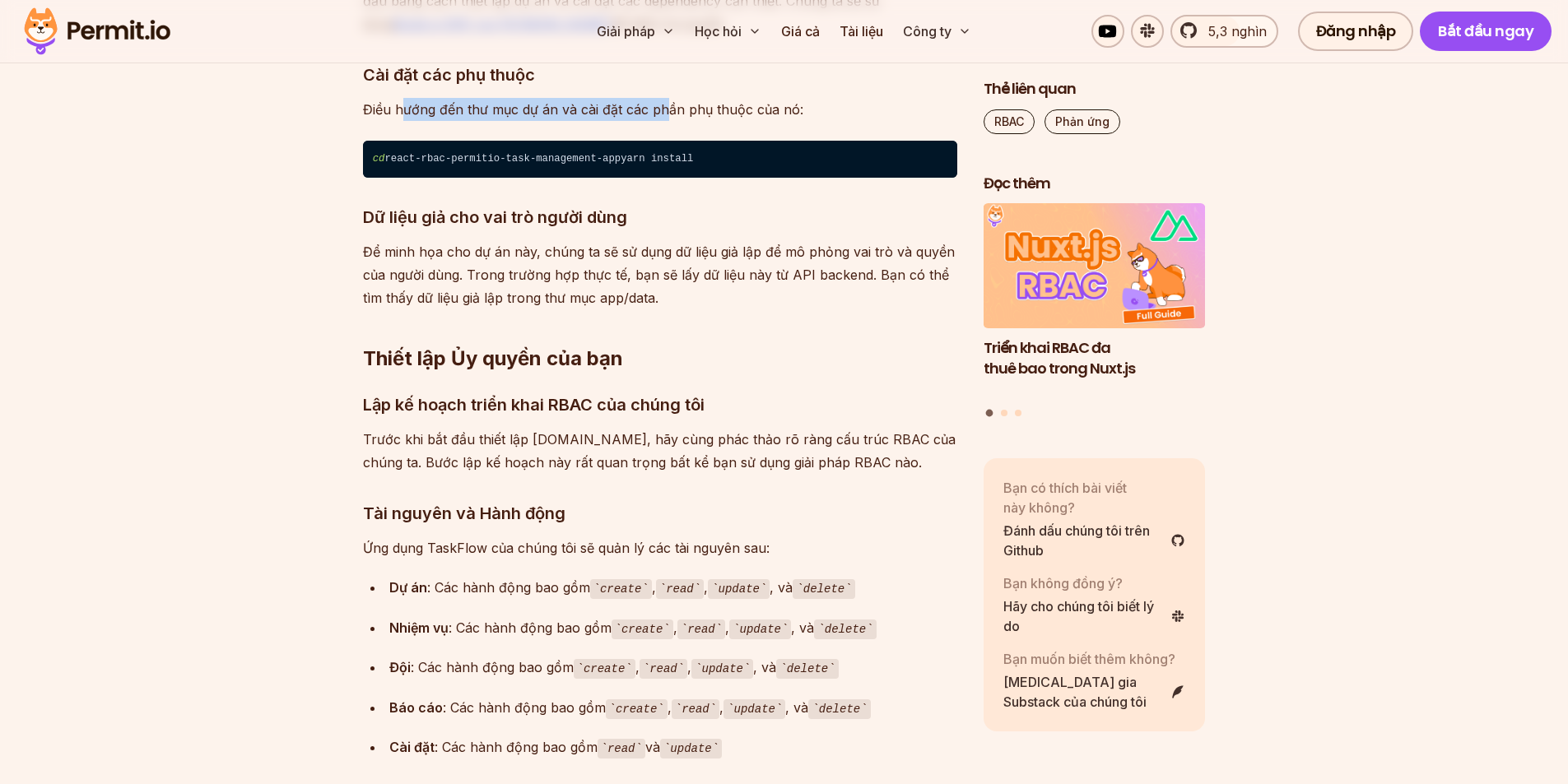
drag, startPoint x: 665, startPoint y: 358, endPoint x: 404, endPoint y: 360, distance: 261.0
click at [404, 118] on font "Điều hướng đến thư mục dự án và cài đặt các phần phụ thuộc của nó:" at bounding box center [583, 109] width 440 height 17
click at [401, 118] on font "Điều hướng đến thư mục dự án và cài đặt các phần phụ thuộc của nó:" at bounding box center [583, 109] width 440 height 17
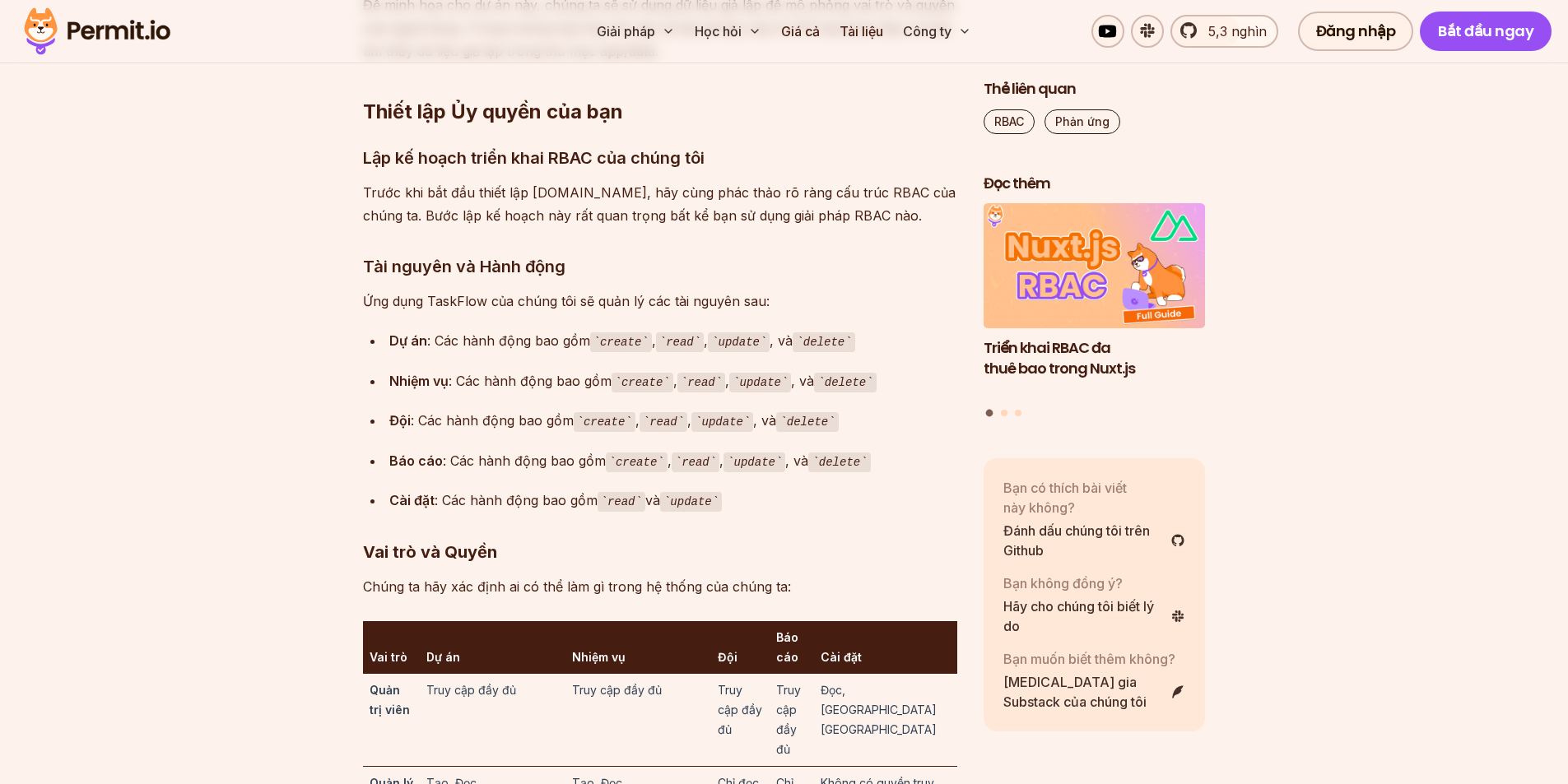
scroll to position [4606, 0]
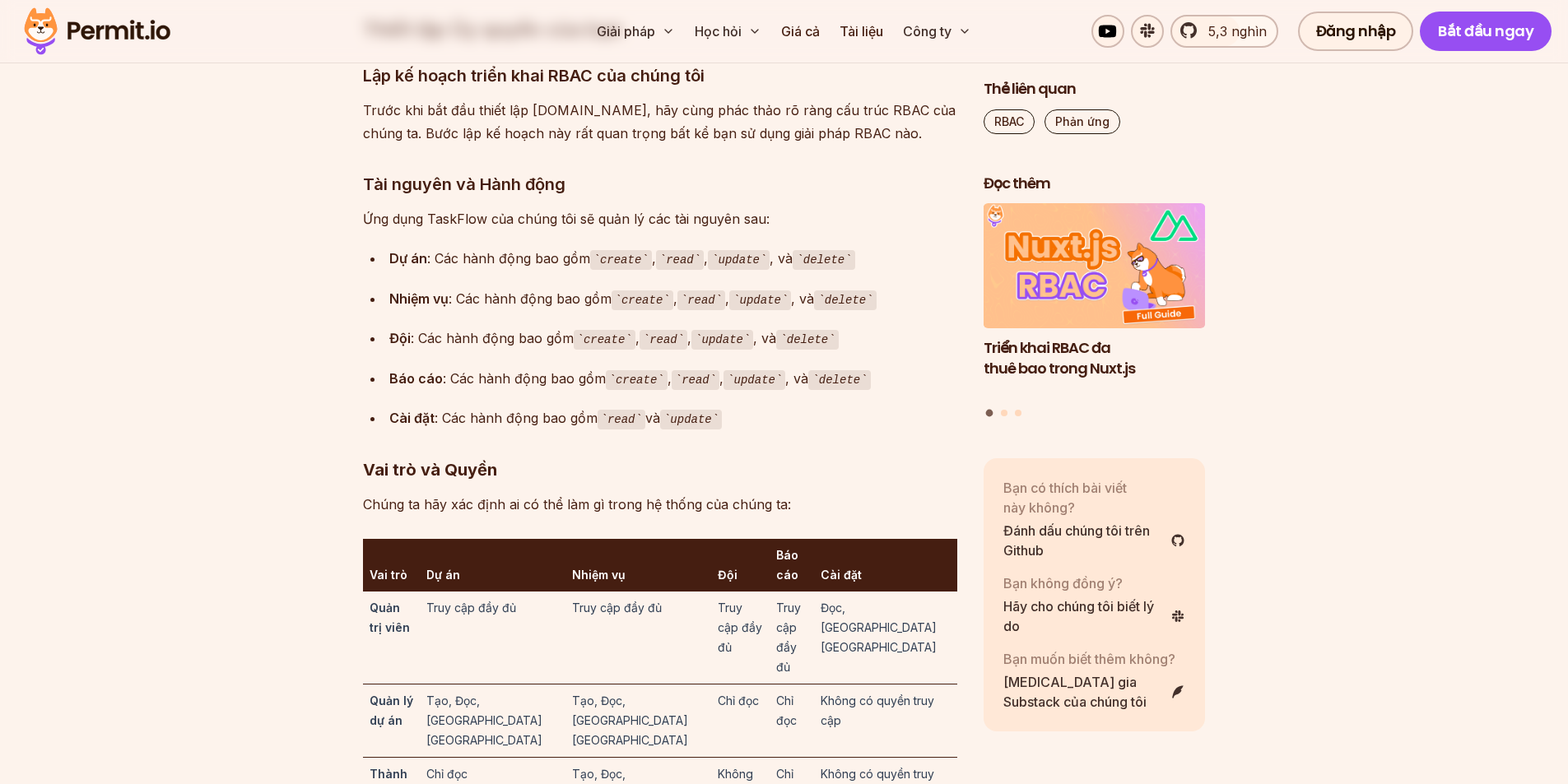
drag, startPoint x: 438, startPoint y: 532, endPoint x: 584, endPoint y: 532, distance: 146.0
click at [584, 266] on font ": Các hành động bao gồm" at bounding box center [508, 258] width 163 height 17
click at [588, 430] on ul "Dự án : Các hành động bao gồm create , read , update , và delete Nhiệm vụ : Các…" at bounding box center [660, 338] width 595 height 184
drag, startPoint x: 462, startPoint y: 576, endPoint x: 558, endPoint y: 581, distance: 96.1
click at [549, 311] on div "Nhiệm vụ : Các hành động bao gồm create , read , update , và delete" at bounding box center [674, 299] width 568 height 24
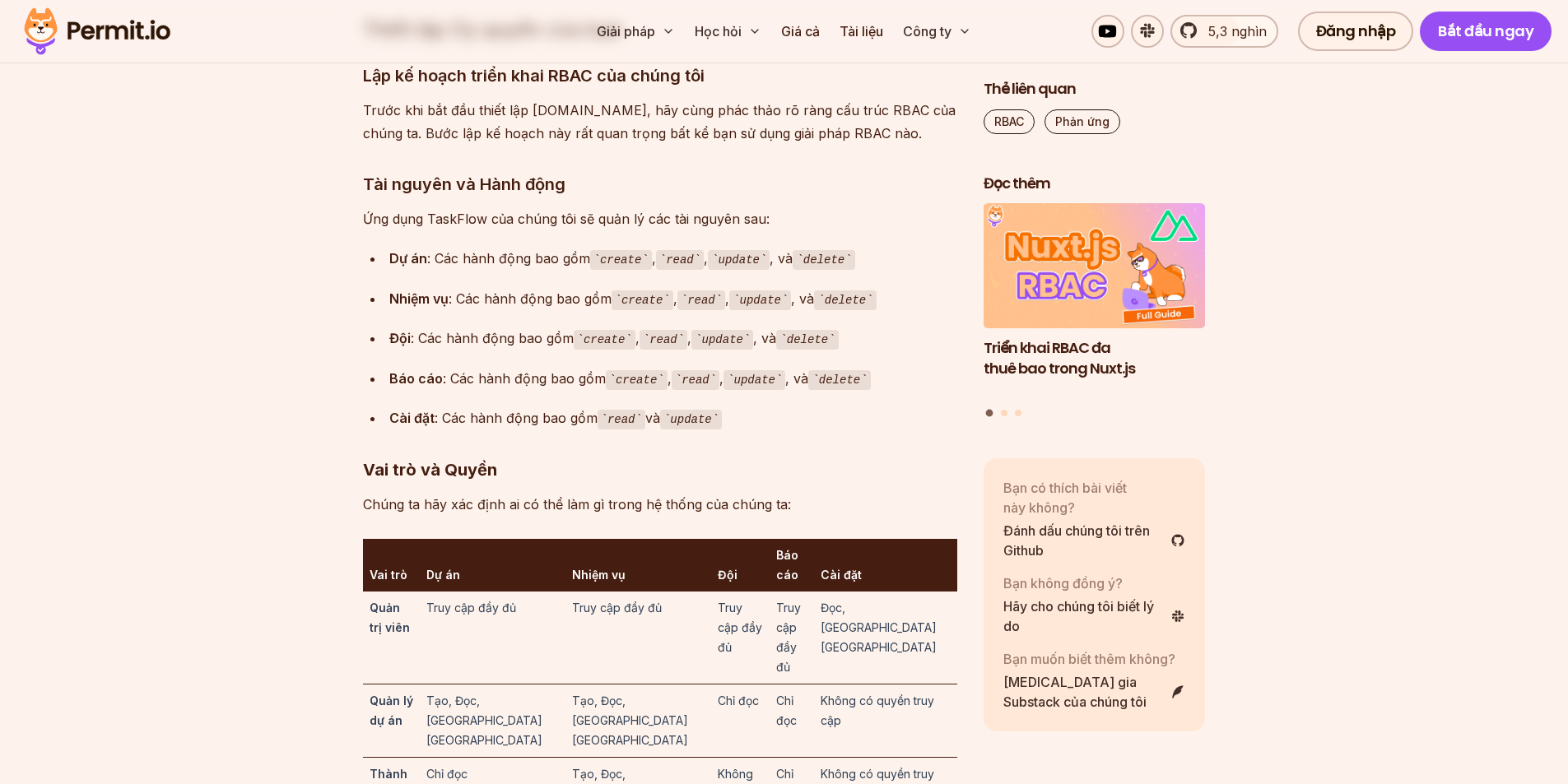
click at [584, 430] on ul "Dự án : Các hành động bao gồm create , read , update , và delete Nhiệm vụ : Các…" at bounding box center [660, 338] width 595 height 184
drag, startPoint x: 466, startPoint y: 499, endPoint x: 524, endPoint y: 495, distance: 58.1
click at [523, 231] on p "Ứng dụng TaskFlow của chúng tôi sẽ quản lý các tài nguyên sau:" at bounding box center [660, 219] width 595 height 23
click at [526, 266] on font ": Các hành động bao gồm" at bounding box center [508, 258] width 163 height 17
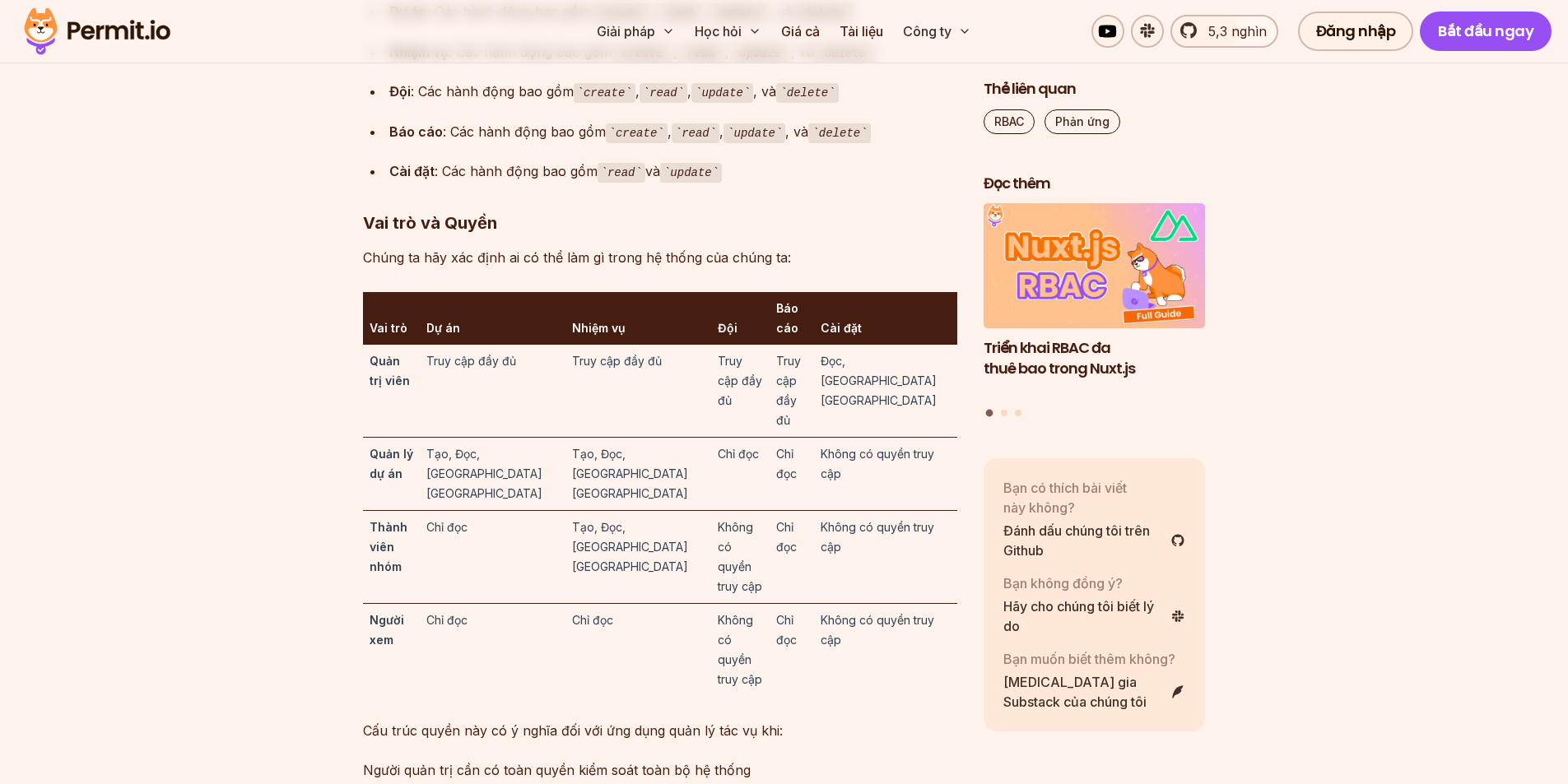
scroll to position [5017, 0]
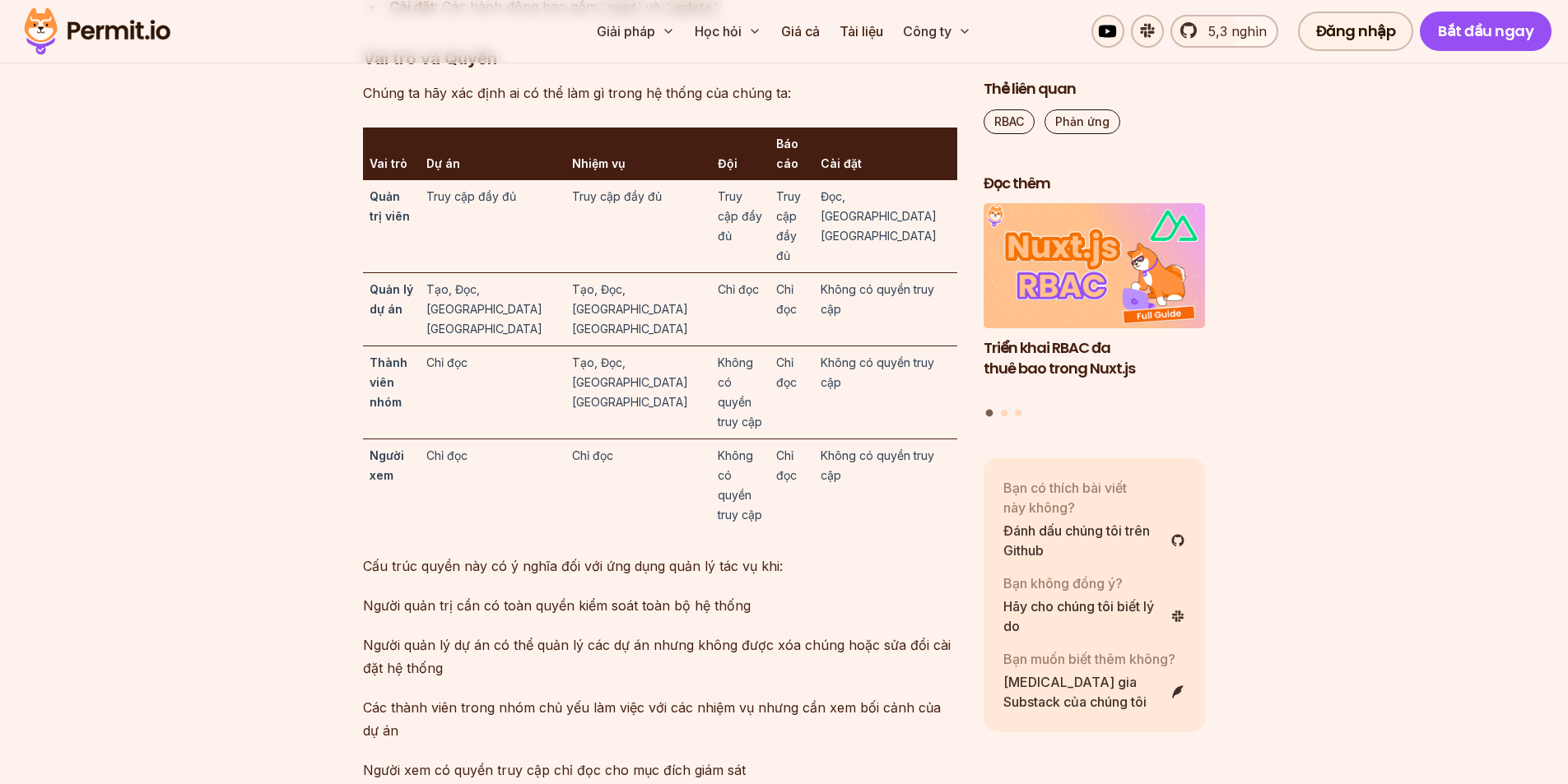
drag, startPoint x: 374, startPoint y: 380, endPoint x: 575, endPoint y: 390, distance: 201.2
drag, startPoint x: 560, startPoint y: 370, endPoint x: 433, endPoint y: 346, distance: 129.2
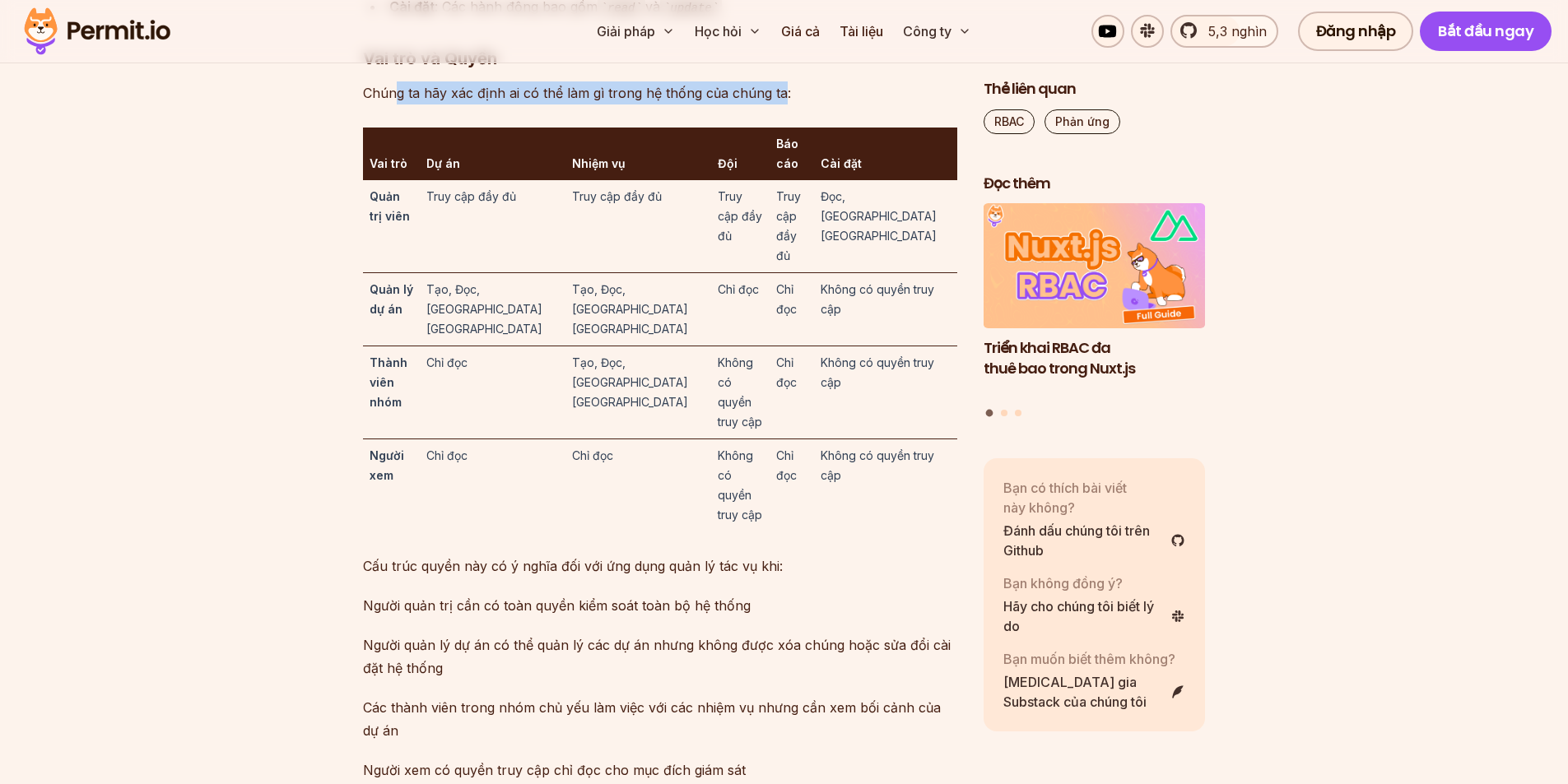
drag, startPoint x: 396, startPoint y: 374, endPoint x: 787, endPoint y: 370, distance: 391.0
click at [784, 105] on p "Chúng ta hãy xác định ai có thể làm gì trong hệ thống của chúng ta:" at bounding box center [660, 93] width 595 height 23
click at [835, 105] on p "Chúng ta hãy xác định ai có thể làm gì trong hệ thống của chúng ta:" at bounding box center [660, 93] width 595 height 23
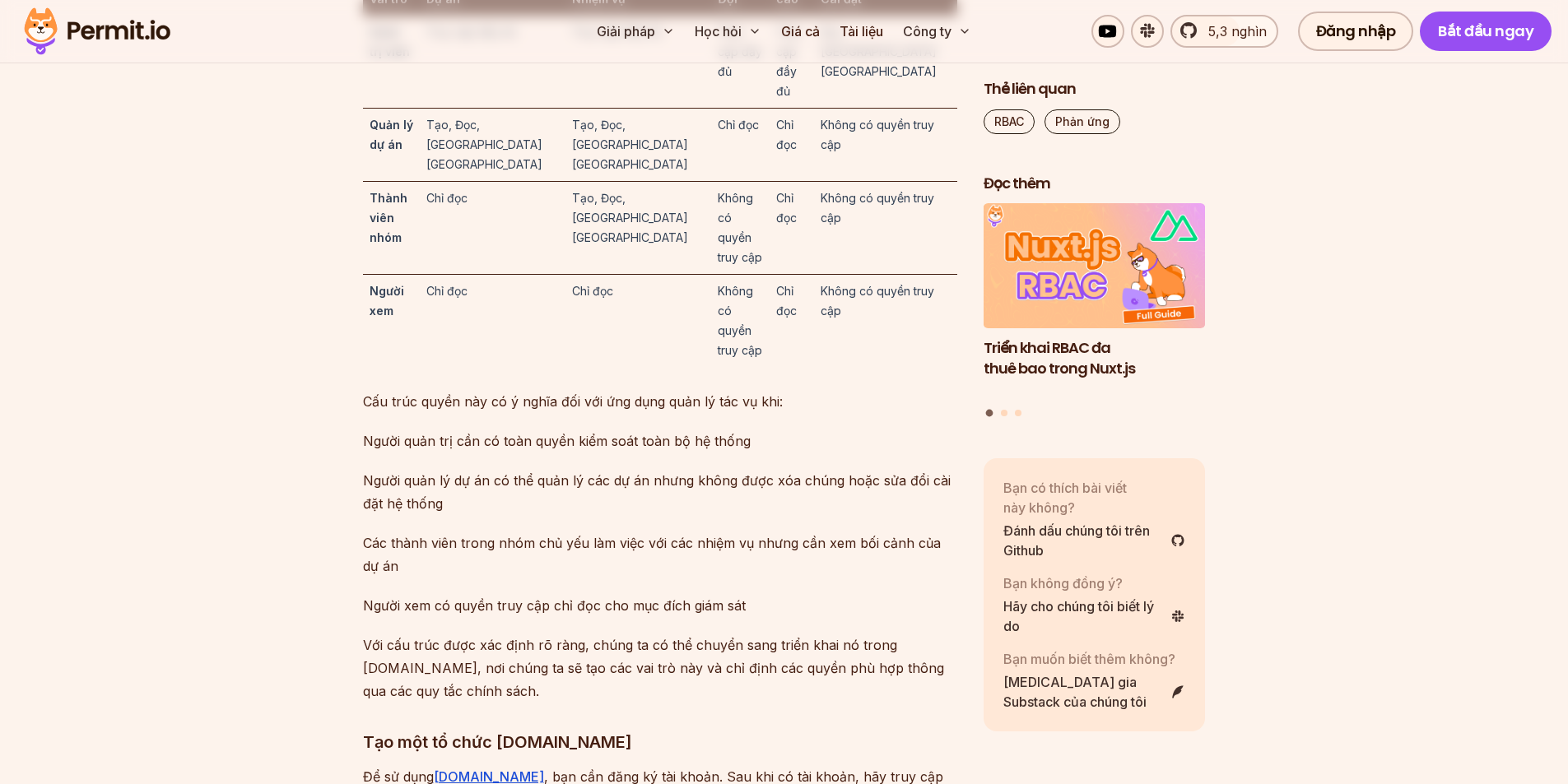
scroll to position [5264, 0]
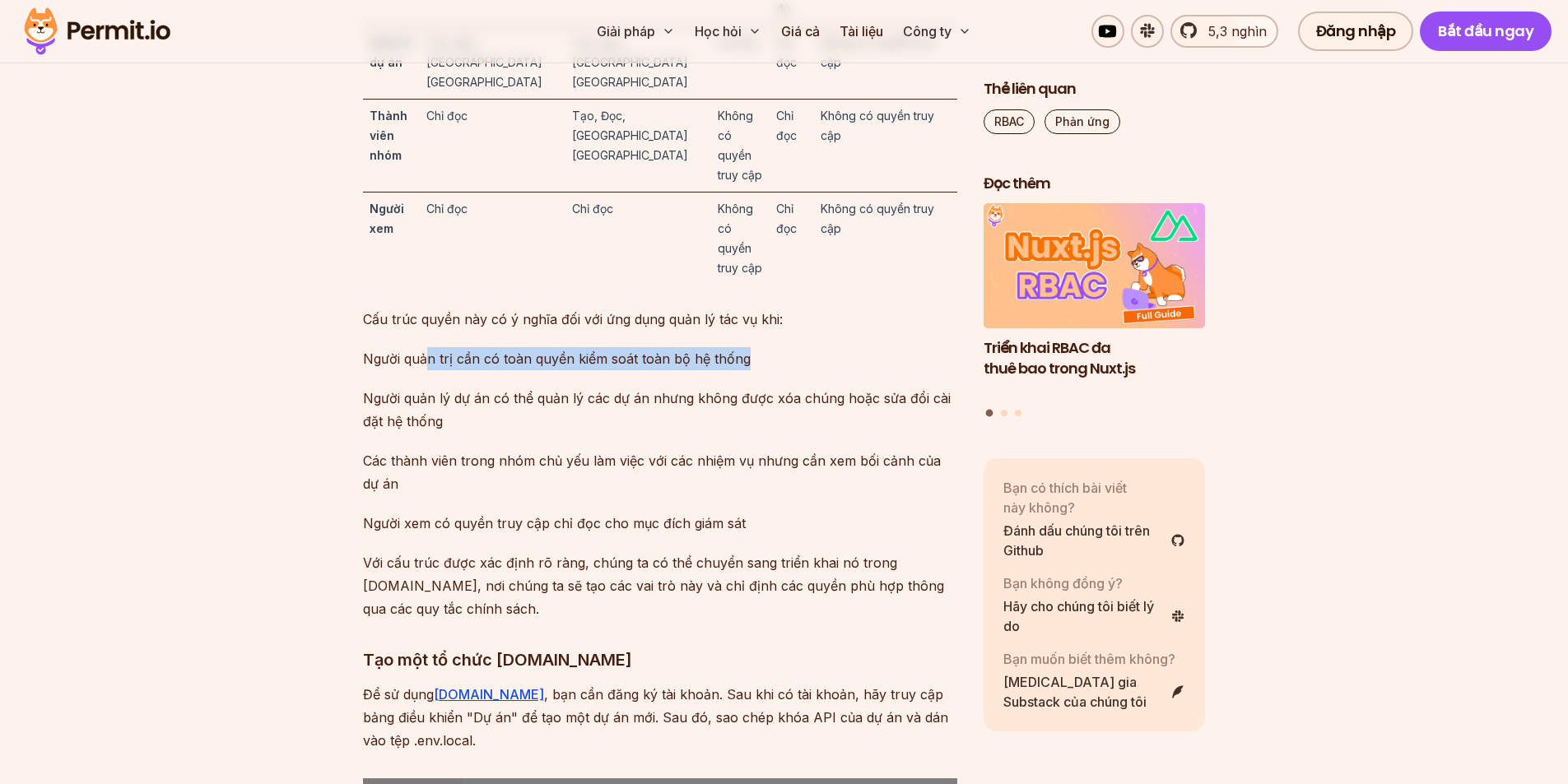
drag, startPoint x: 429, startPoint y: 471, endPoint x: 761, endPoint y: 474, distance: 332.0
click at [754, 370] on p "Người quản trị cần có toàn quyền kiểm soát toàn bộ hệ thống" at bounding box center [660, 358] width 595 height 23
click at [777, 370] on p "Người quản trị cần có toàn quyền kiểm soát toàn bộ hệ thống" at bounding box center [660, 358] width 595 height 23
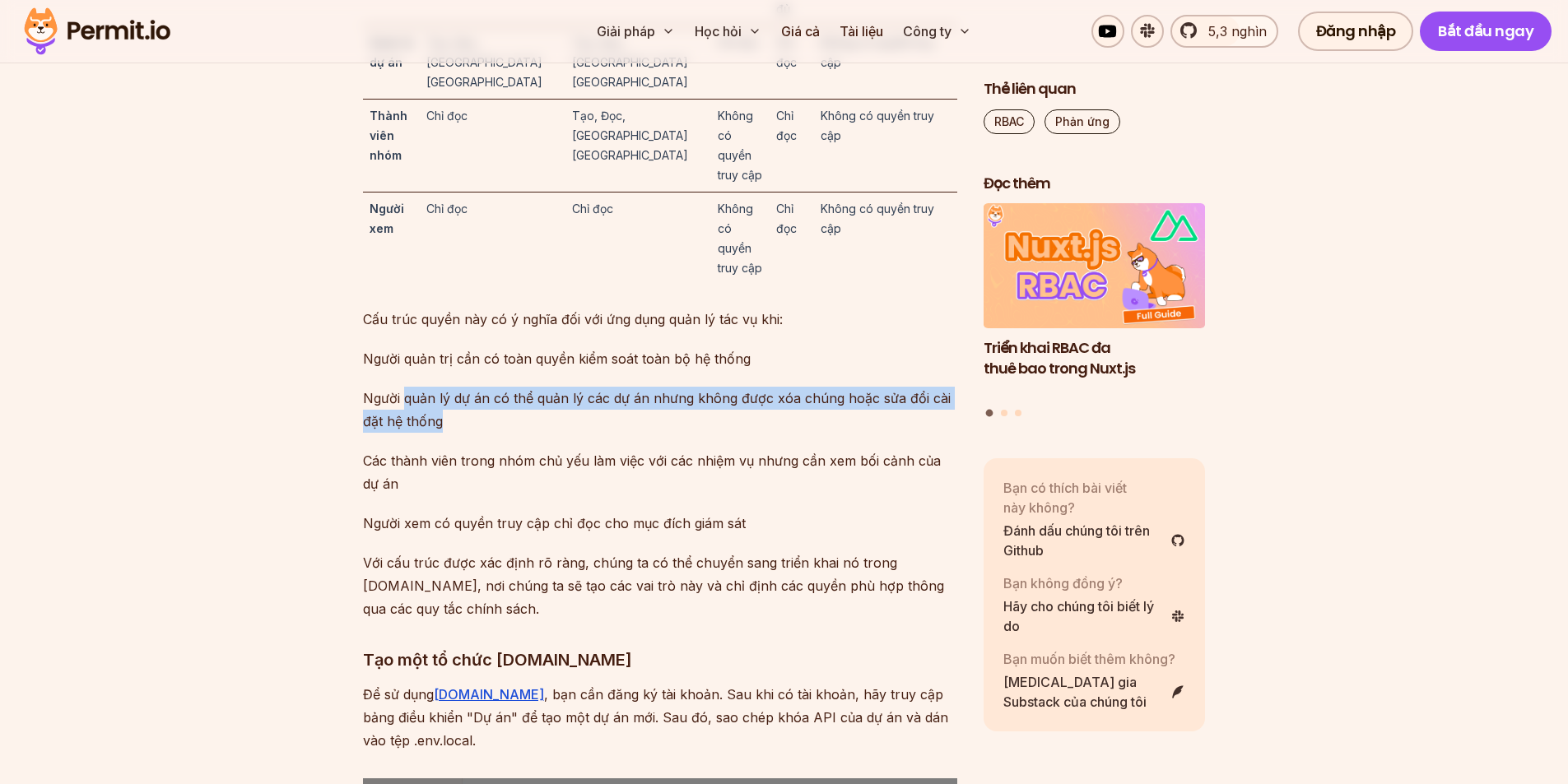
drag, startPoint x: 407, startPoint y: 505, endPoint x: 760, endPoint y: 540, distance: 354.7
click at [760, 433] on p "Người quản lý dự án có thể quản lý các dự án nhưng không được xóa chúng hoặc sử…" at bounding box center [660, 410] width 595 height 46
click at [659, 433] on p "Người quản lý dự án có thể quản lý các dự án nhưng không được xóa chúng hoặc sử…" at bounding box center [660, 410] width 595 height 46
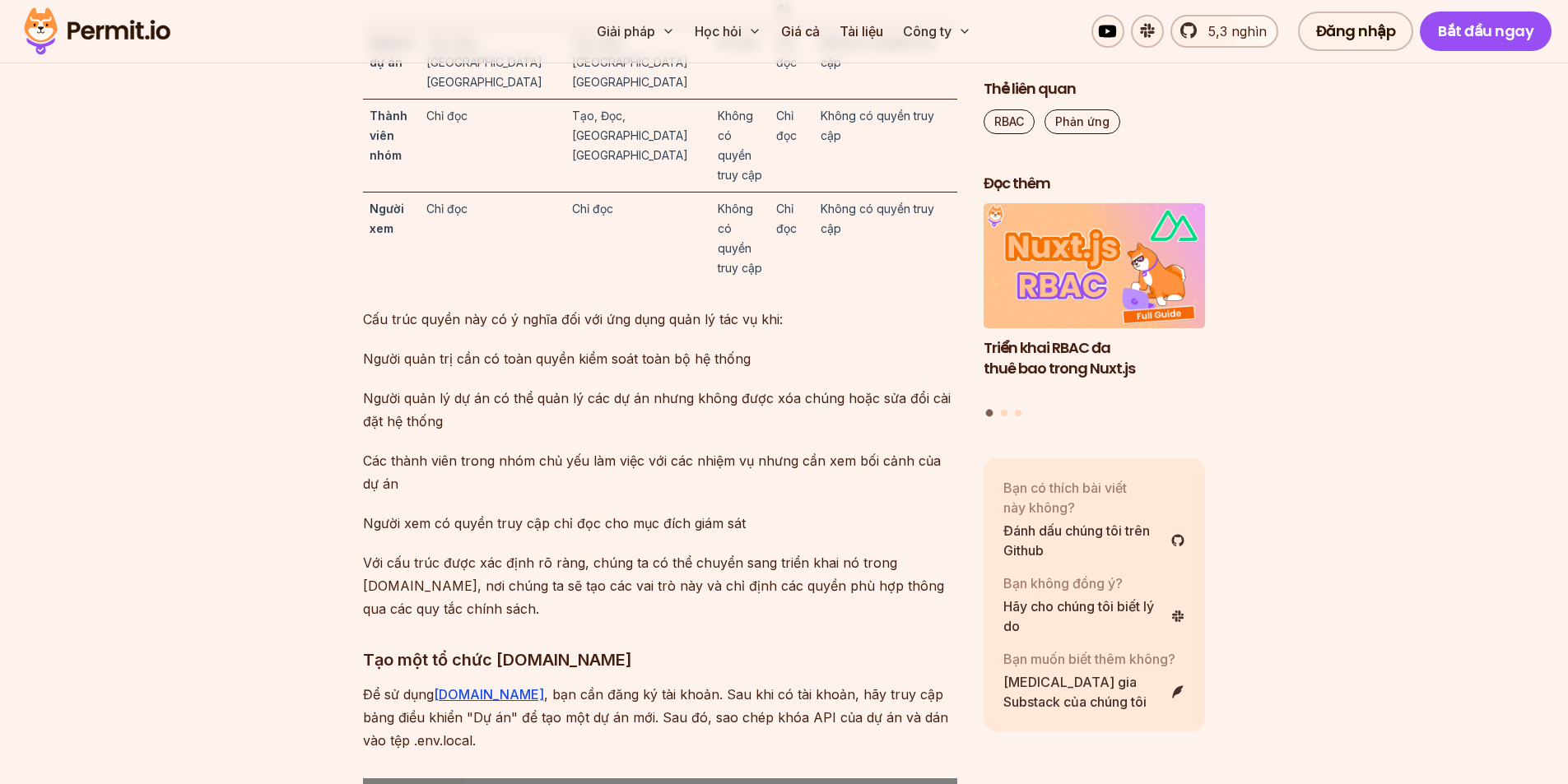
scroll to position [5346, 0]
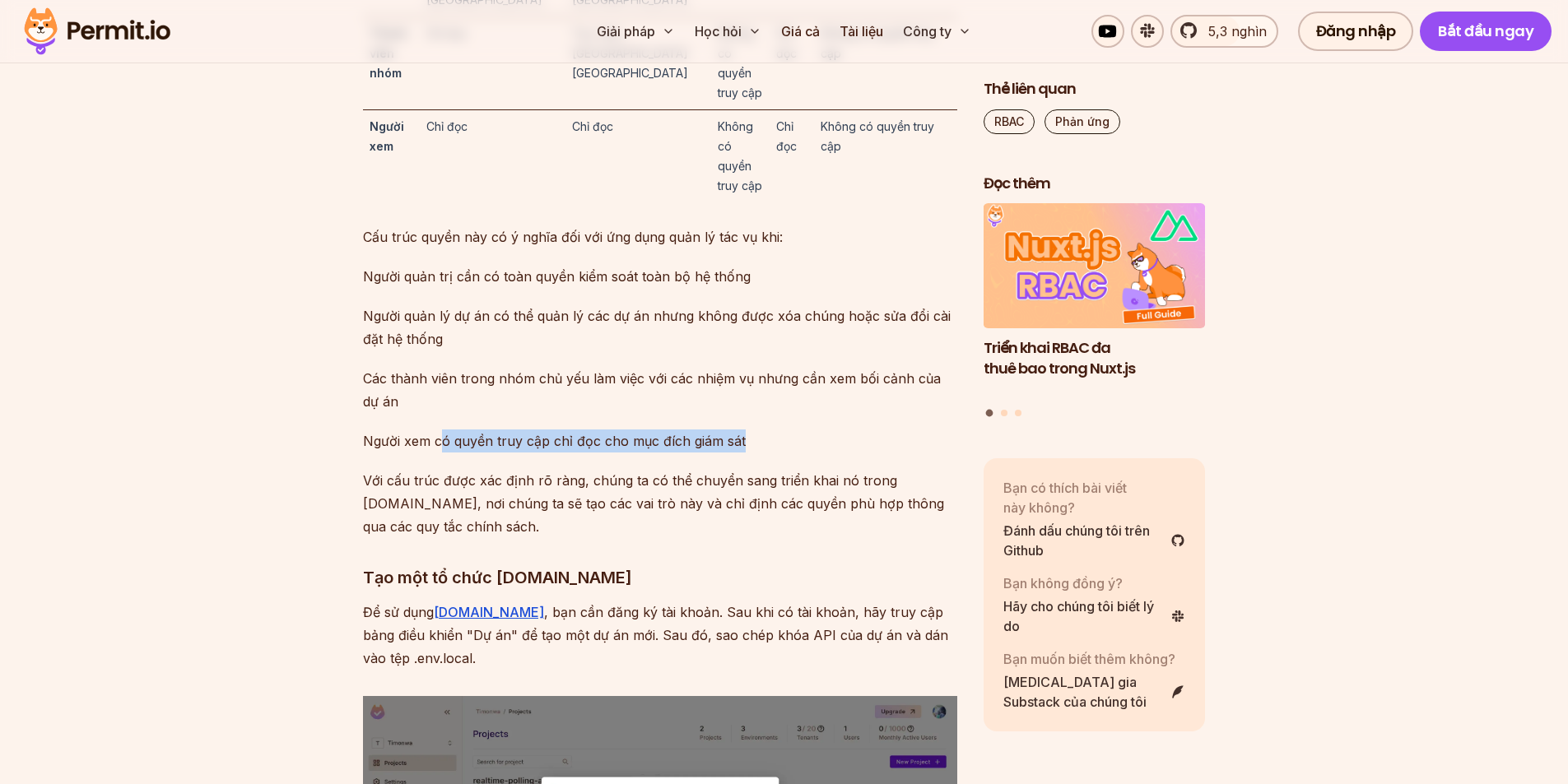
drag, startPoint x: 437, startPoint y: 545, endPoint x: 760, endPoint y: 539, distance: 323.1
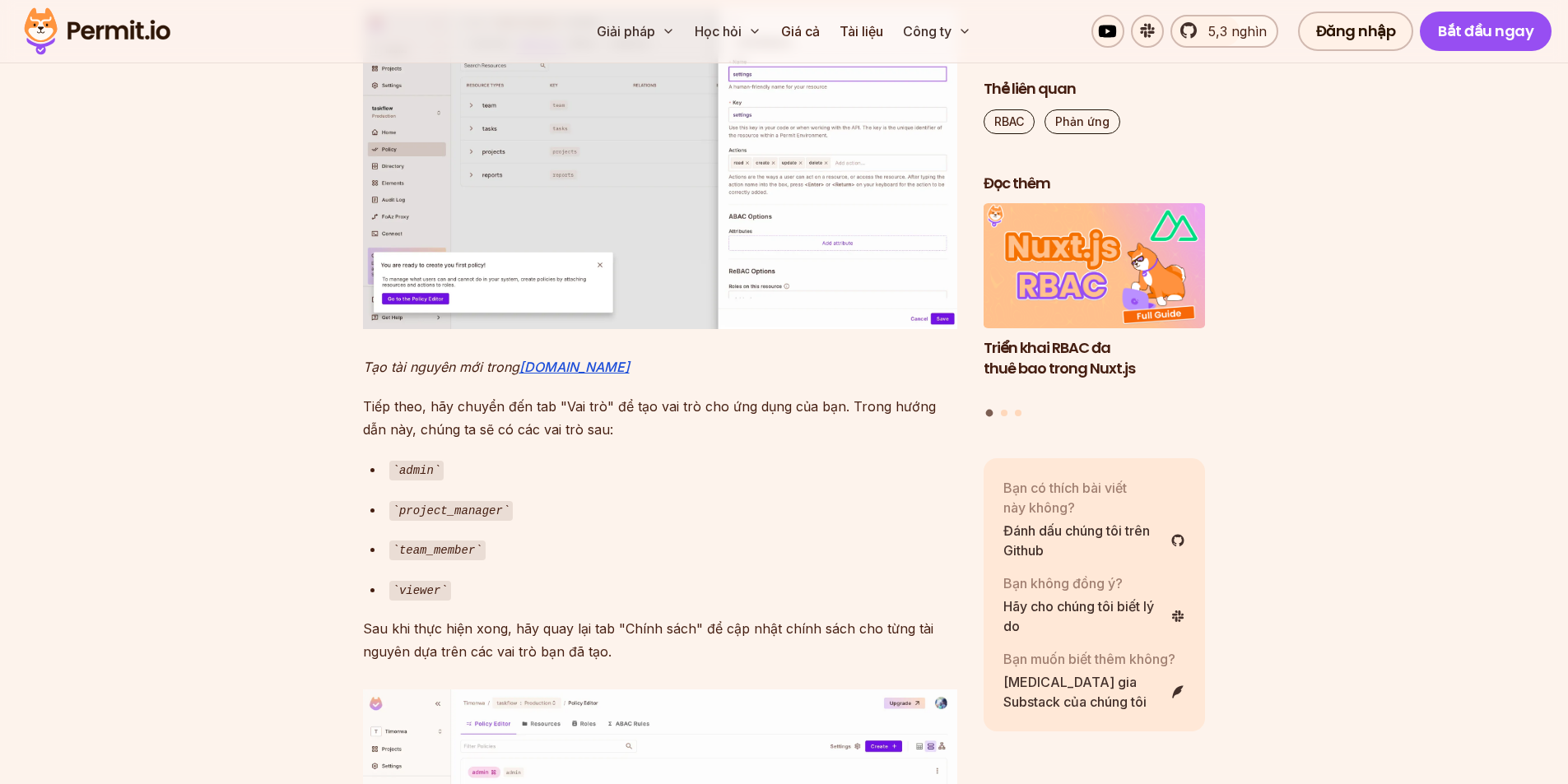
scroll to position [7648, 0]
